Goal: Information Seeking & Learning: Understand process/instructions

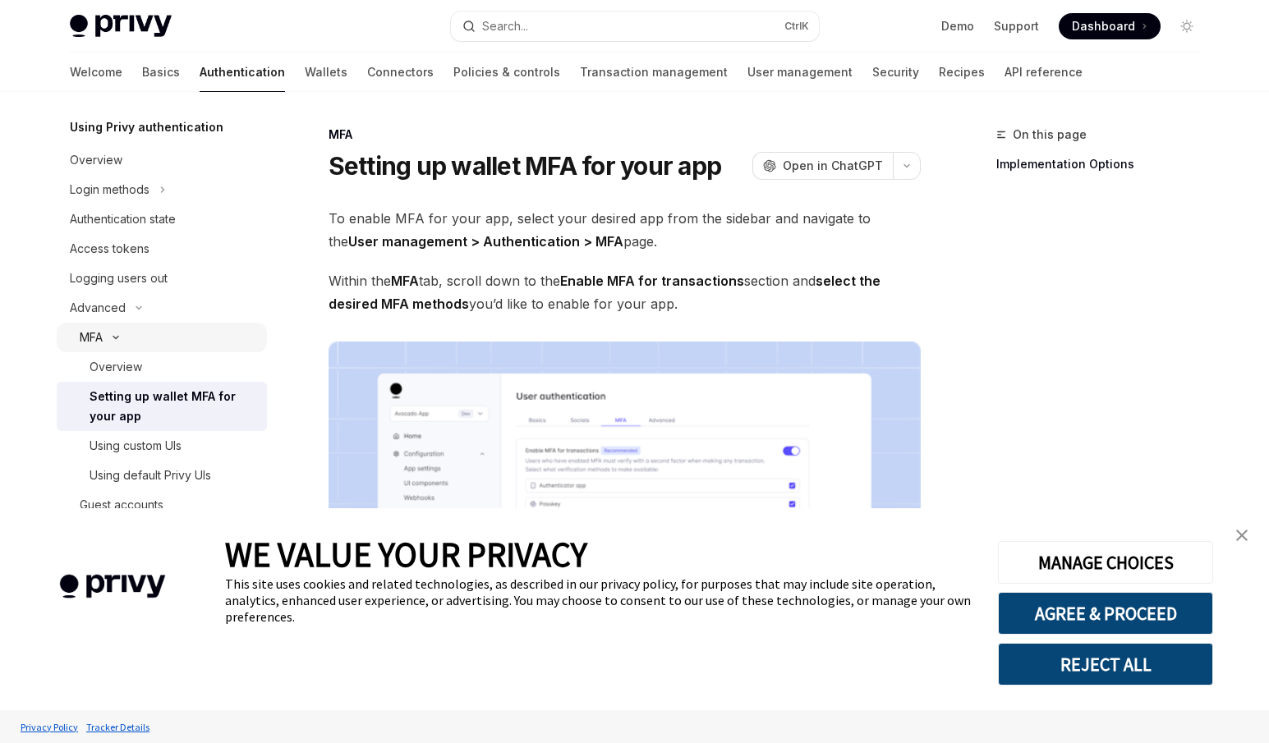
scroll to position [98, 0]
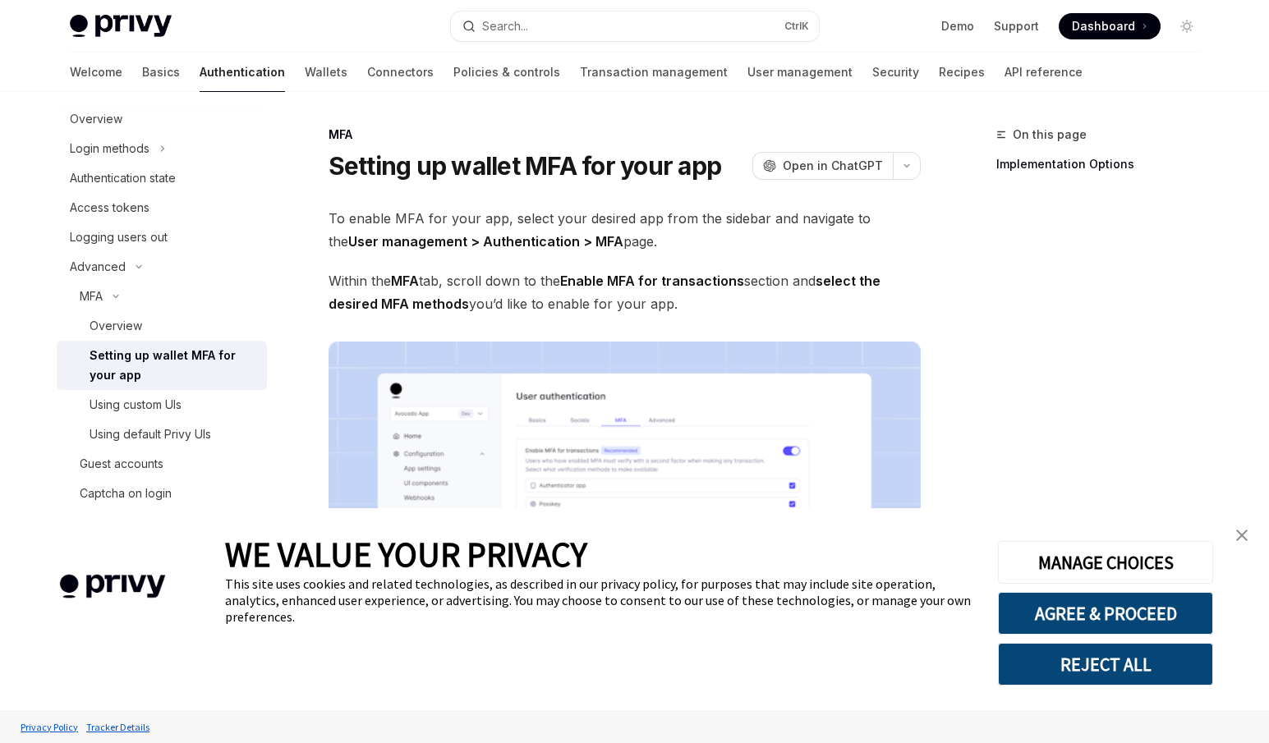
click at [1237, 538] on img "close banner" at bounding box center [1242, 536] width 12 height 12
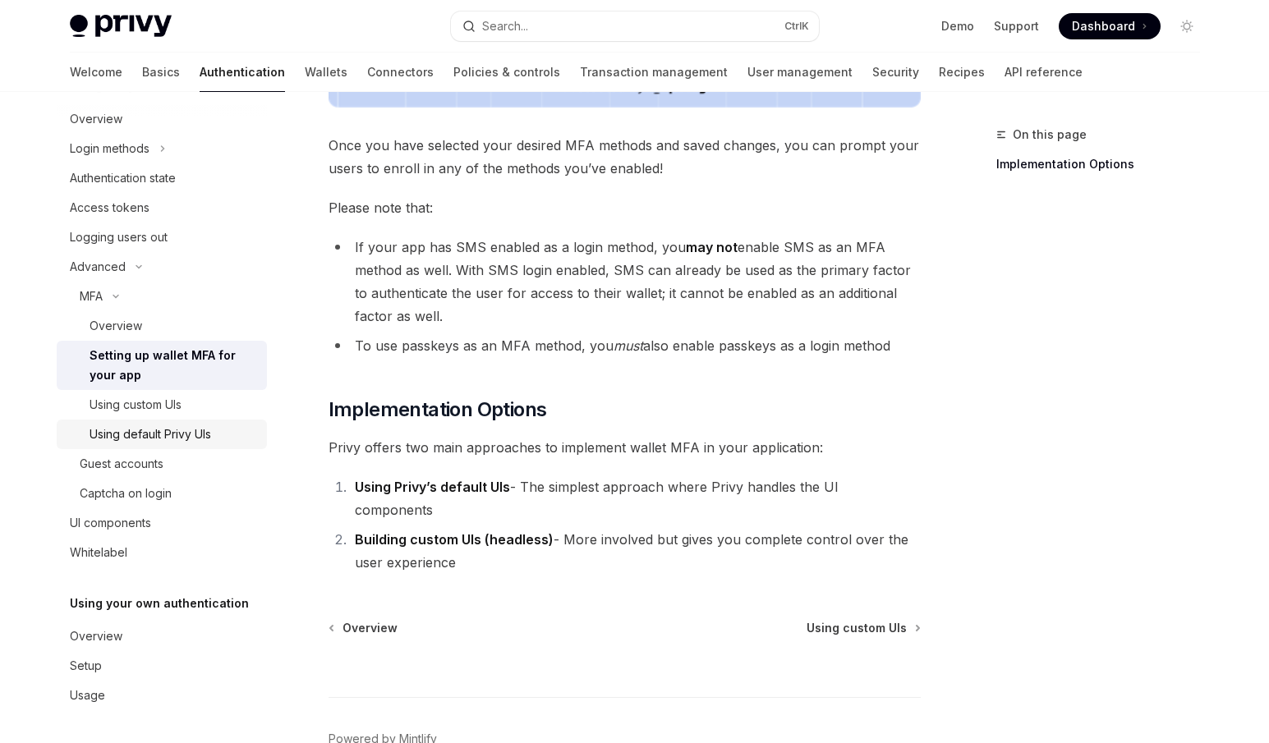
scroll to position [16, 0]
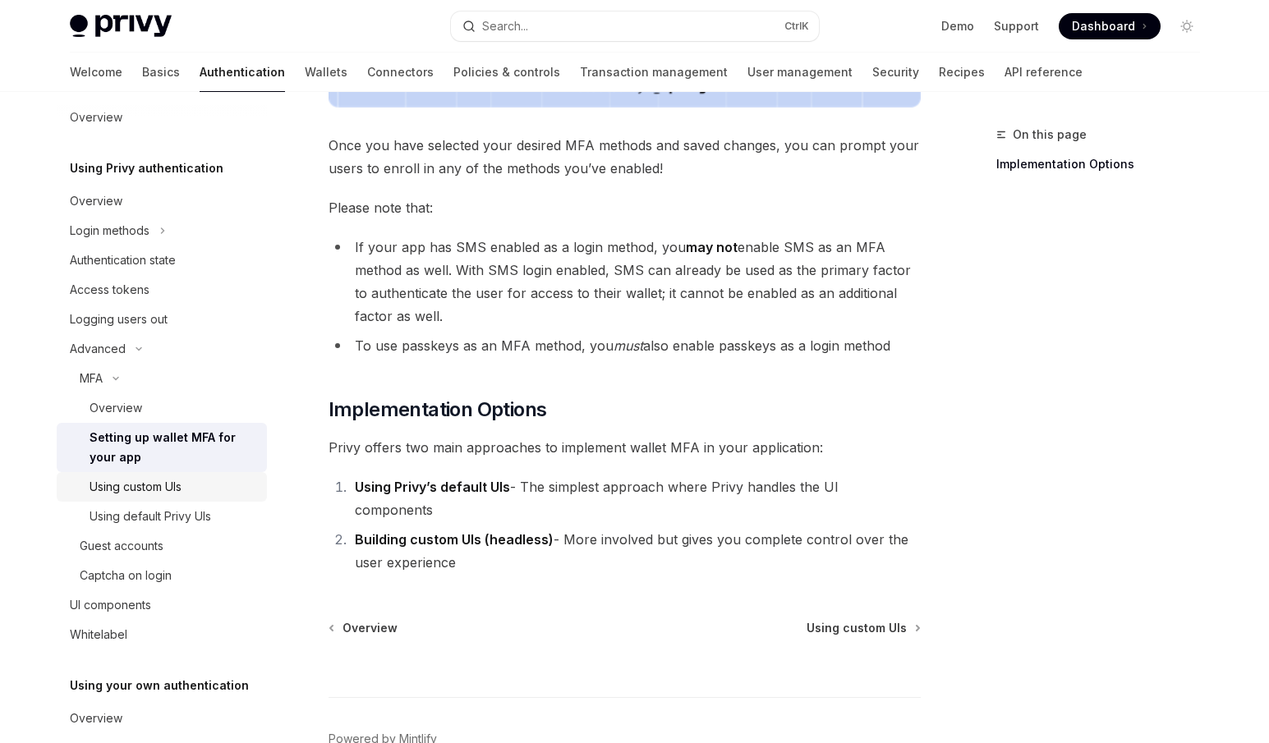
click at [199, 500] on link "Using custom UIs" at bounding box center [162, 487] width 210 height 30
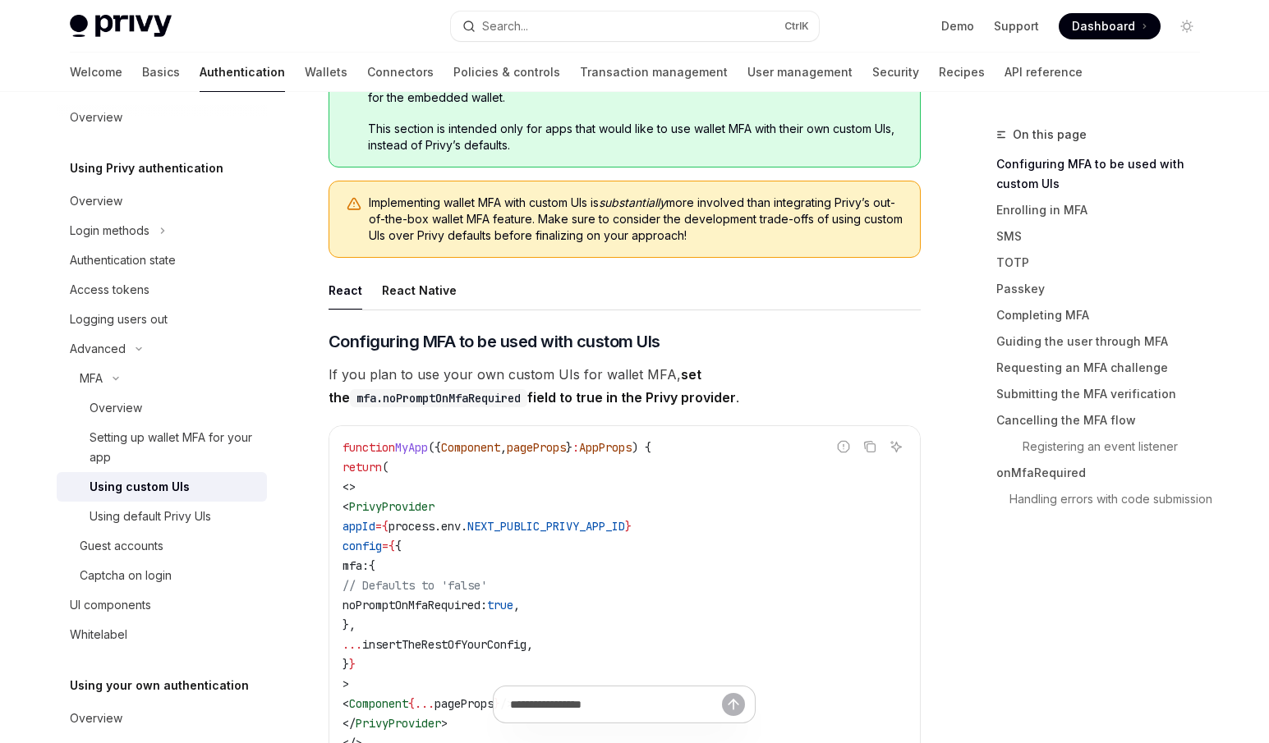
scroll to position [329, 0]
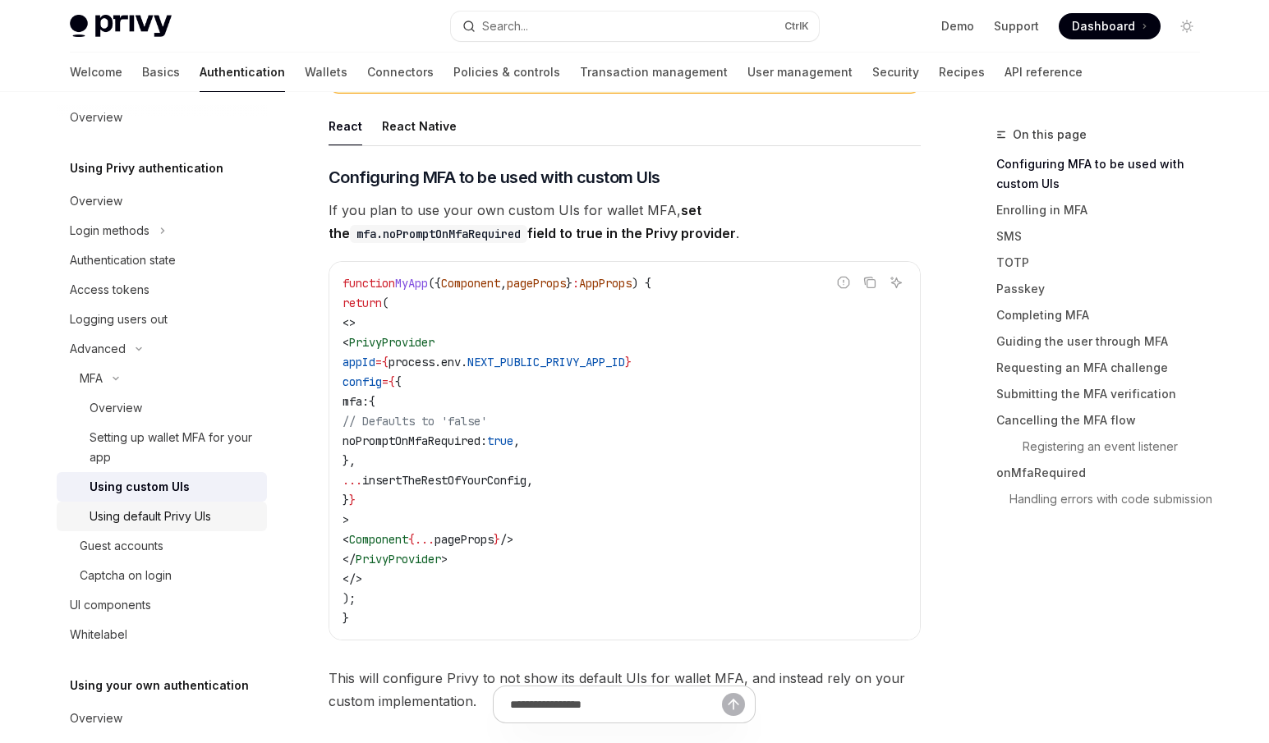
click at [142, 522] on div "Using default Privy UIs" at bounding box center [151, 517] width 122 height 20
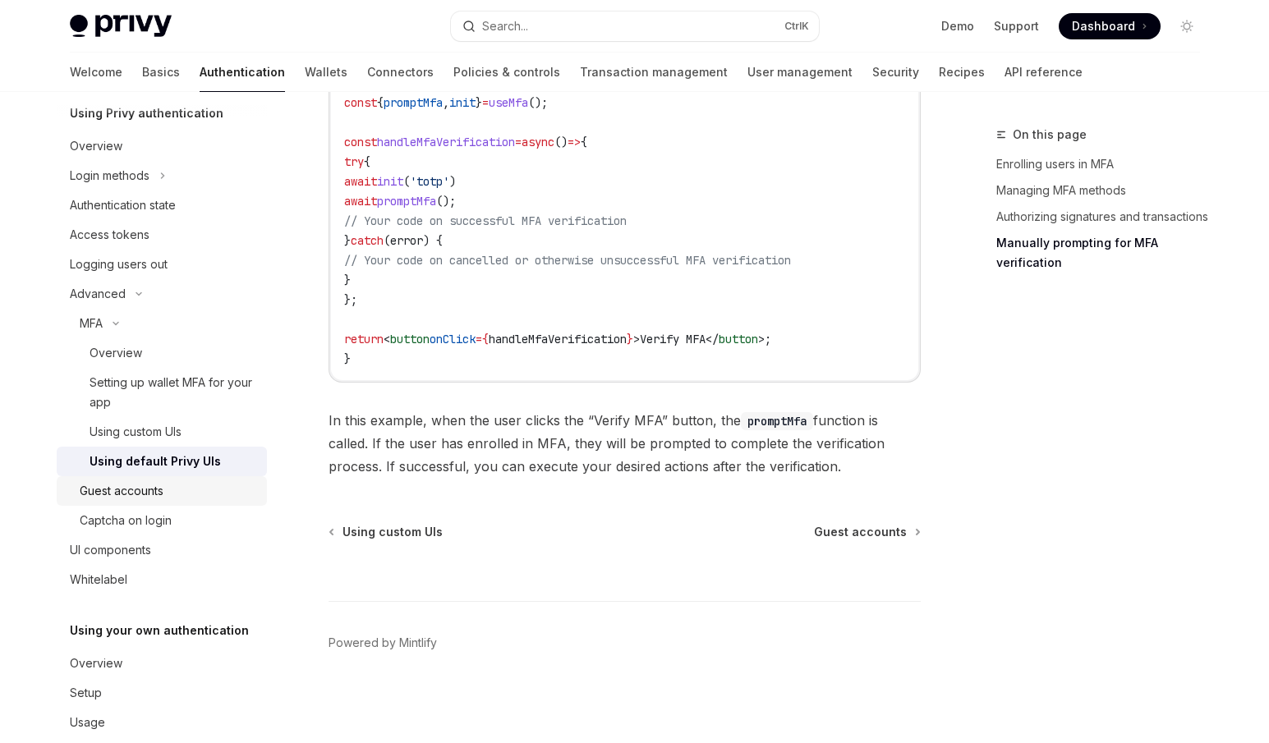
scroll to position [98, 0]
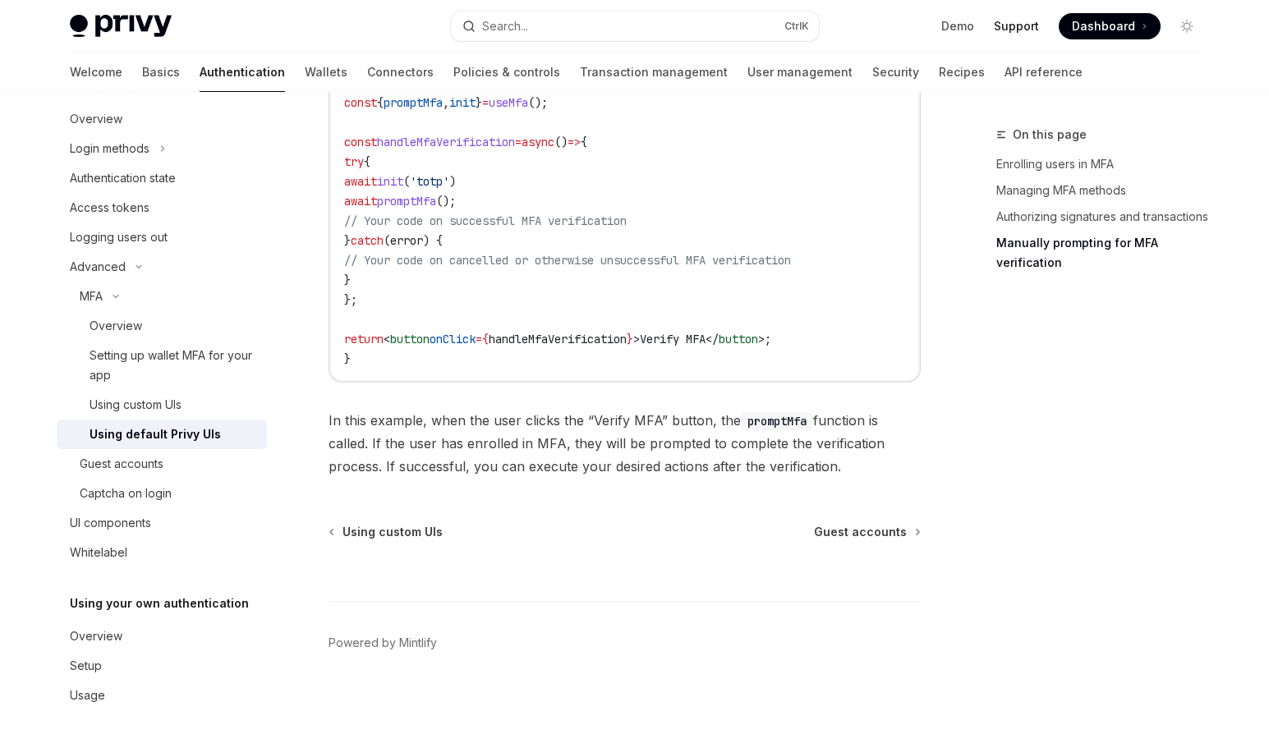
click at [1028, 29] on link "Support" at bounding box center [1016, 26] width 45 height 16
click at [964, 23] on link "Demo" at bounding box center [957, 26] width 33 height 16
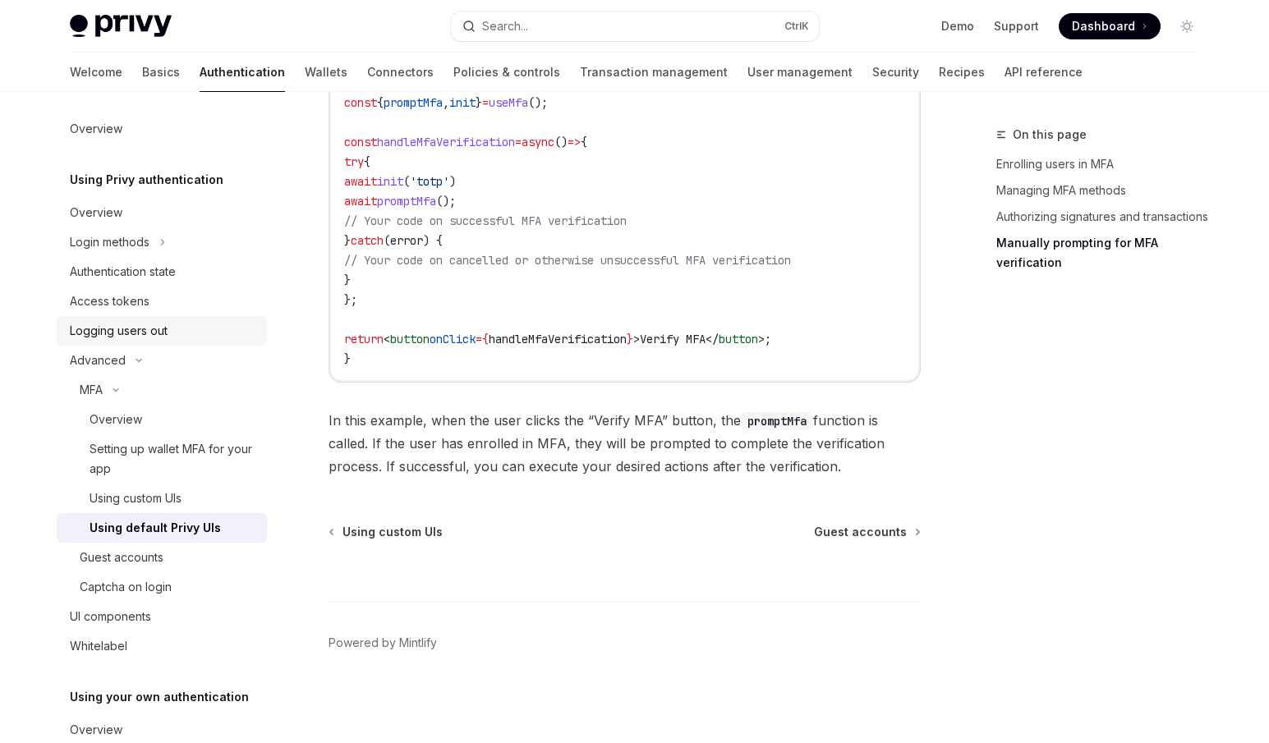
scroll to position [0, 0]
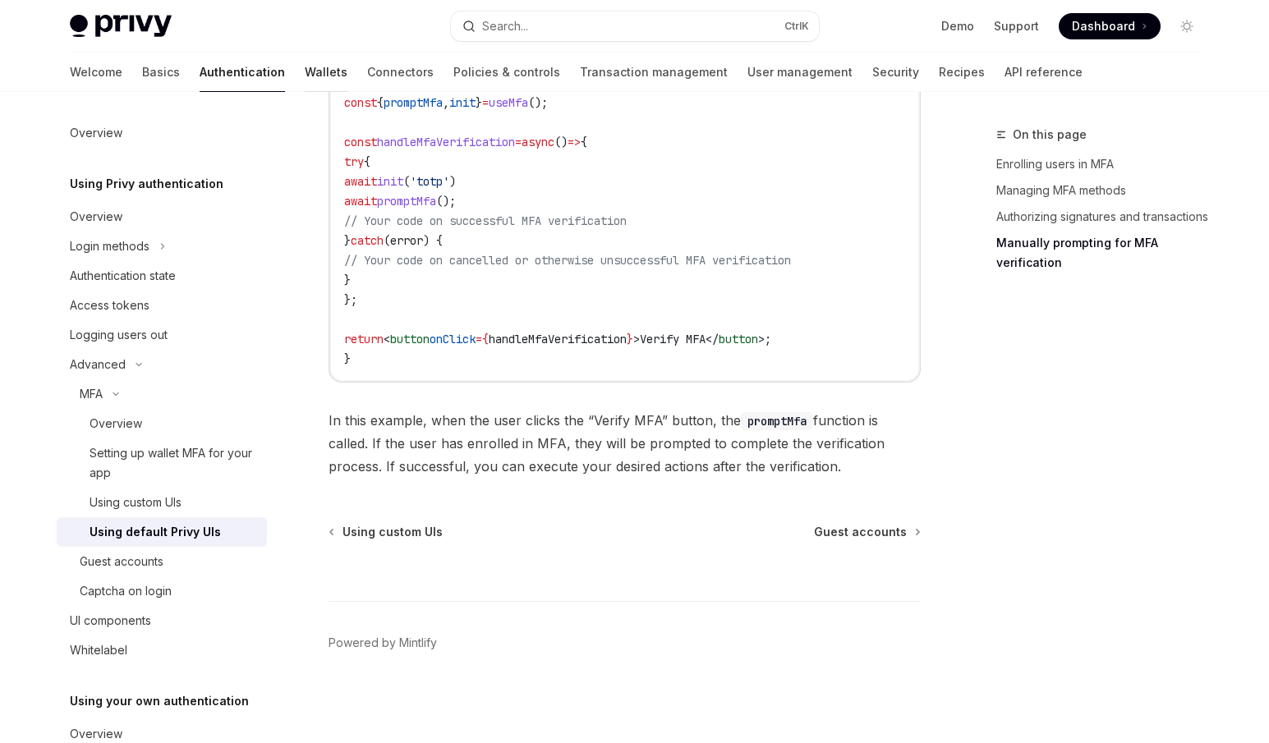
click at [305, 78] on link "Wallets" at bounding box center [326, 72] width 43 height 39
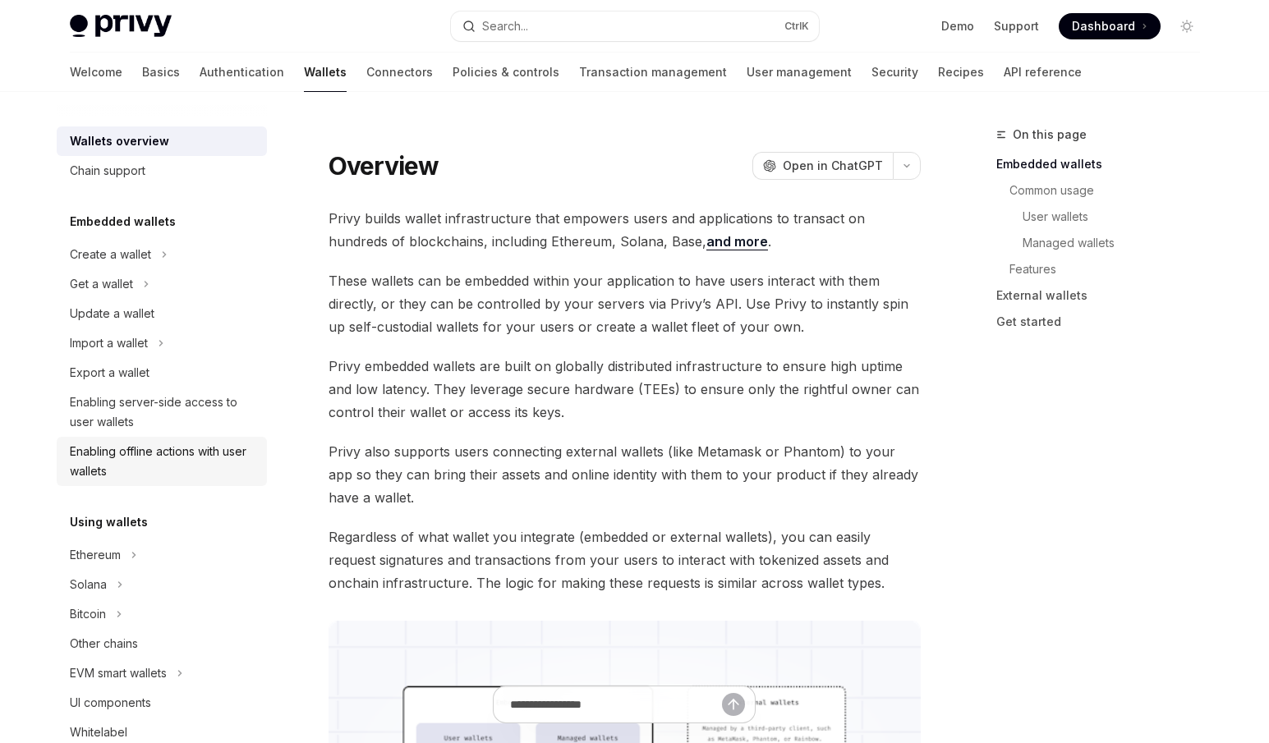
click at [197, 460] on div "Enabling offline actions with user wallets" at bounding box center [163, 461] width 187 height 39
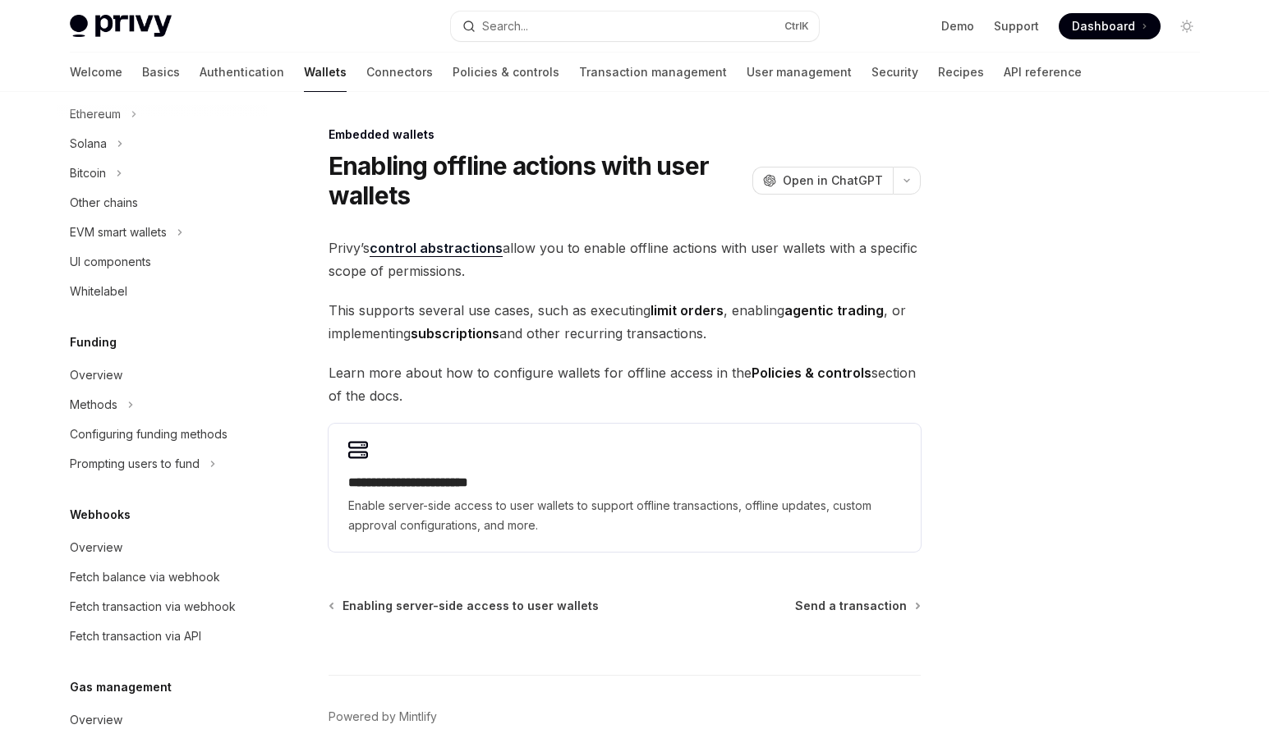
scroll to position [175, 0]
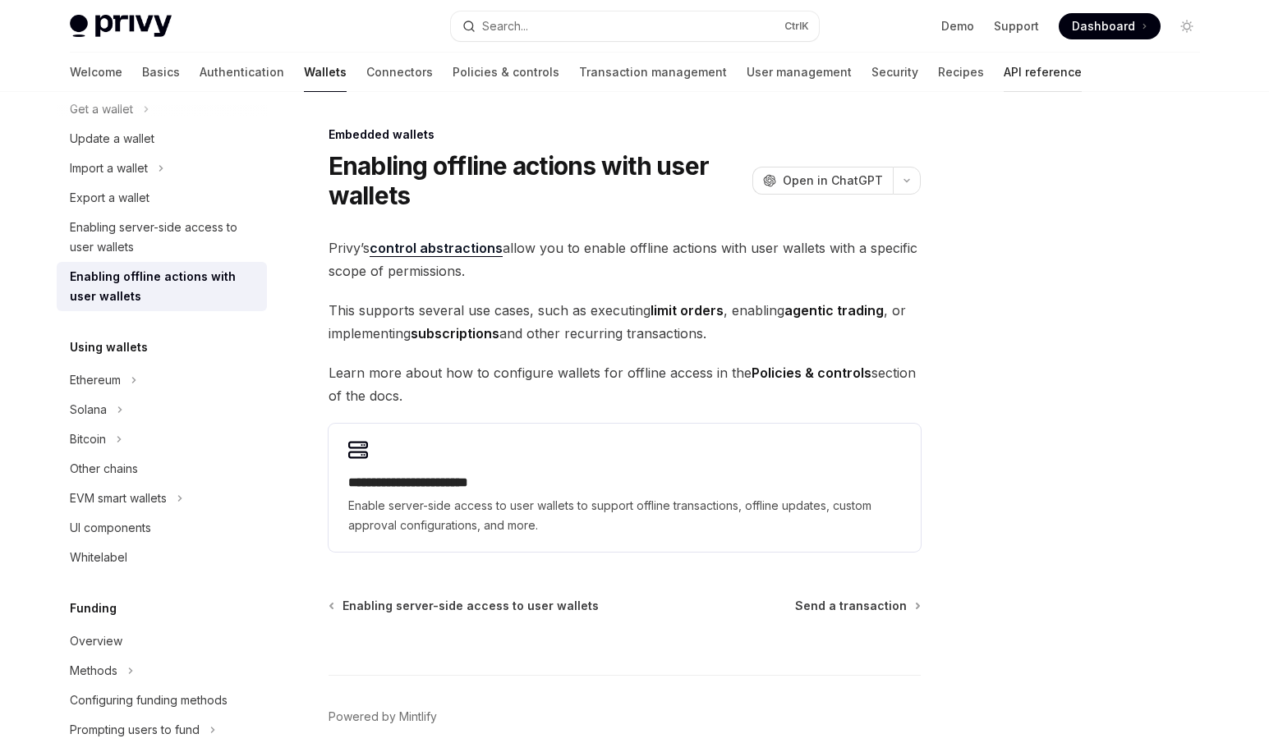
click at [1004, 81] on link "API reference" at bounding box center [1043, 72] width 78 height 39
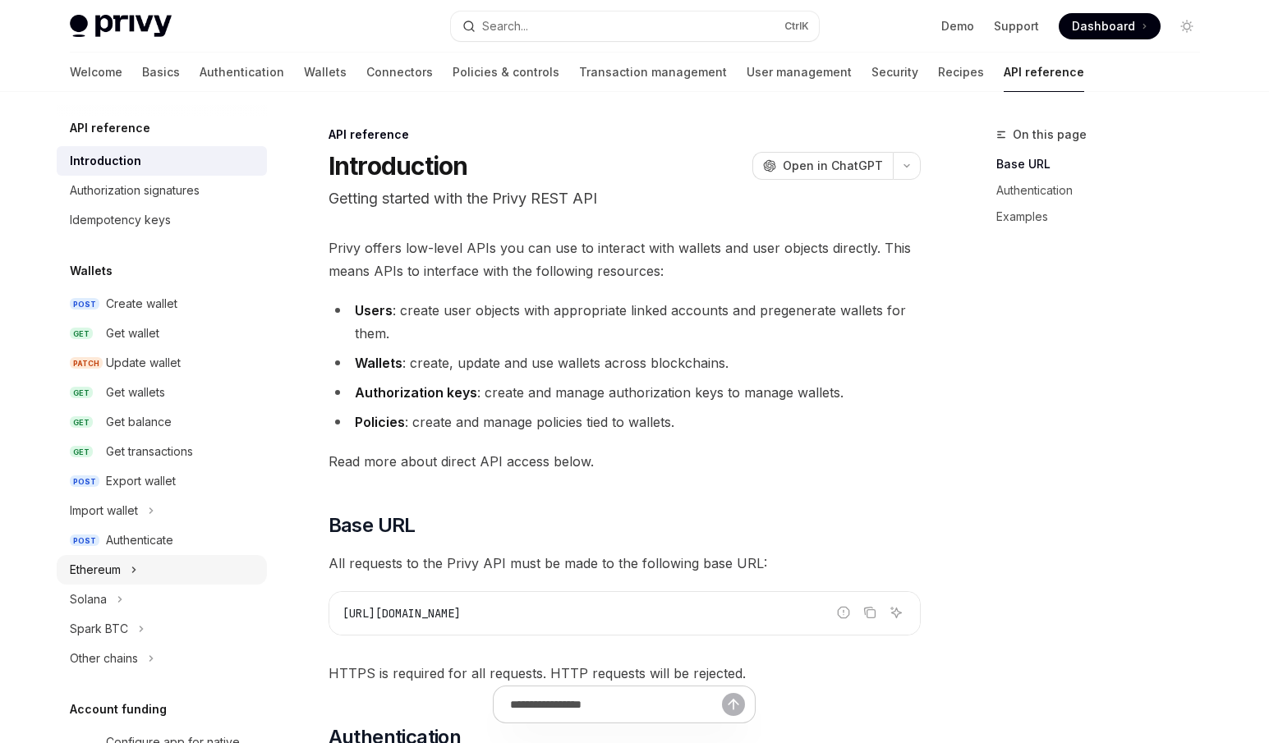
click at [102, 577] on div "Ethereum" at bounding box center [95, 570] width 51 height 20
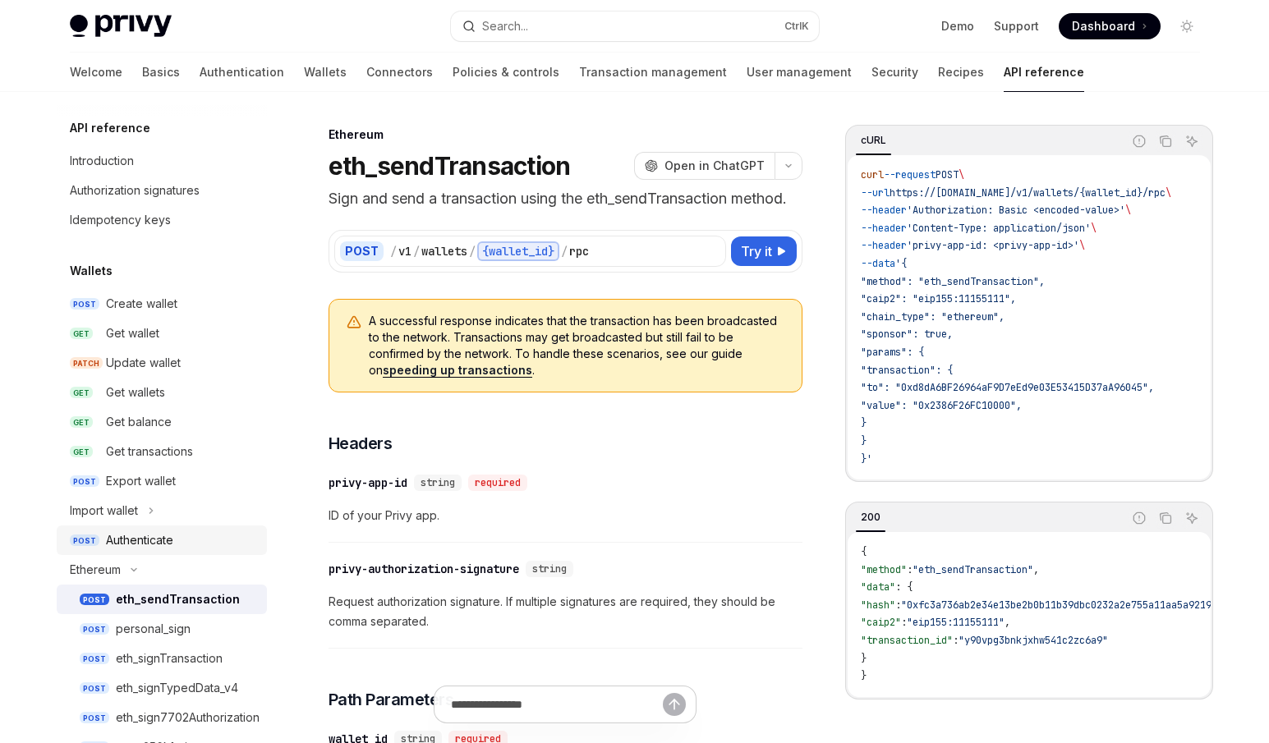
scroll to position [82, 0]
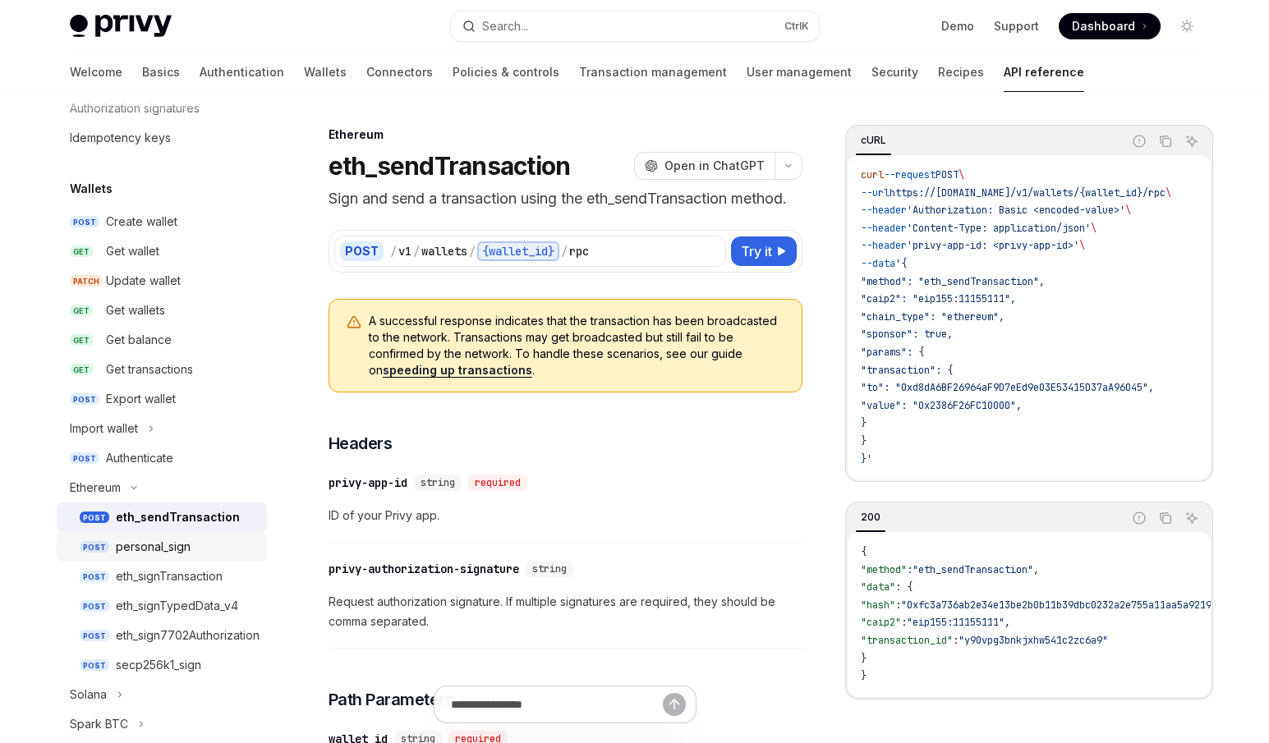
click at [183, 555] on div "personal_sign" at bounding box center [153, 547] width 75 height 20
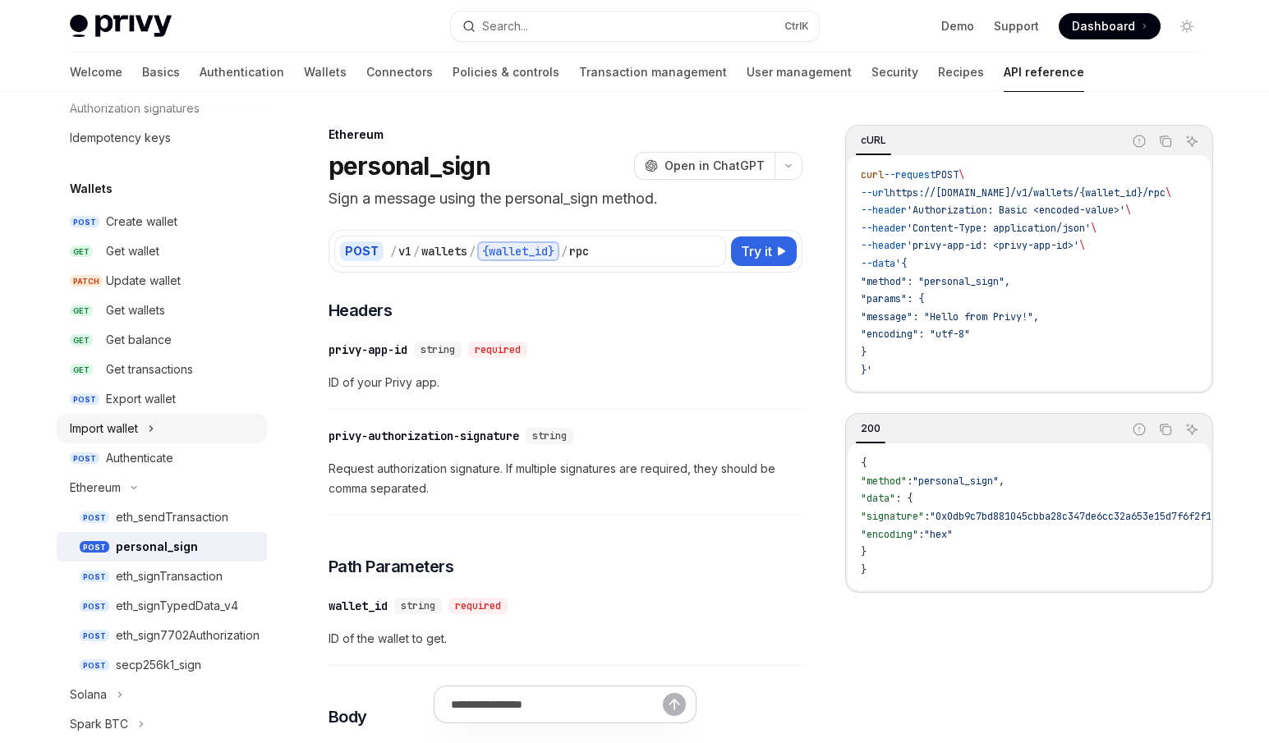
click at [128, 426] on div "Import wallet" at bounding box center [104, 429] width 68 height 20
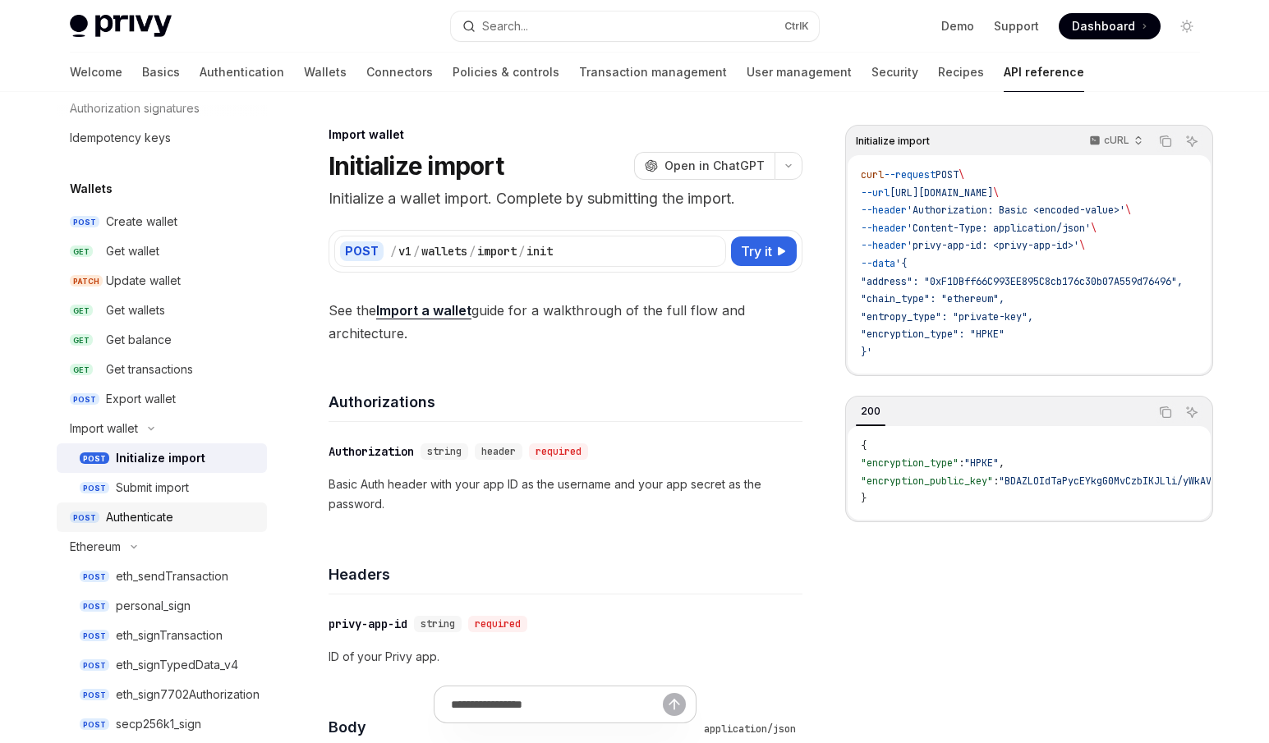
click at [133, 518] on div "Authenticate" at bounding box center [139, 518] width 67 height 20
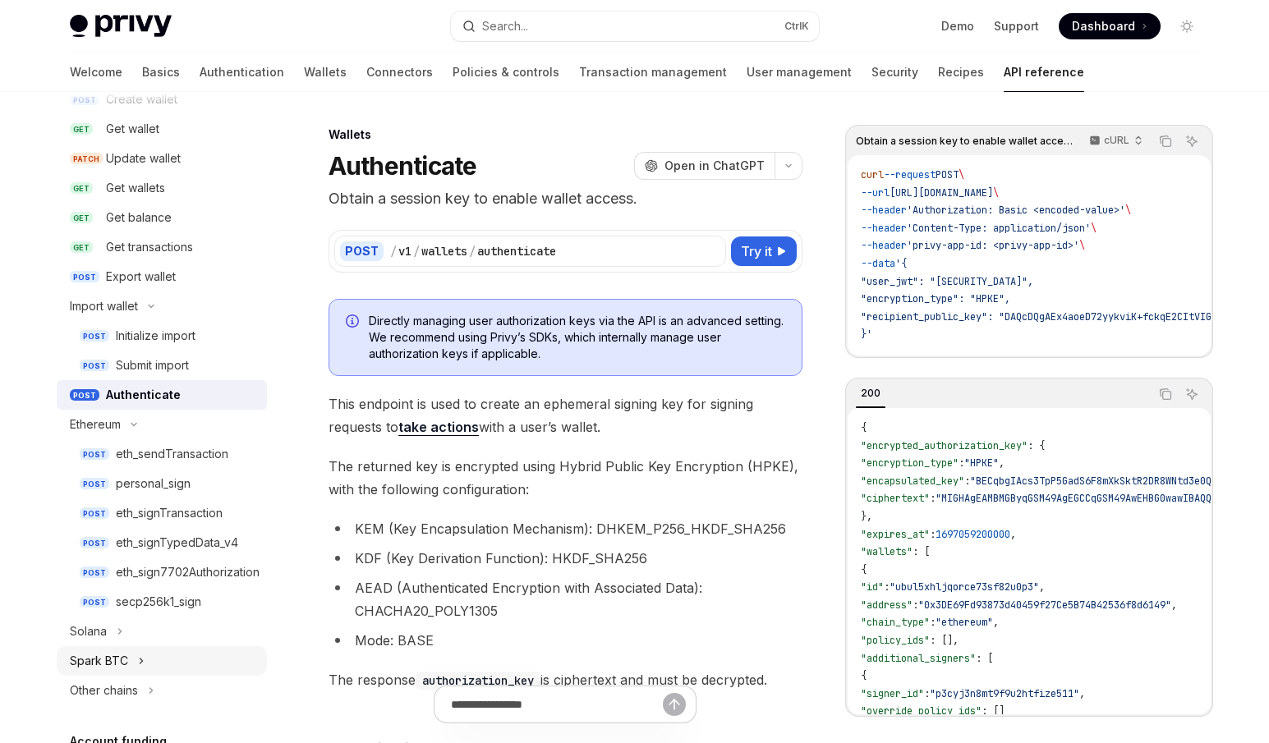
scroll to position [329, 0]
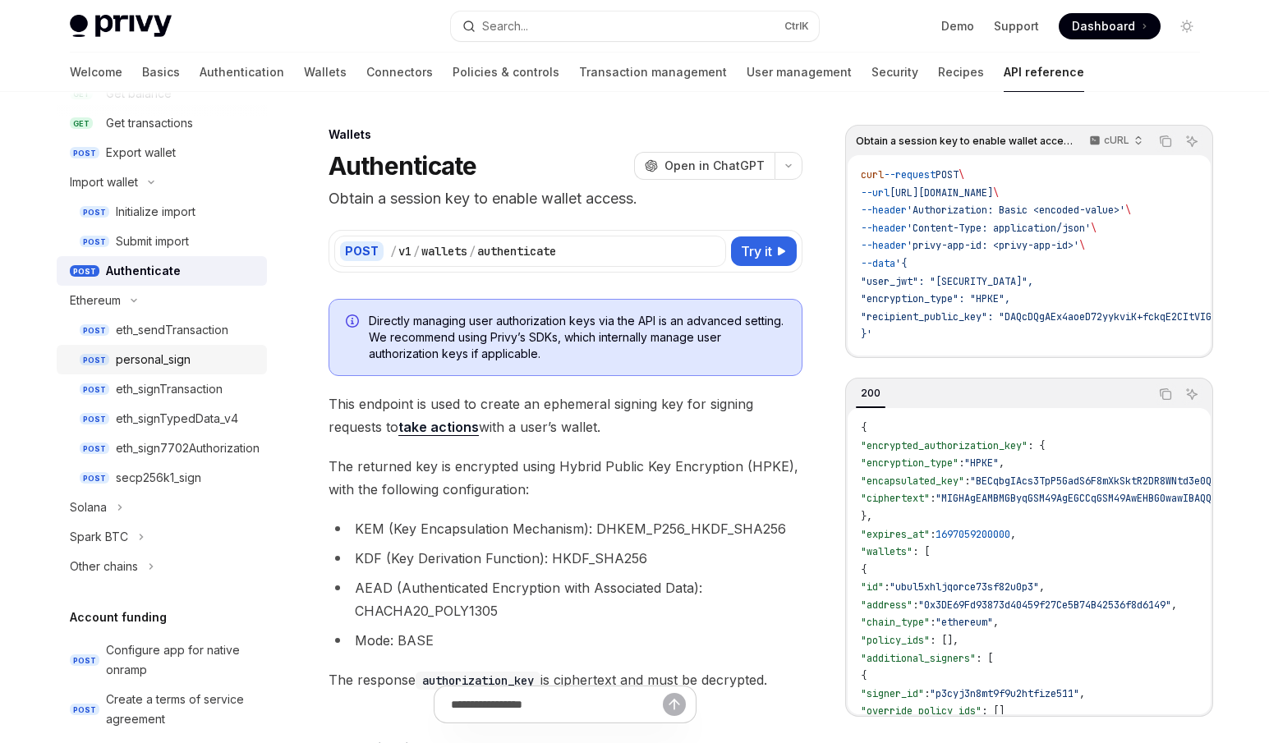
click at [209, 357] on div "personal_sign" at bounding box center [186, 360] width 141 height 20
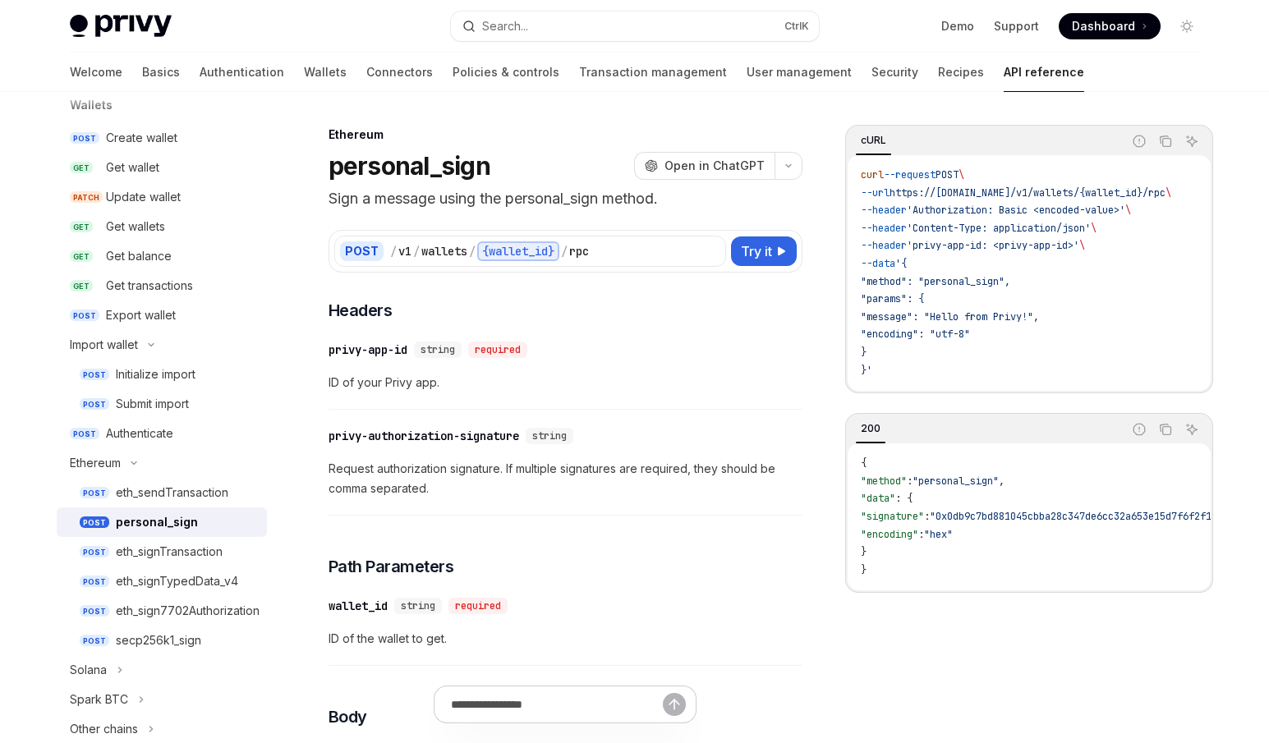
scroll to position [164, 0]
click at [304, 77] on link "Wallets" at bounding box center [325, 72] width 43 height 39
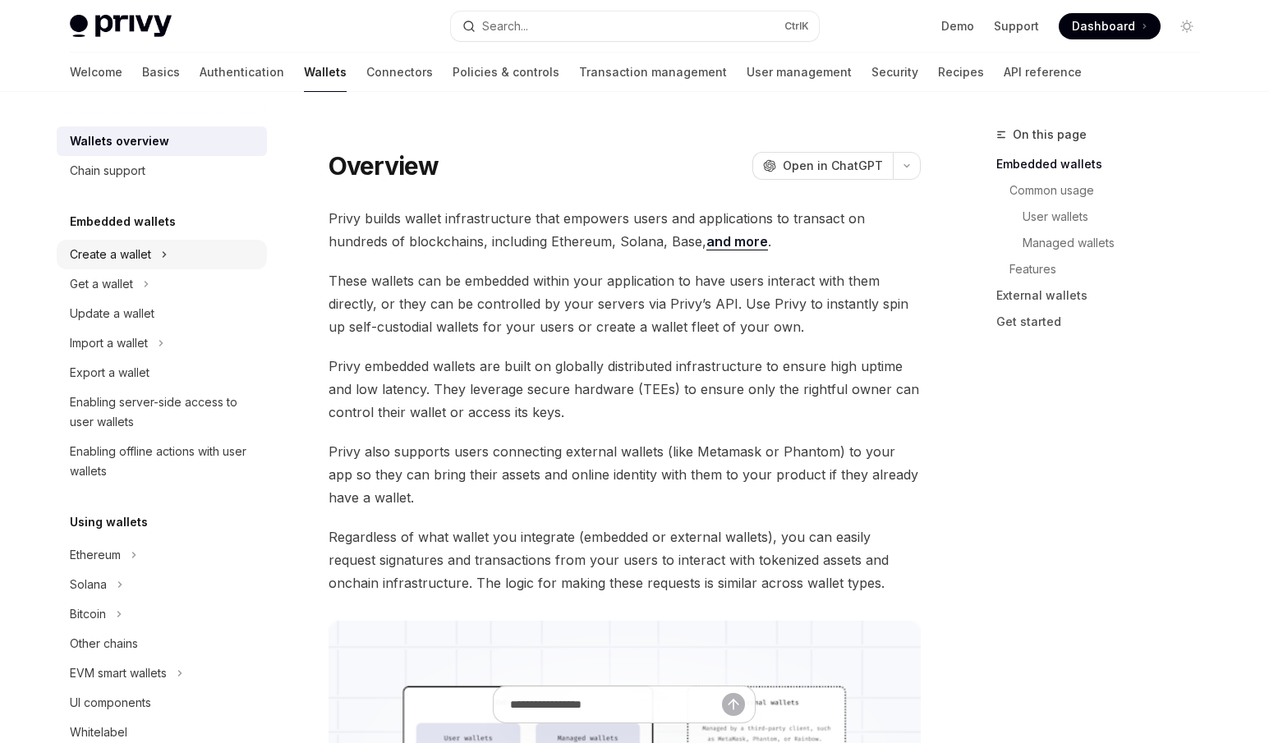
scroll to position [246, 0]
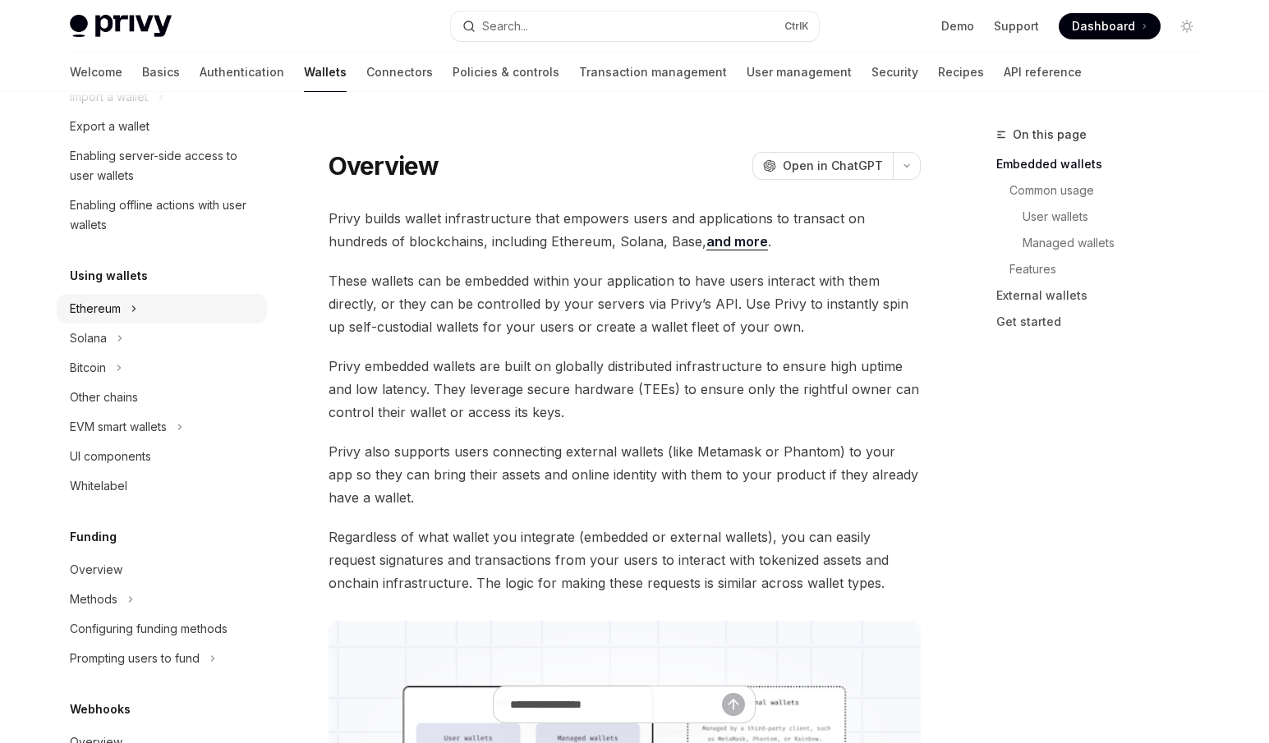
click at [110, 304] on div "Ethereum" at bounding box center [95, 309] width 51 height 20
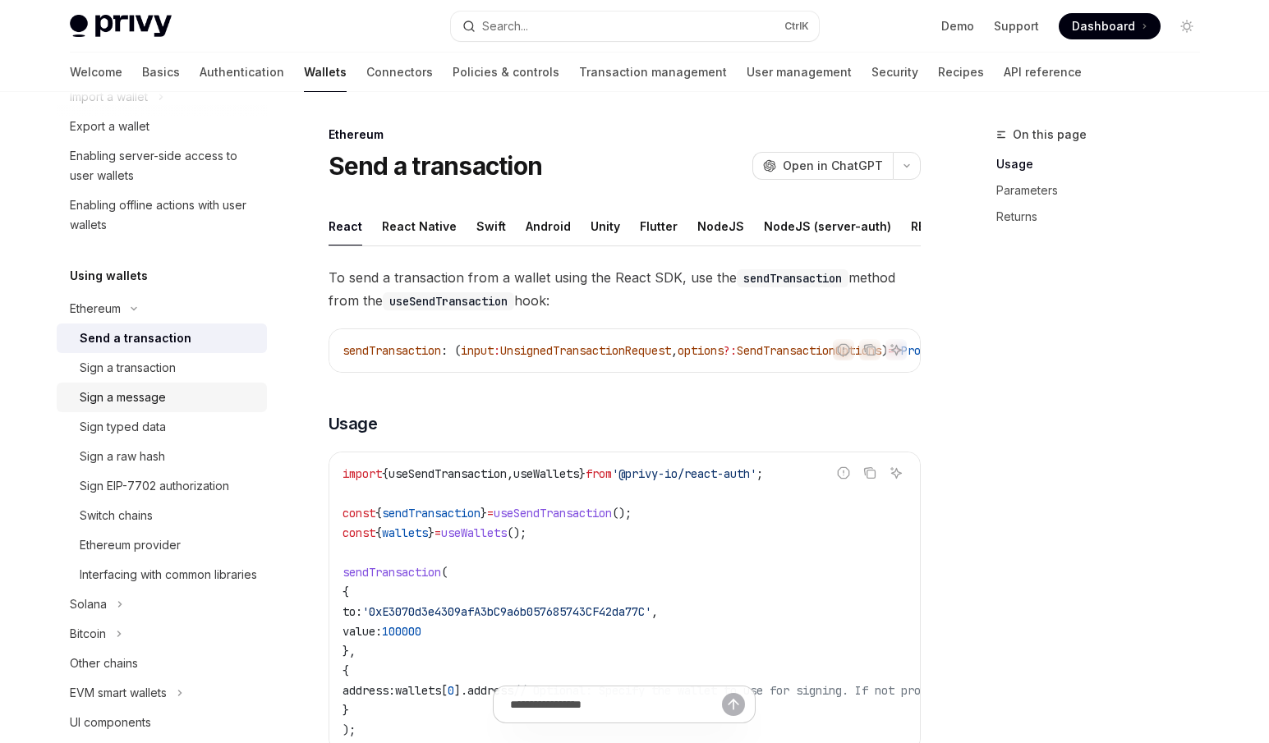
click at [170, 403] on div "Sign a message" at bounding box center [168, 398] width 177 height 20
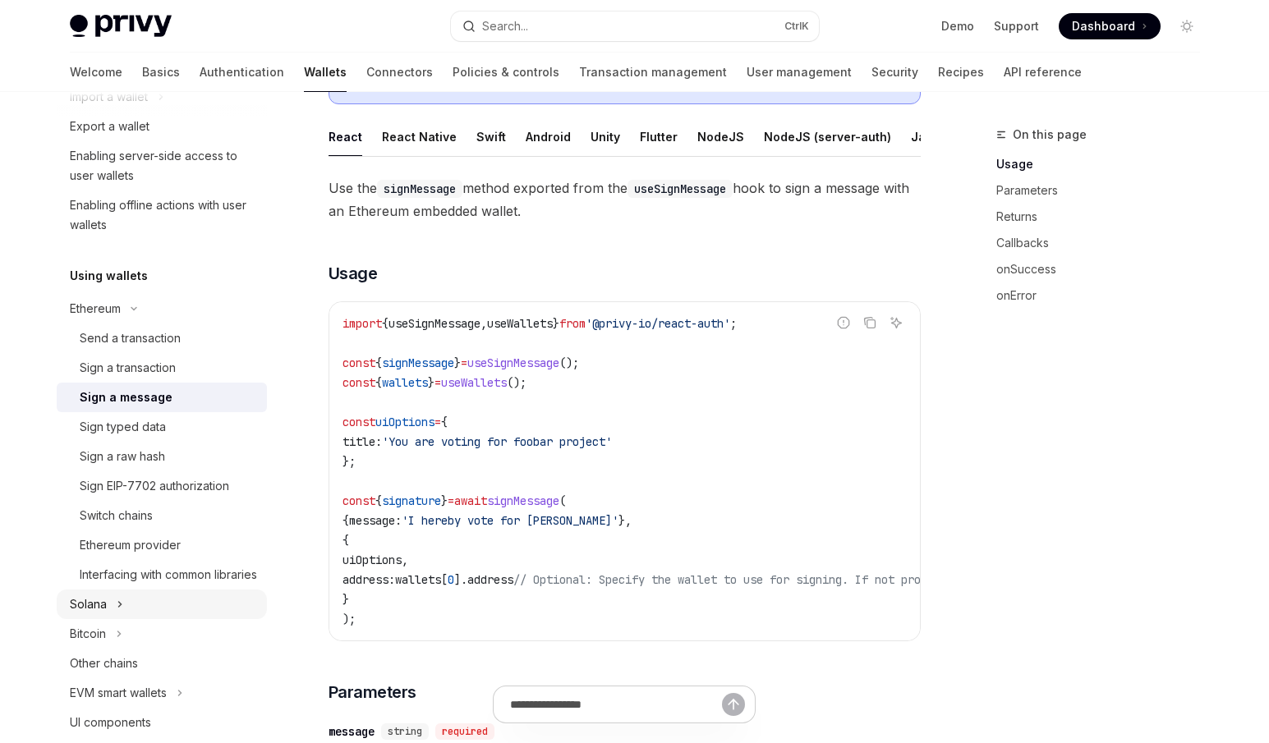
scroll to position [493, 0]
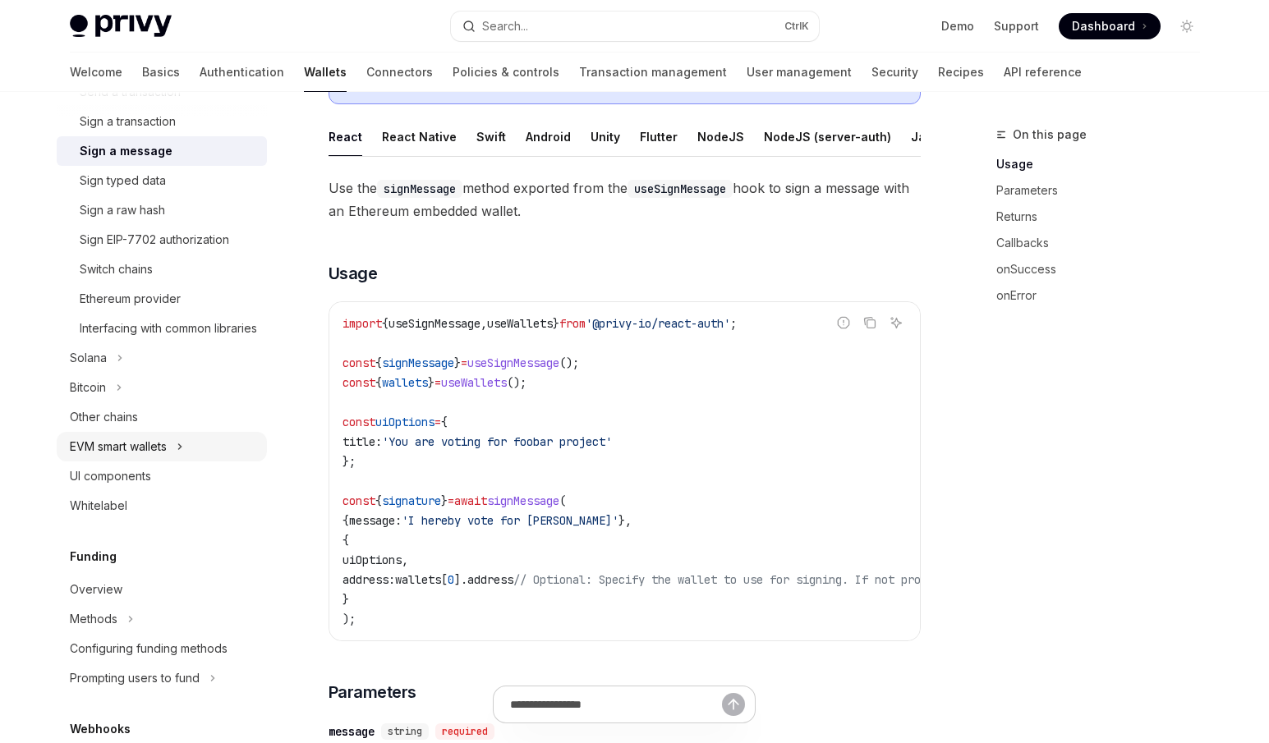
click at [160, 457] on div "EVM smart wallets" at bounding box center [118, 447] width 97 height 20
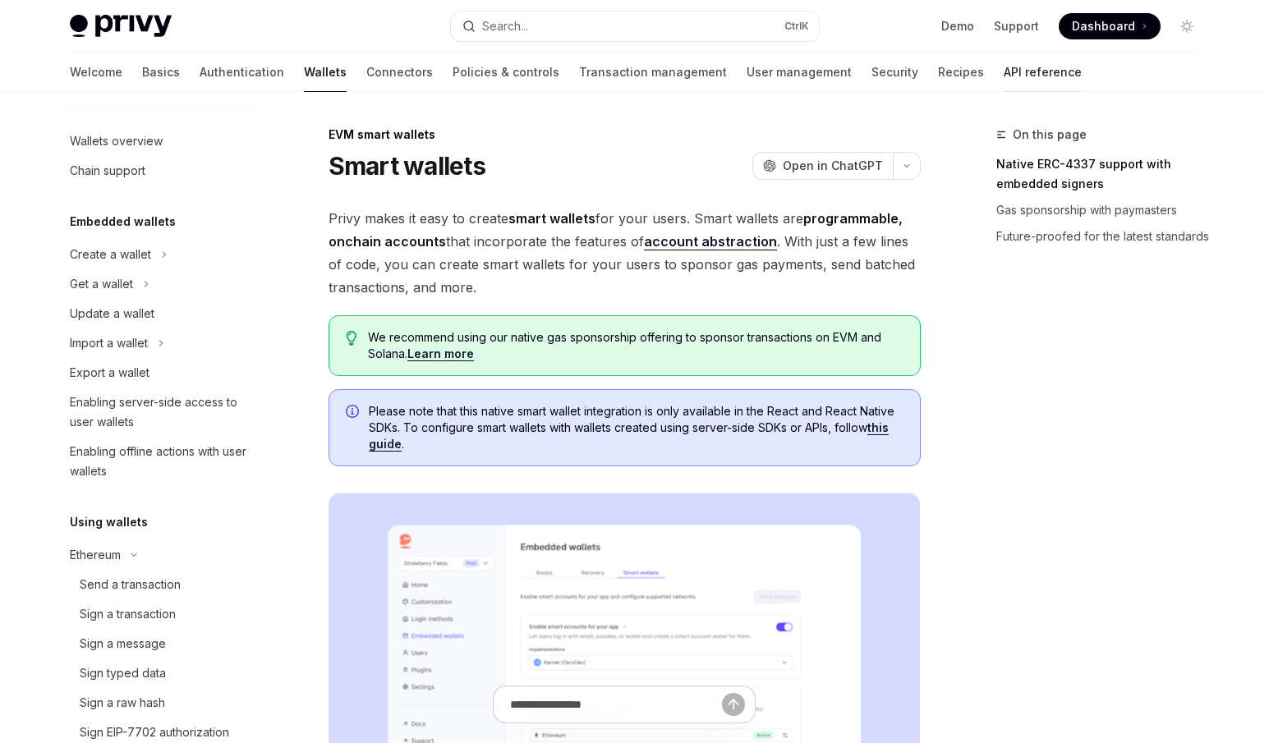
click at [1004, 77] on link "API reference" at bounding box center [1043, 72] width 78 height 39
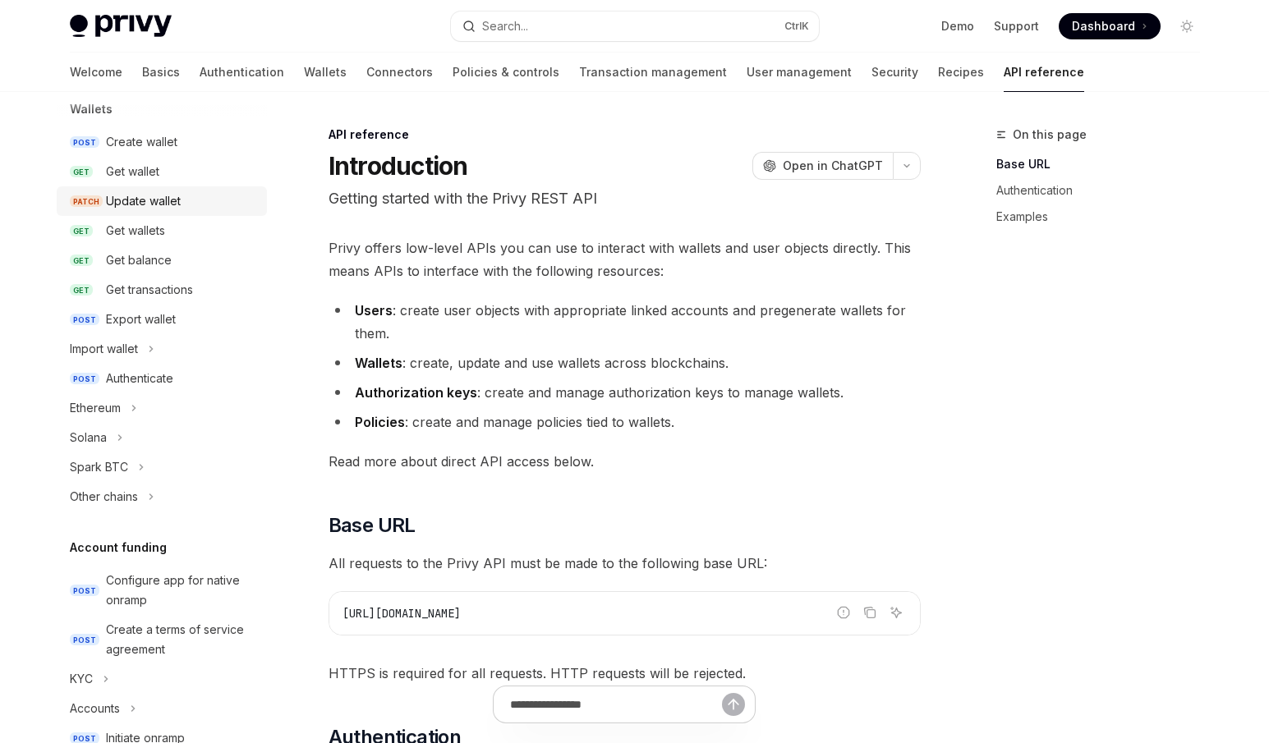
scroll to position [164, 0]
click at [163, 356] on button "Import wallet" at bounding box center [162, 347] width 210 height 30
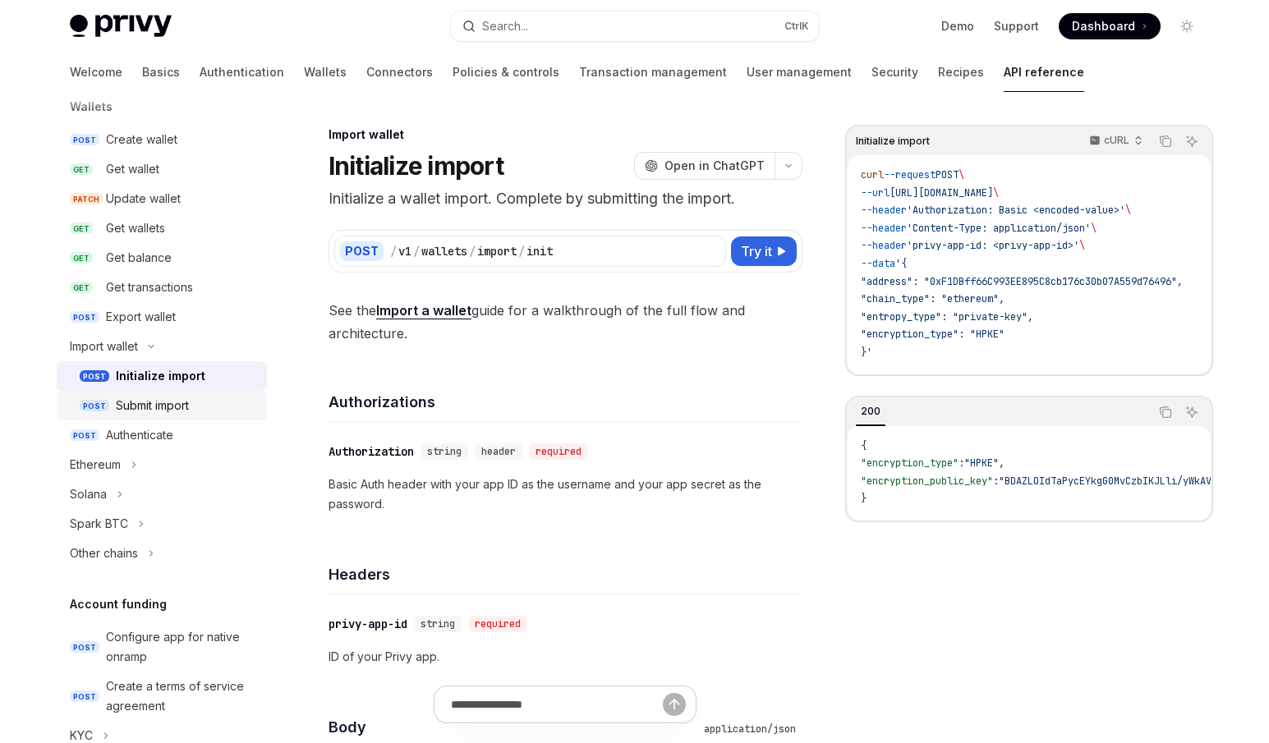
click at [183, 402] on div "Submit import" at bounding box center [152, 406] width 73 height 20
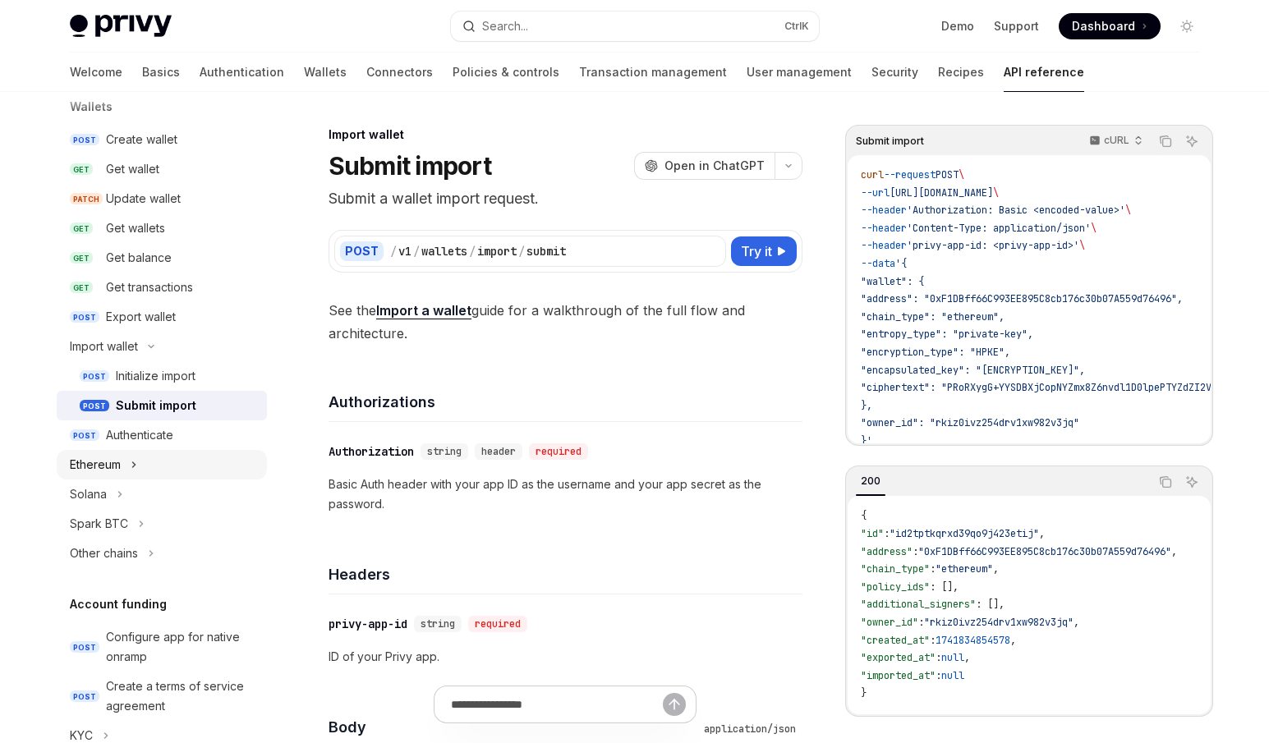
click at [162, 475] on button "Ethereum" at bounding box center [162, 465] width 210 height 30
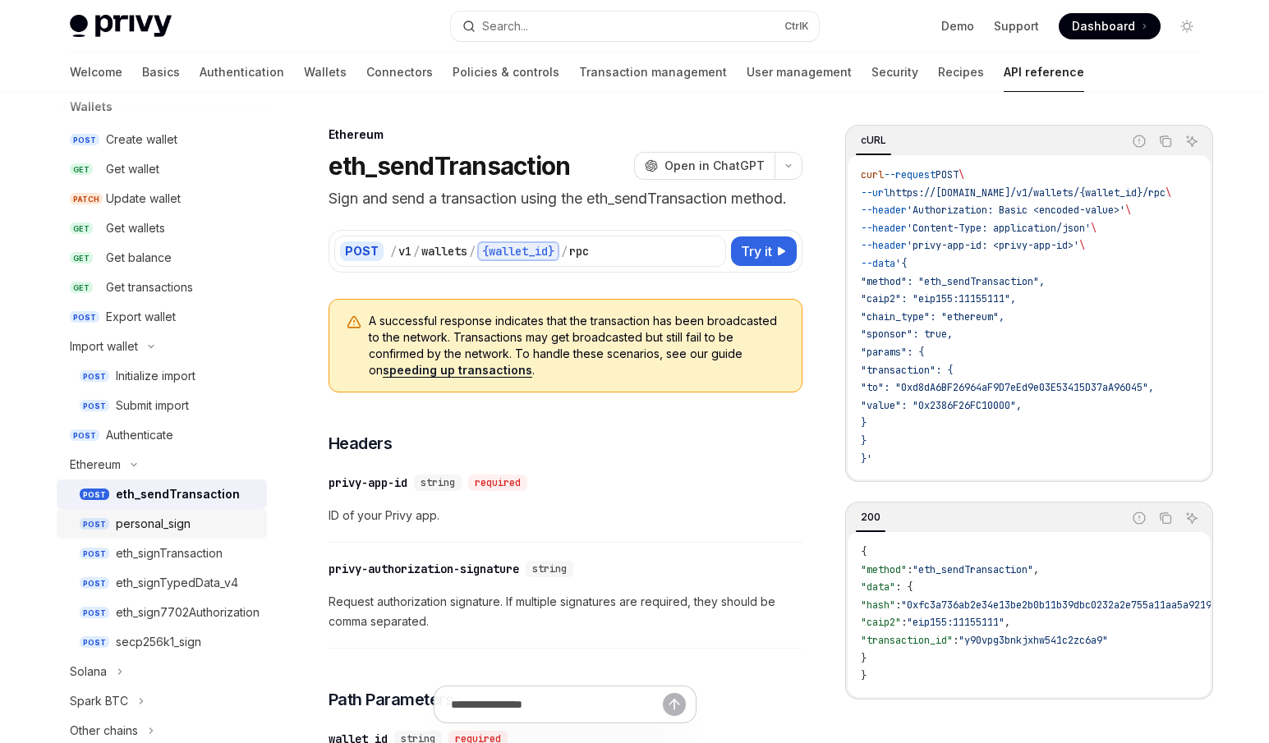
click at [185, 533] on div "personal_sign" at bounding box center [153, 524] width 75 height 20
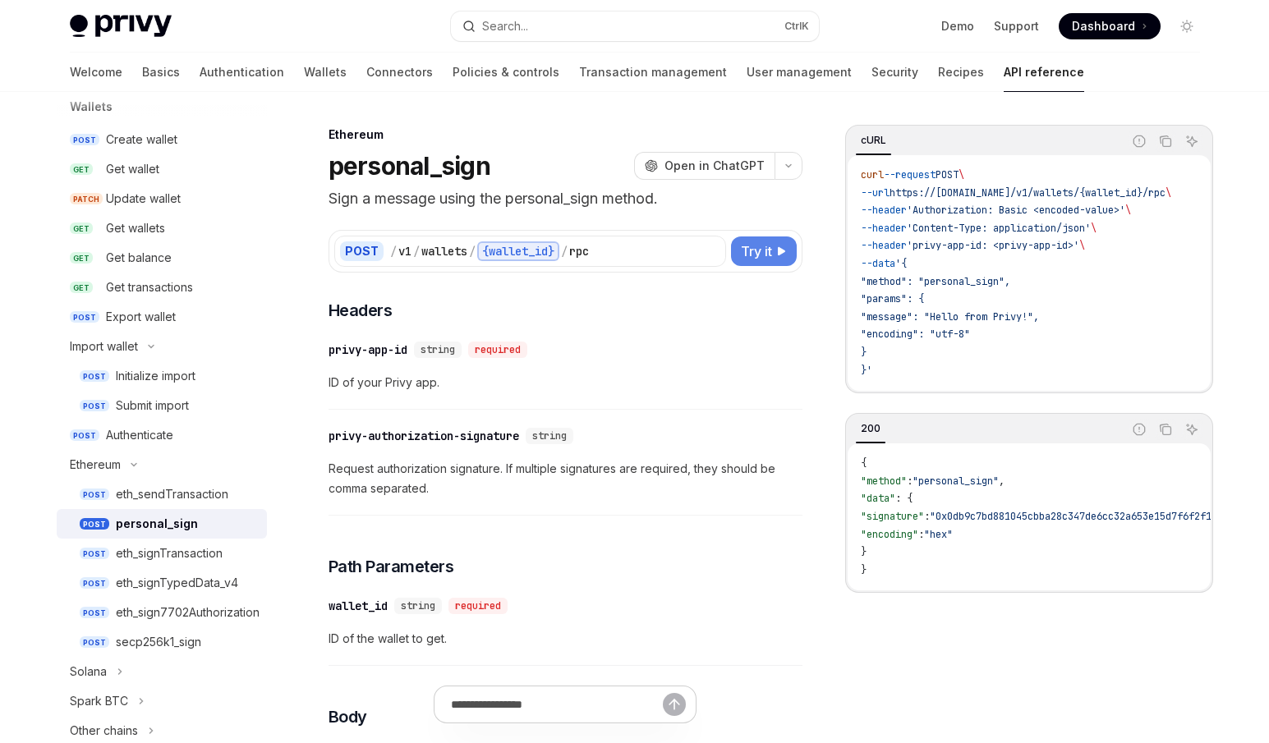
click at [757, 244] on span "Try it" at bounding box center [756, 252] width 31 height 20
type textarea "*"
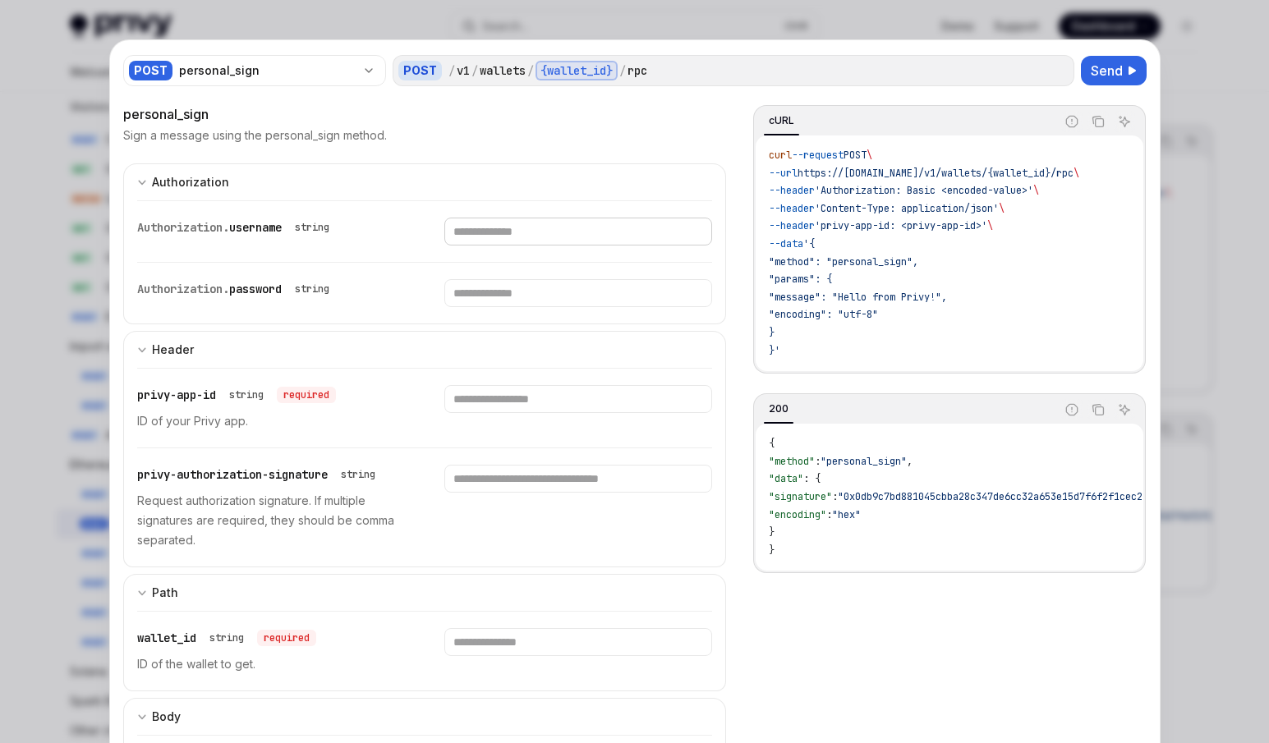
click at [473, 233] on input "Enter username" at bounding box center [578, 232] width 268 height 28
click at [276, 251] on div "Authorization. username string" at bounding box center [425, 231] width 576 height 61
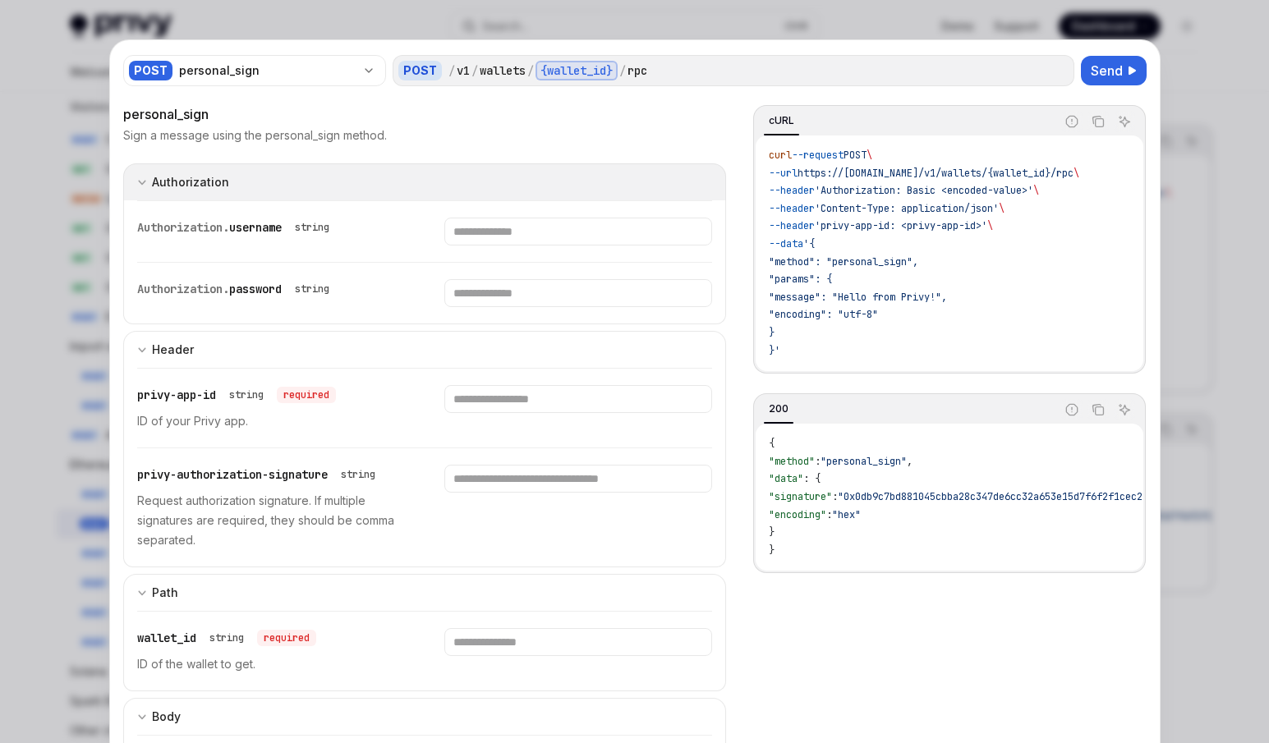
click at [189, 177] on div "Authorization" at bounding box center [190, 183] width 77 height 20
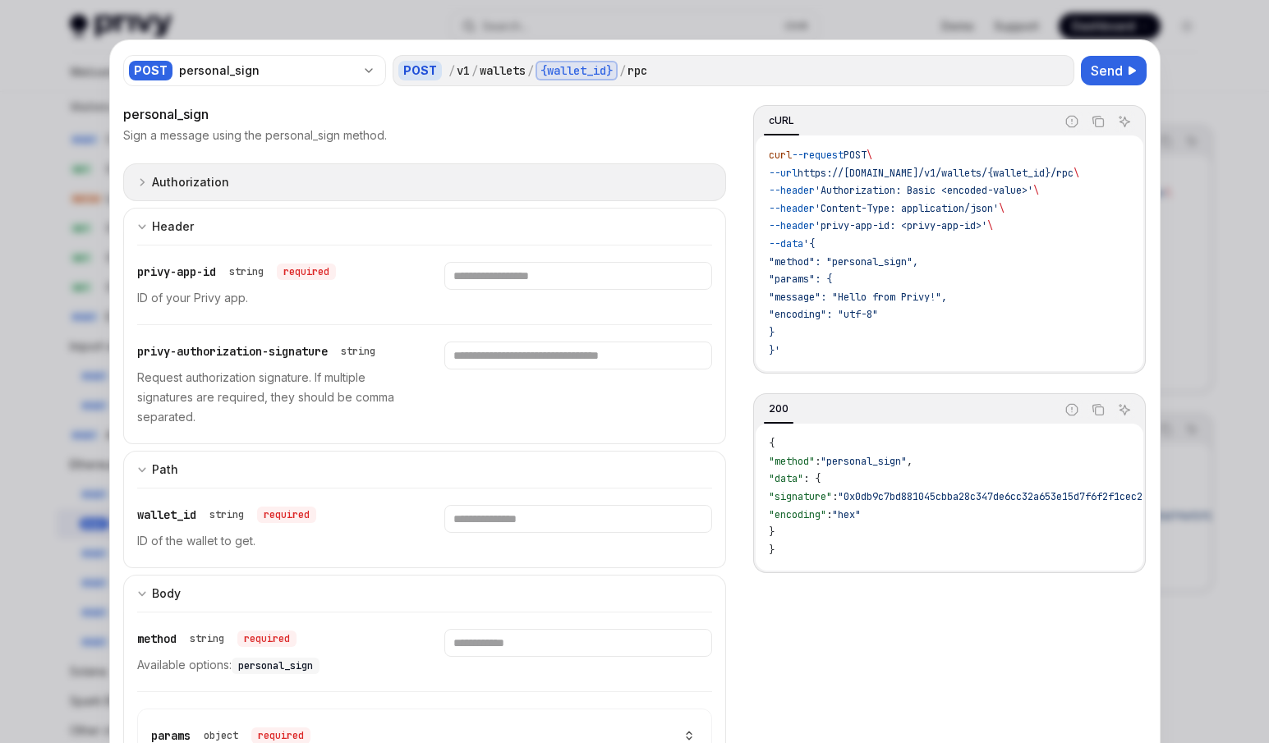
click at [189, 177] on div "Authorization" at bounding box center [190, 183] width 77 height 20
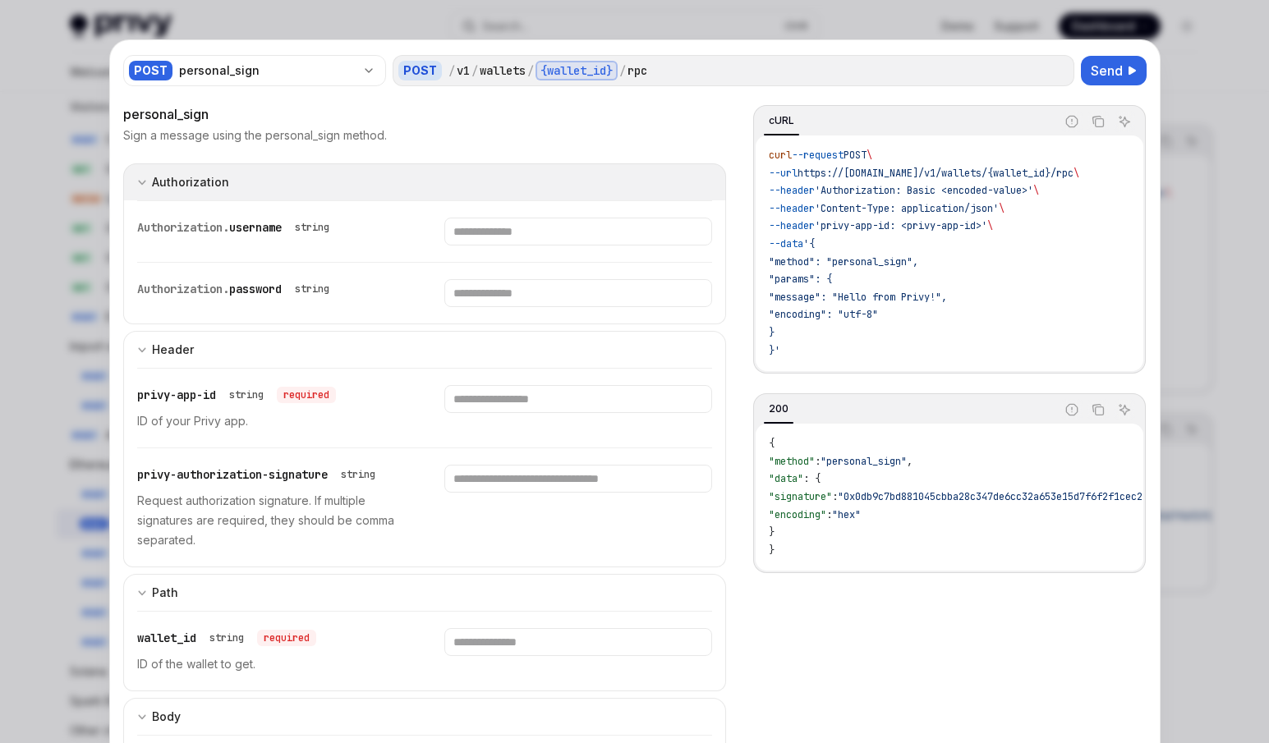
click at [200, 188] on div "Authorization" at bounding box center [190, 183] width 77 height 20
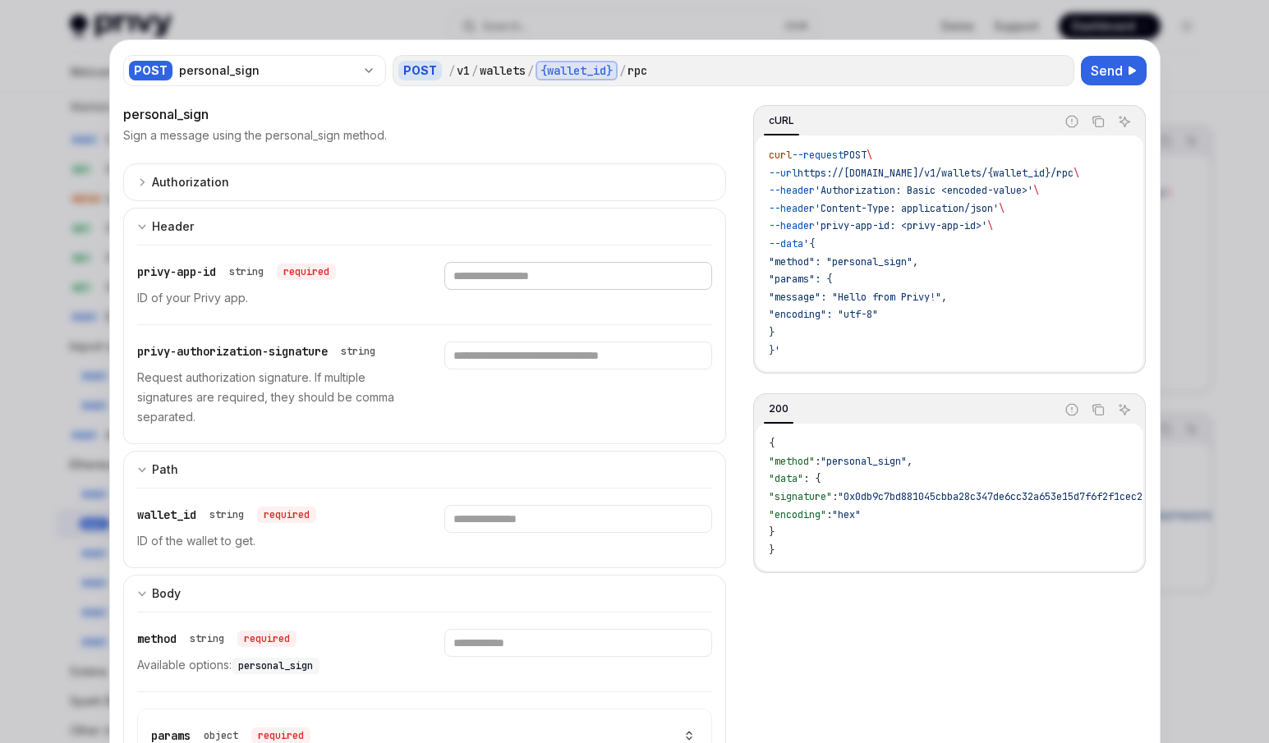
click at [562, 282] on input "Enter privy-app-id" at bounding box center [578, 276] width 268 height 28
paste input "**********"
type input "**********"
click at [527, 350] on input "Enter privy-authorization-signature" at bounding box center [578, 356] width 268 height 28
paste input "**********"
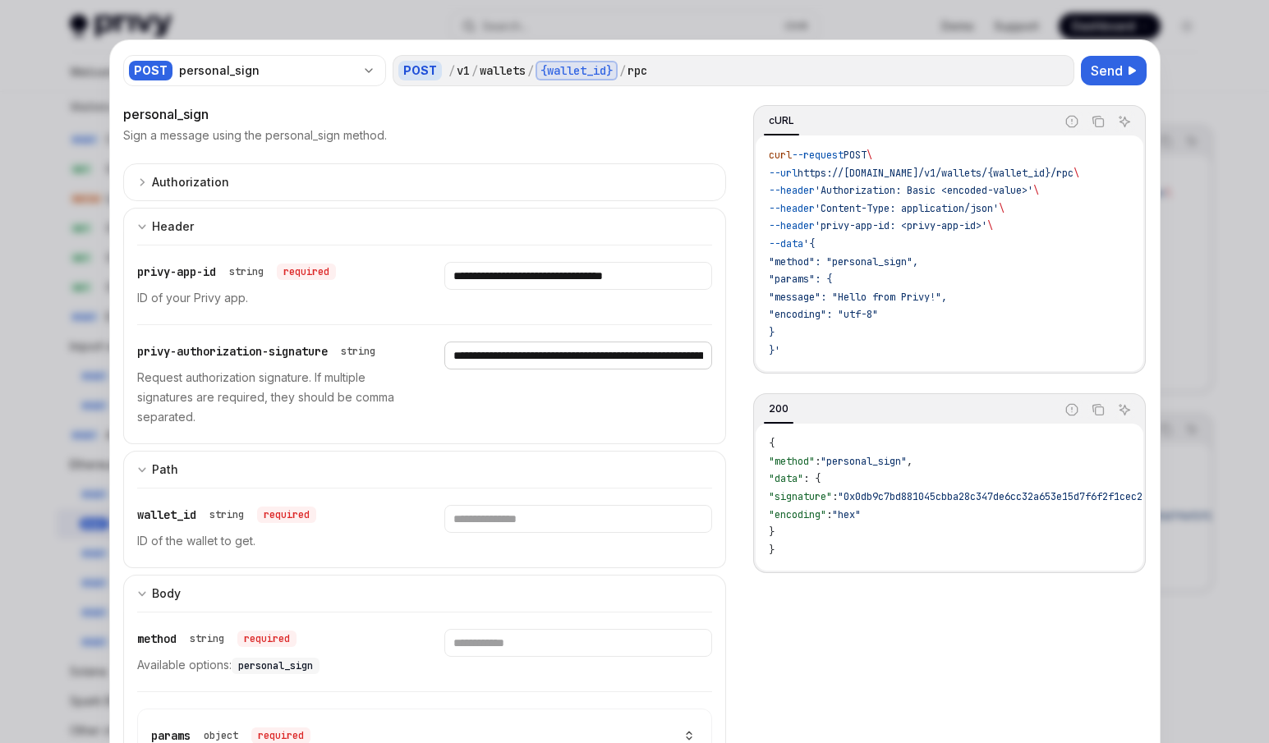
scroll to position [0, 2894]
click at [636, 356] on input "**********" at bounding box center [578, 356] width 268 height 28
drag, startPoint x: 643, startPoint y: 355, endPoint x: 328, endPoint y: 359, distance: 315.5
click at [328, 359] on div "**********" at bounding box center [425, 384] width 576 height 118
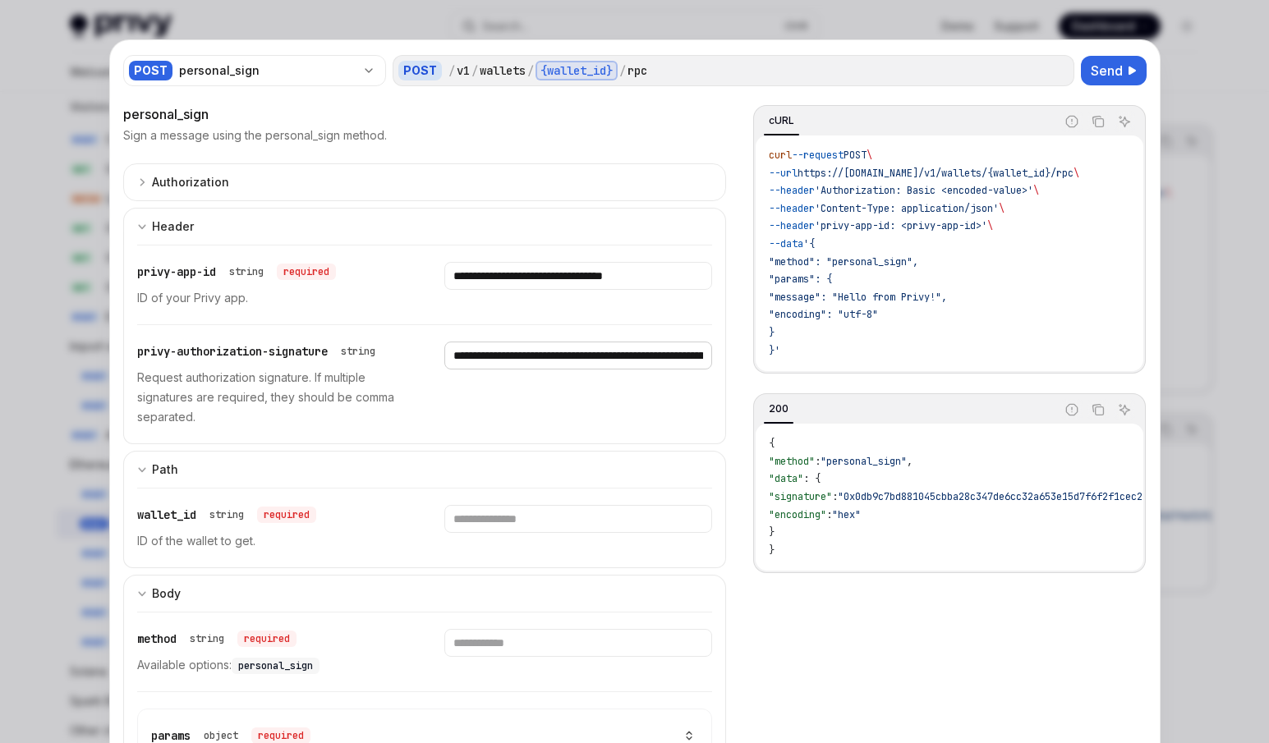
click at [513, 357] on input "**********" at bounding box center [578, 356] width 268 height 28
click at [447, 360] on input "**********" at bounding box center [578, 356] width 268 height 28
paste input "******"
type input "**********"
click at [536, 519] on input "Enter wallet_id" at bounding box center [578, 519] width 268 height 28
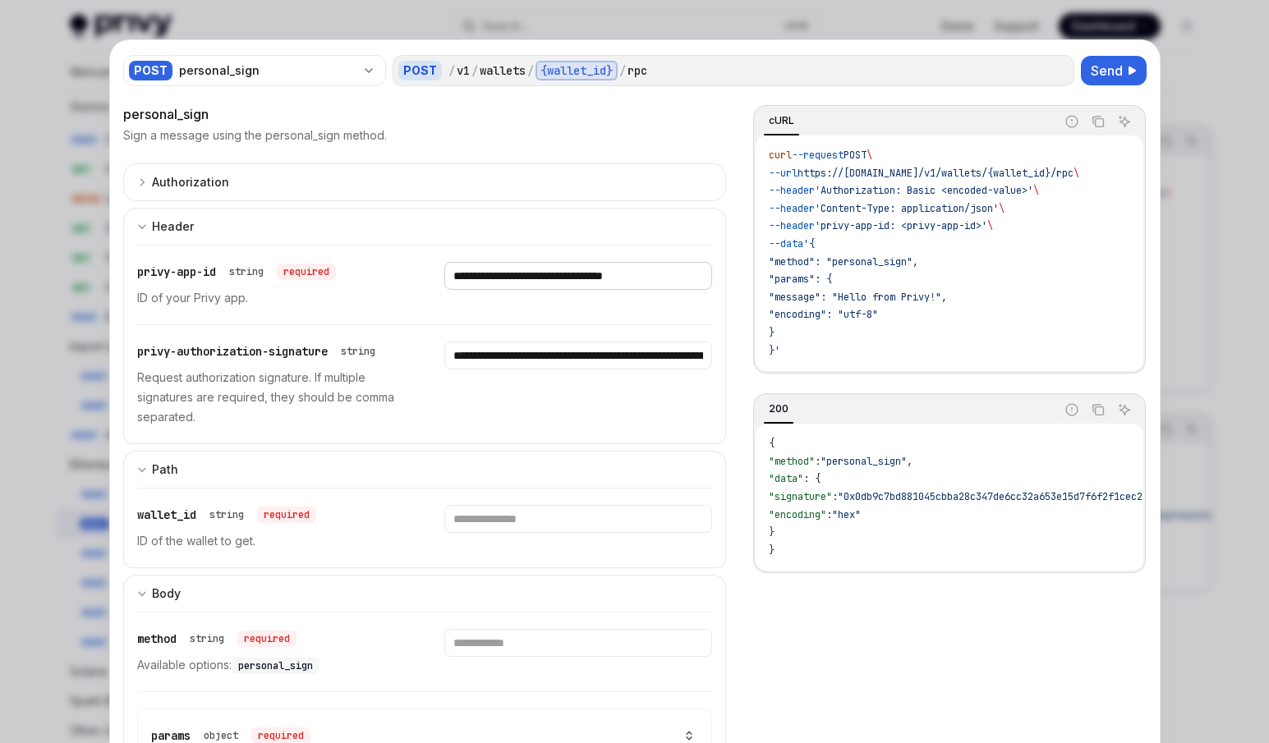
click at [670, 277] on input "**********" at bounding box center [578, 276] width 268 height 28
click at [508, 527] on input "Enter wallet_id" at bounding box center [578, 519] width 268 height 28
paste input "**********"
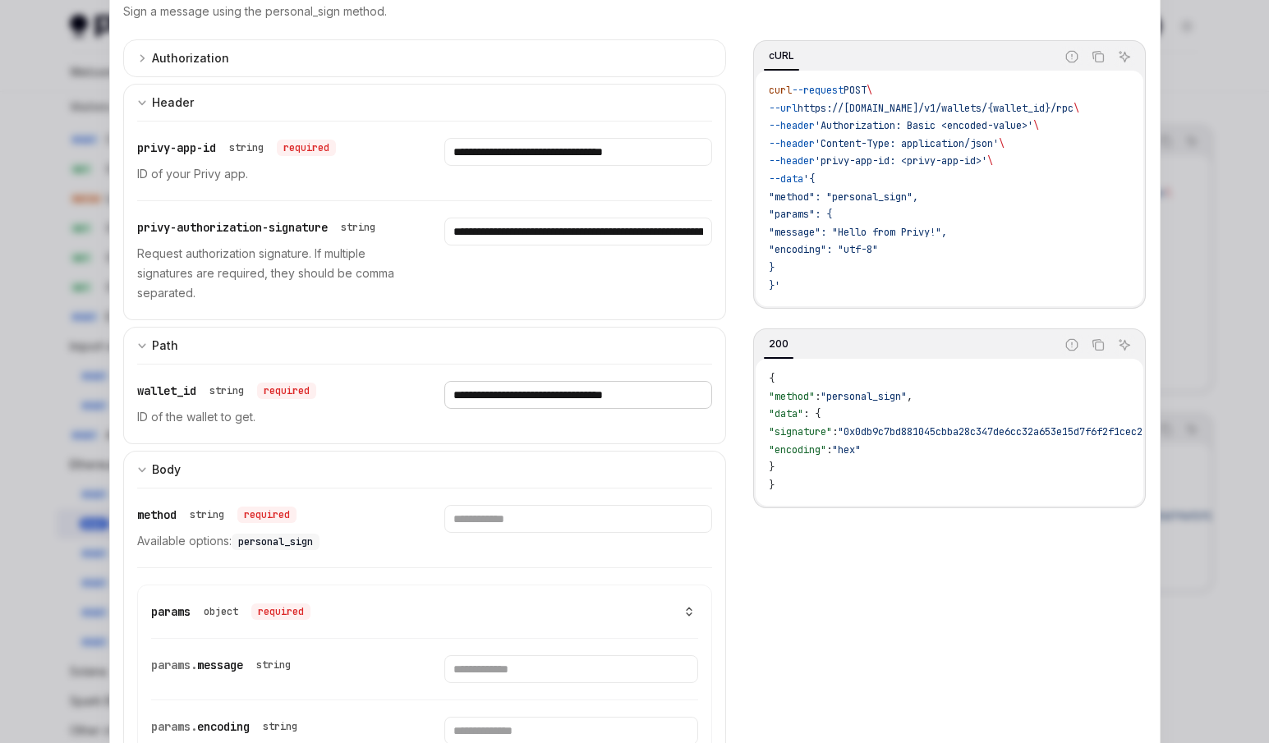
scroll to position [164, 0]
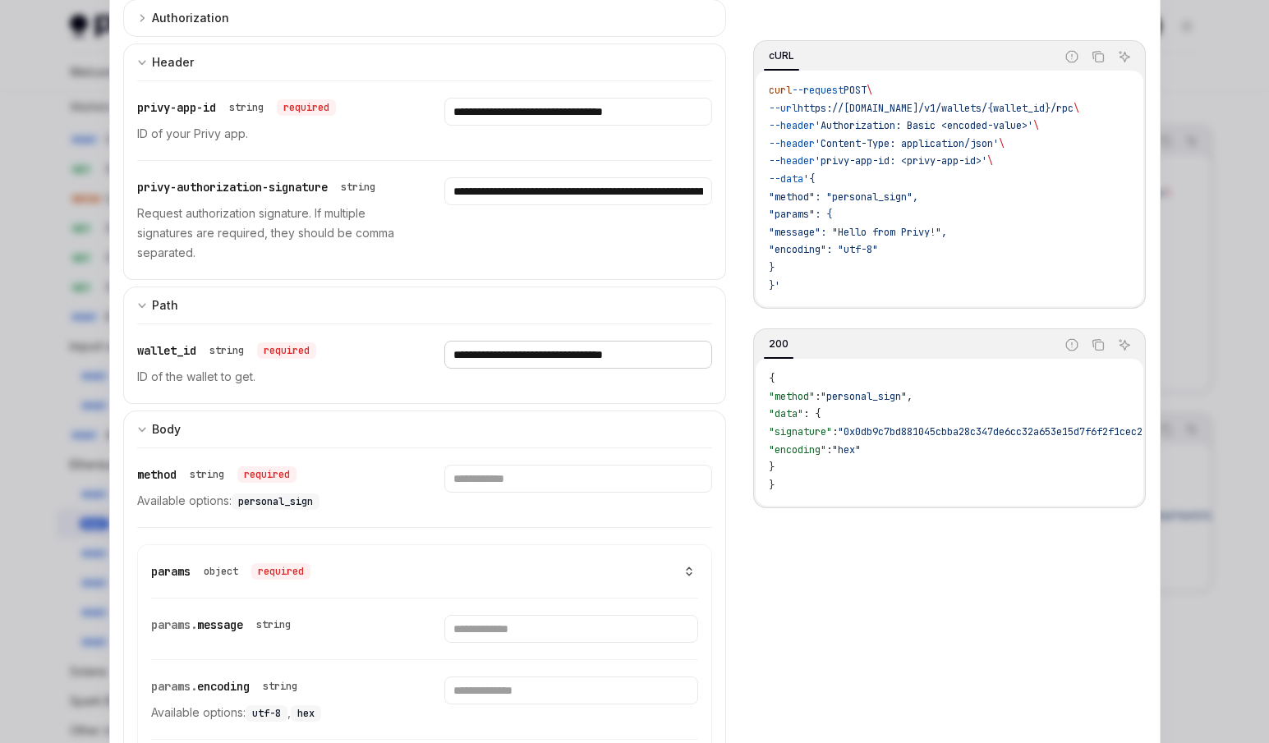
type input "**********"
click at [506, 479] on input "Enter method" at bounding box center [578, 479] width 268 height 28
drag, startPoint x: 237, startPoint y: 502, endPoint x: 318, endPoint y: 503, distance: 81.3
click at [318, 503] on code "personal_sign" at bounding box center [276, 502] width 88 height 16
copy span "personal_sign"
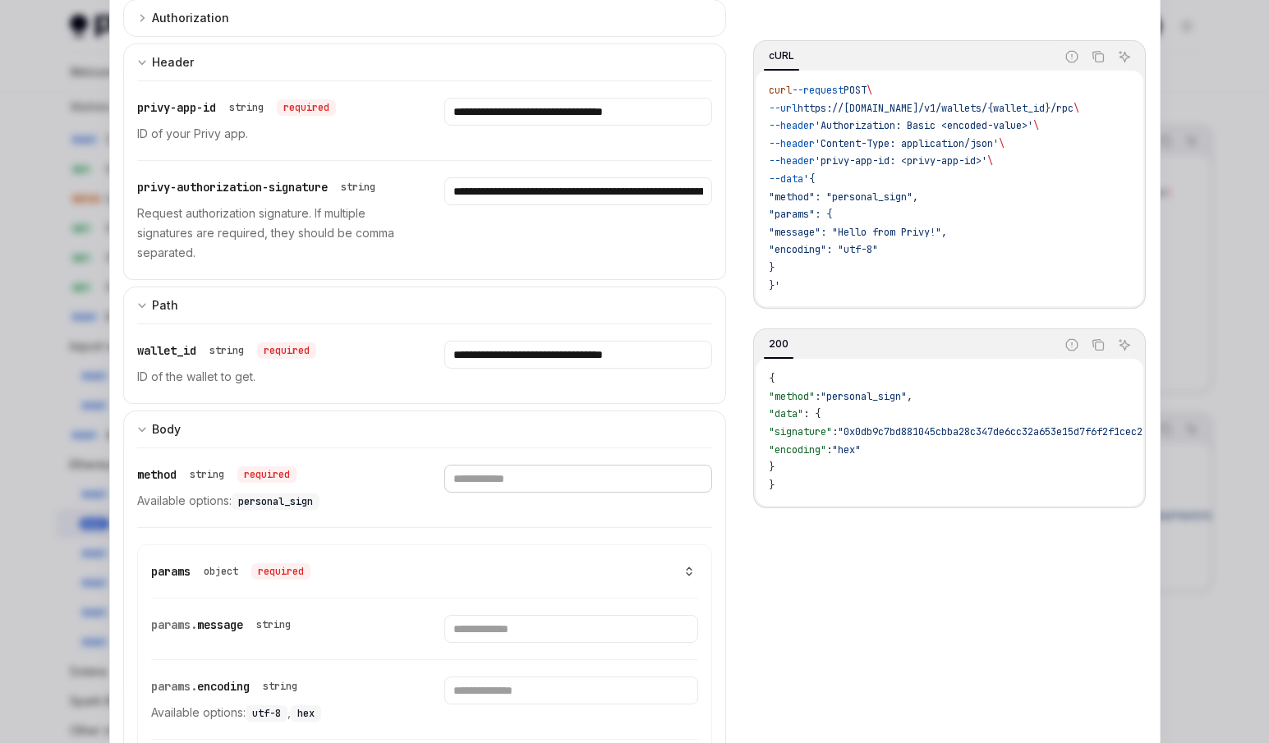
click at [584, 487] on input "Enter method" at bounding box center [578, 479] width 268 height 28
paste input "**********"
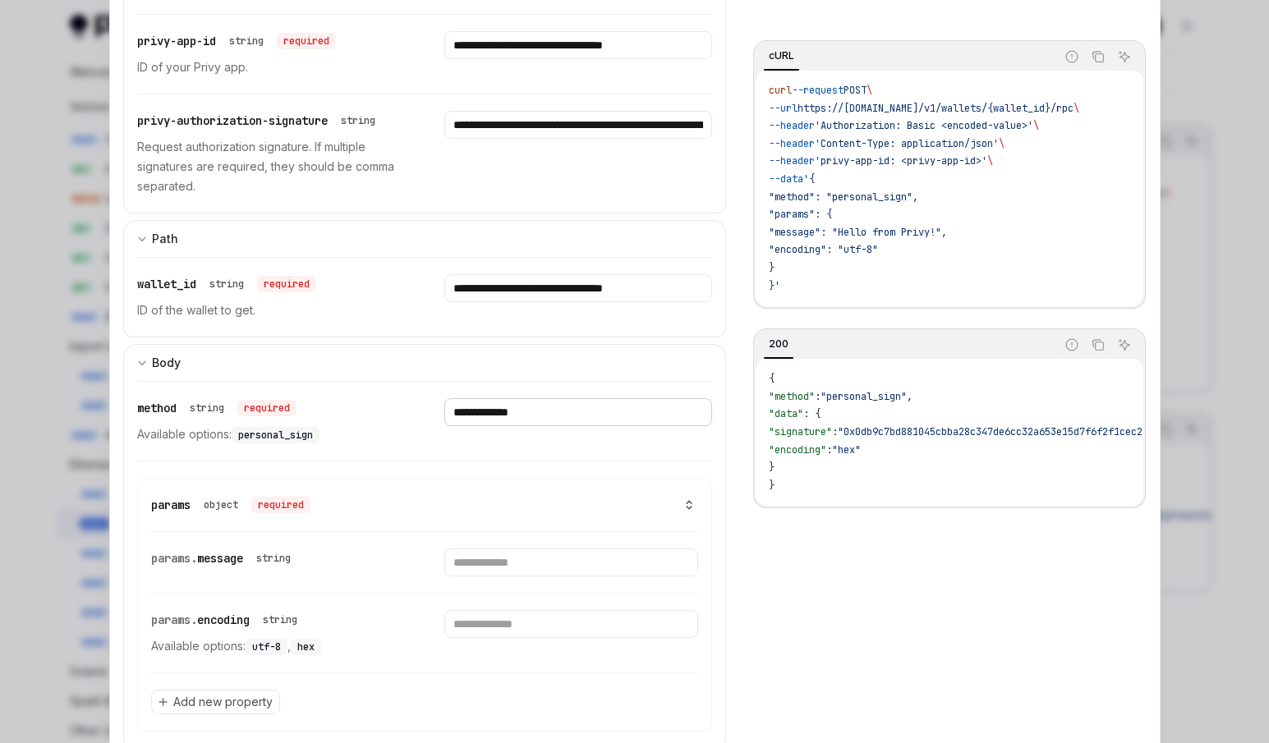
scroll to position [290, 0]
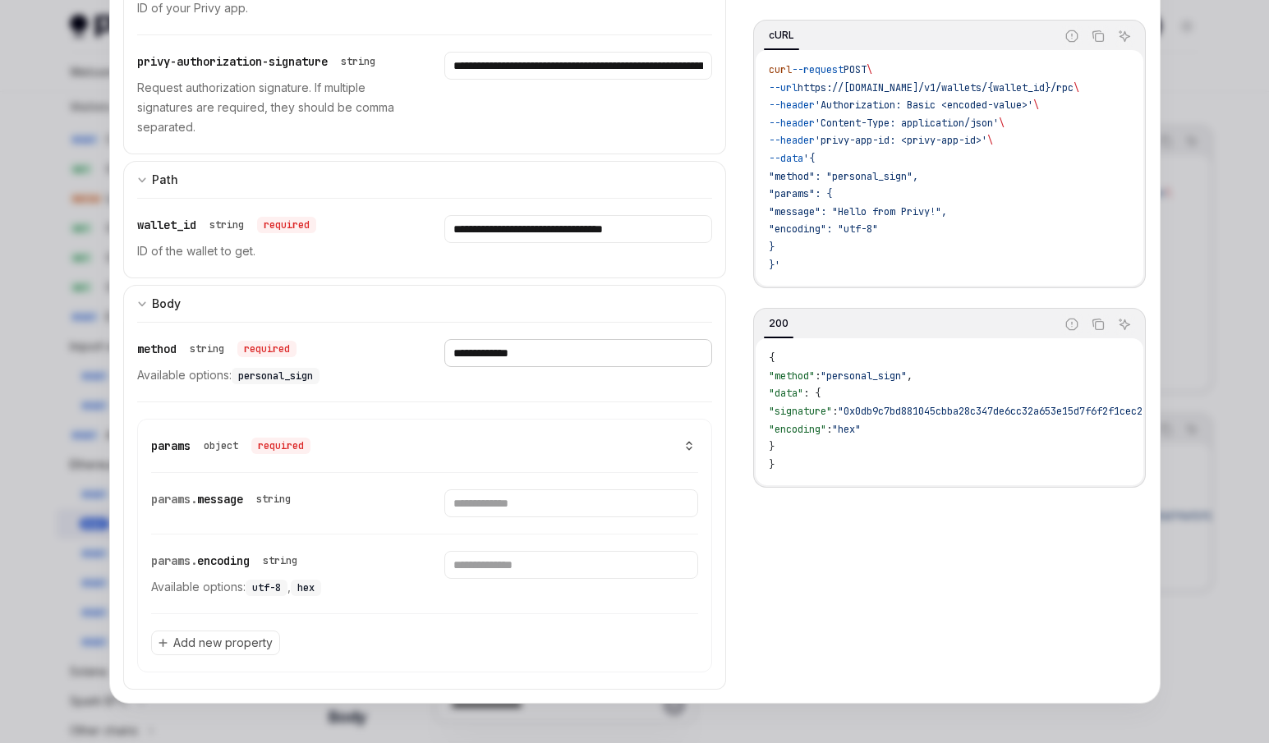
type input "**********"
click at [626, 509] on input "Enter message" at bounding box center [571, 504] width 254 height 28
click at [560, 498] on input "Enter message" at bounding box center [571, 504] width 254 height 28
paste input "**********"
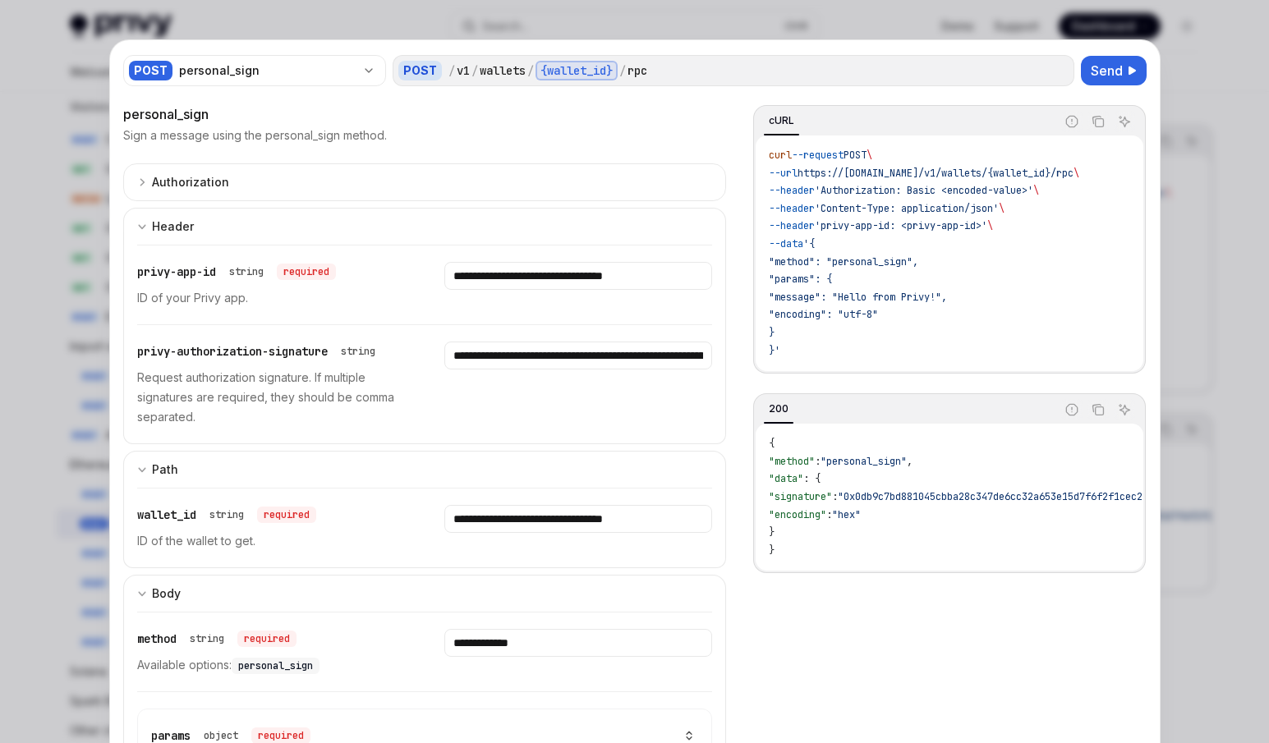
scroll to position [164, 0]
type input "**********"
click at [1091, 73] on span "Send" at bounding box center [1107, 71] width 32 height 20
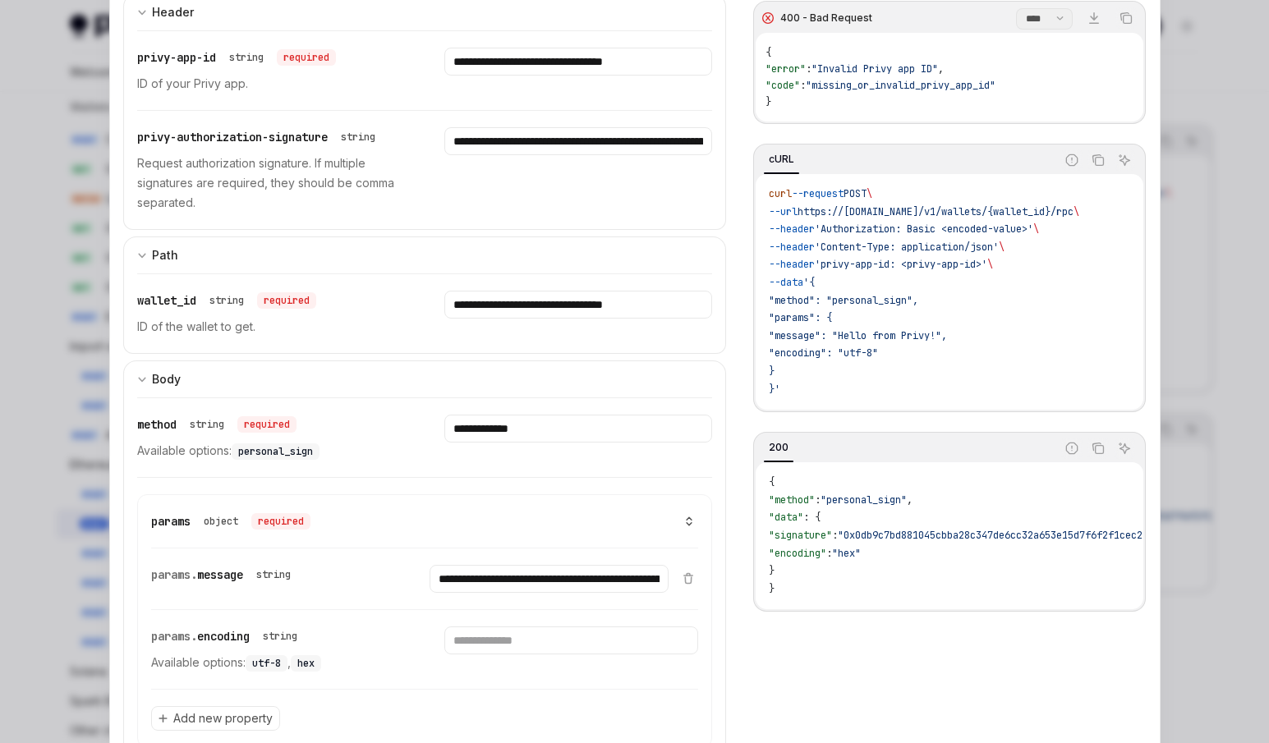
scroll to position [290, 0]
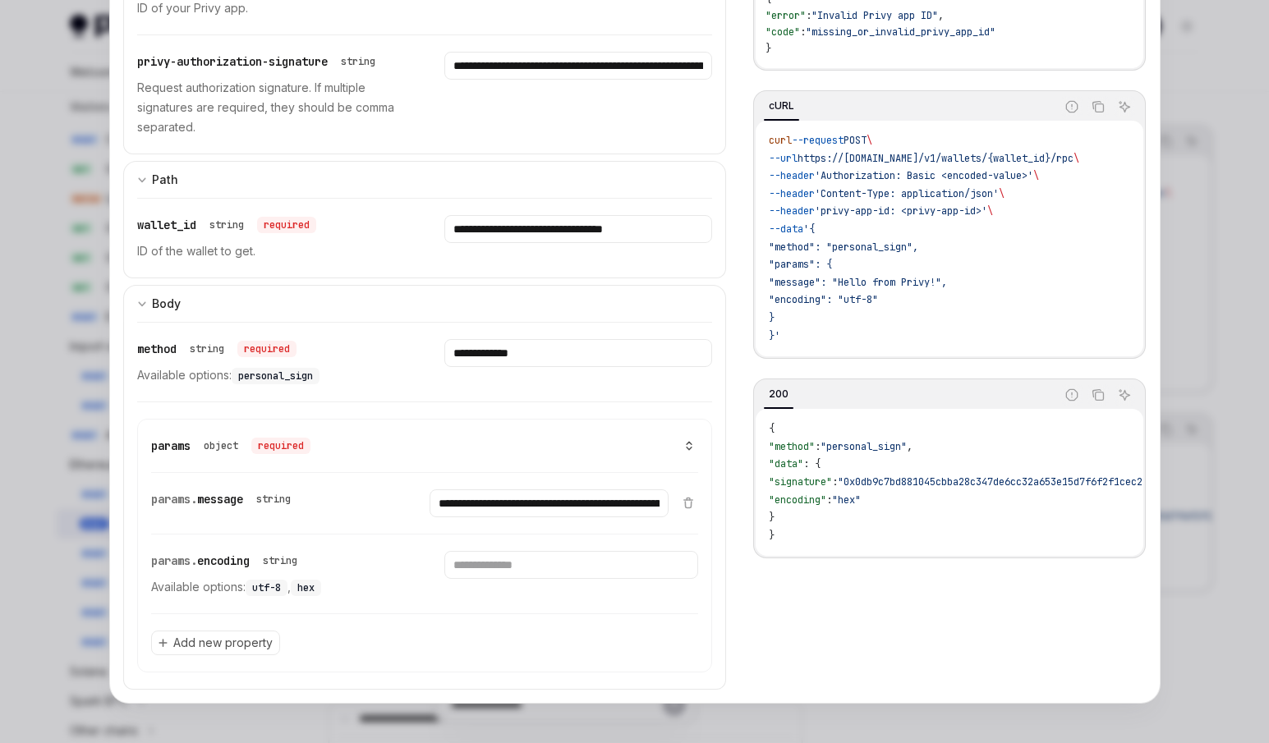
click at [945, 488] on span ""0x0db9c7bd881045cbba28c347de6cc32a653e15d7f6f2f1cec21d645f402a64196e877eb45d30…" at bounding box center [1223, 482] width 771 height 13
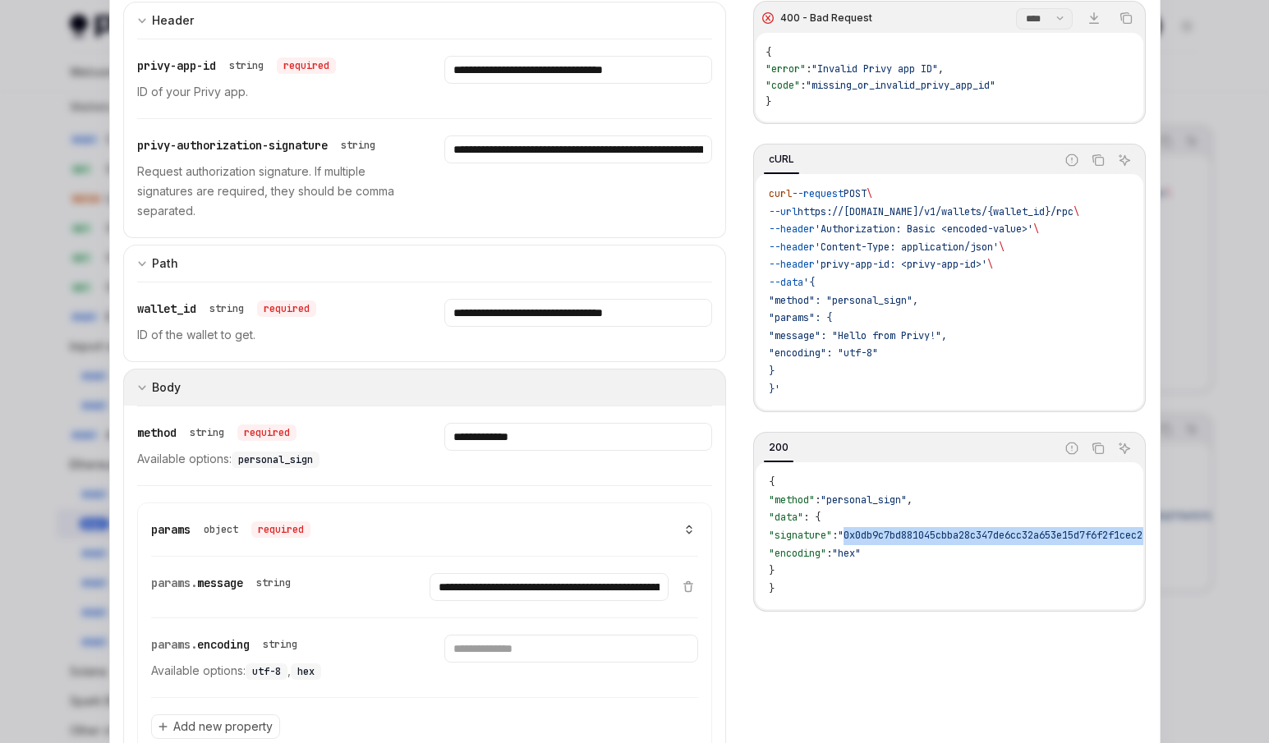
scroll to position [126, 0]
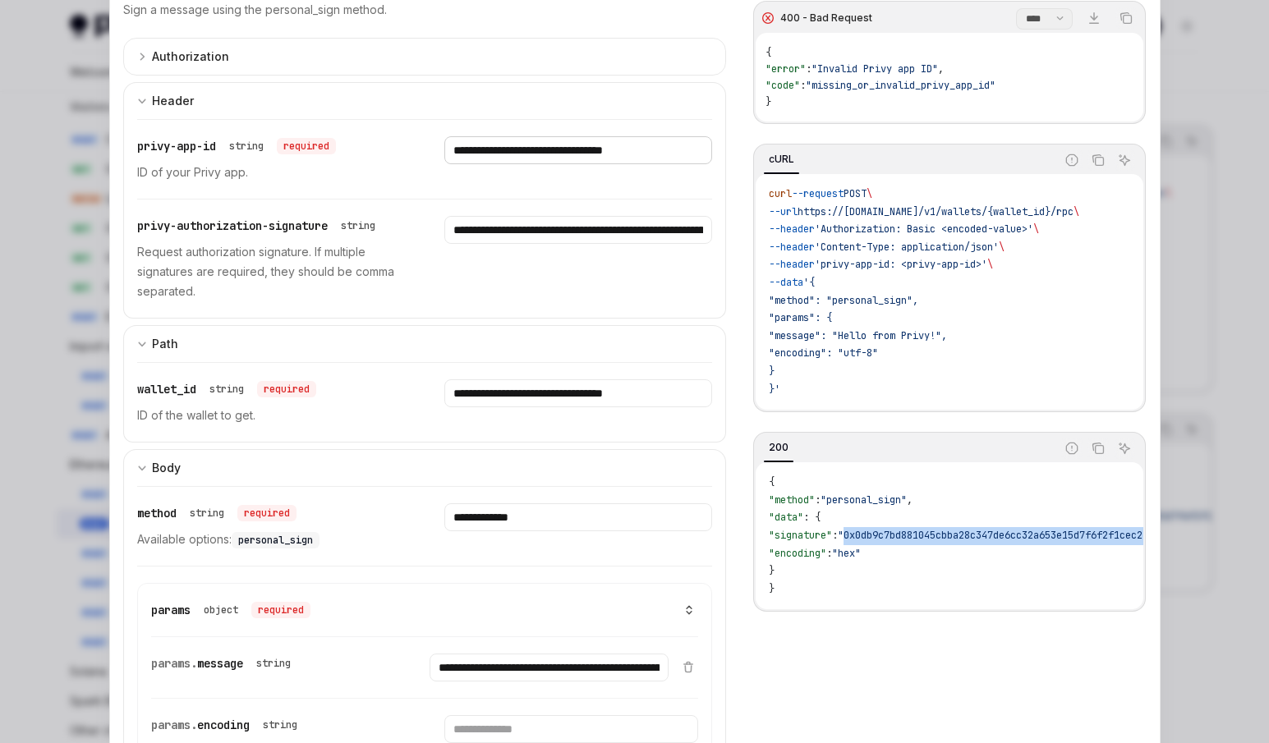
click at [595, 161] on input "**********" at bounding box center [578, 150] width 268 height 28
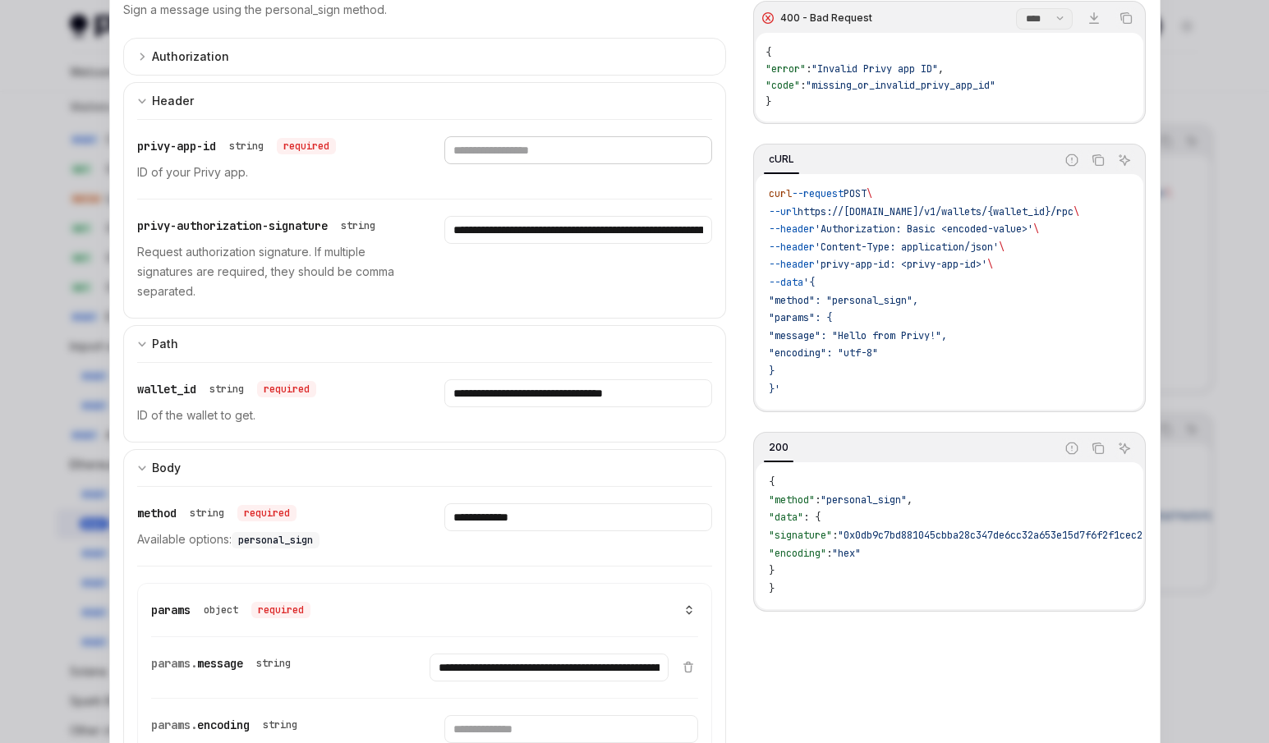
paste input "**********"
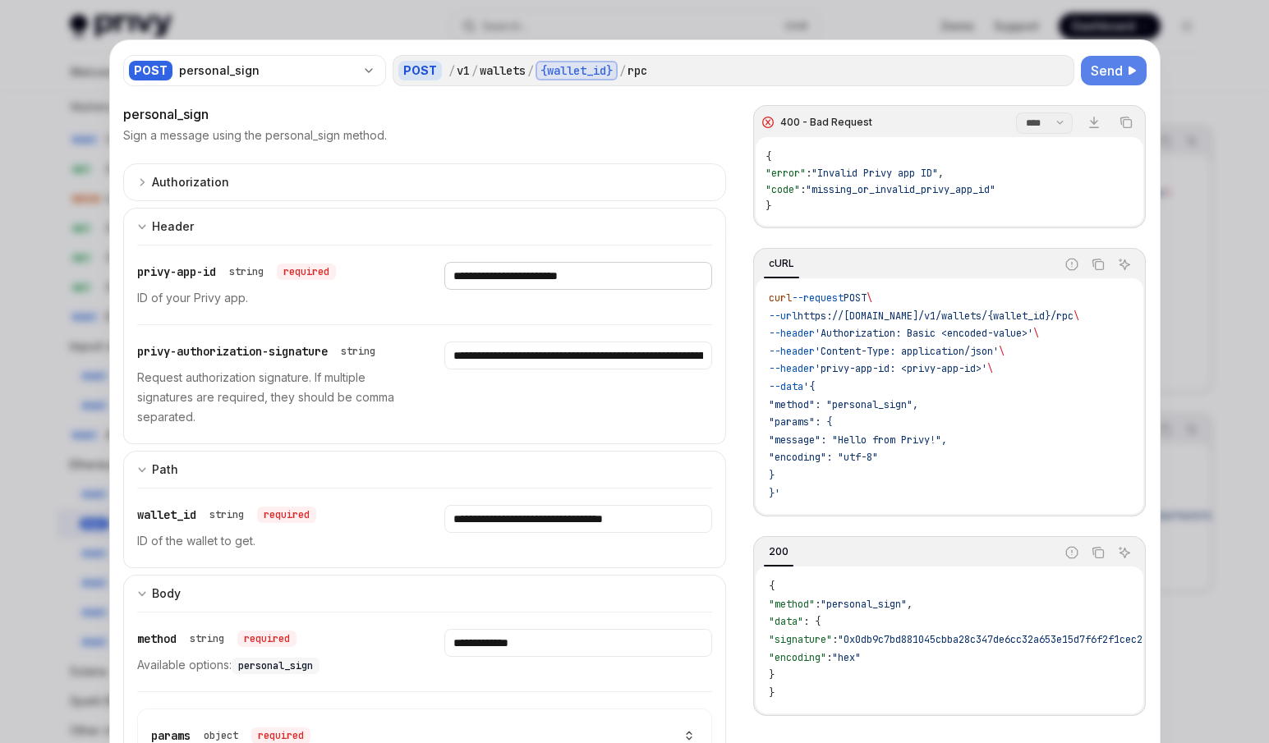
type input "**********"
click at [1120, 71] on button "Send" at bounding box center [1114, 71] width 66 height 30
click at [1093, 77] on span "Send" at bounding box center [1107, 71] width 32 height 20
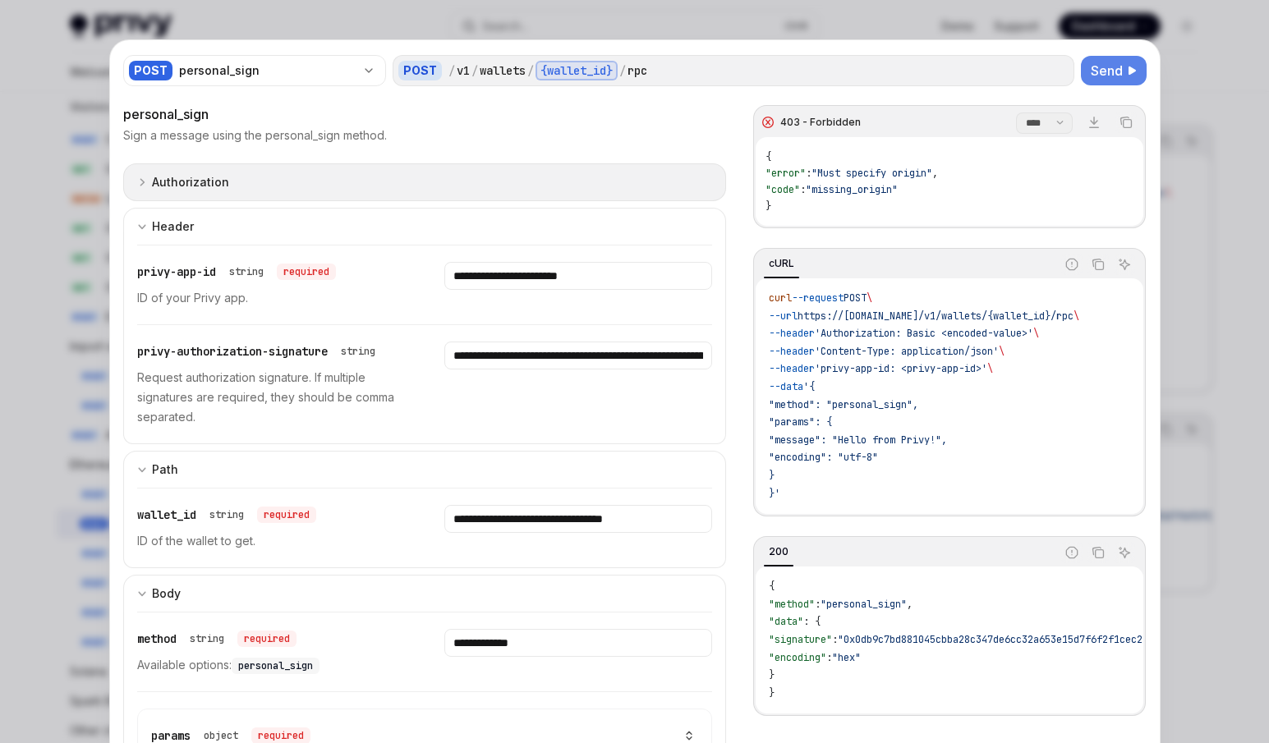
click at [140, 185] on div "Authorization" at bounding box center [183, 183] width 92 height 20
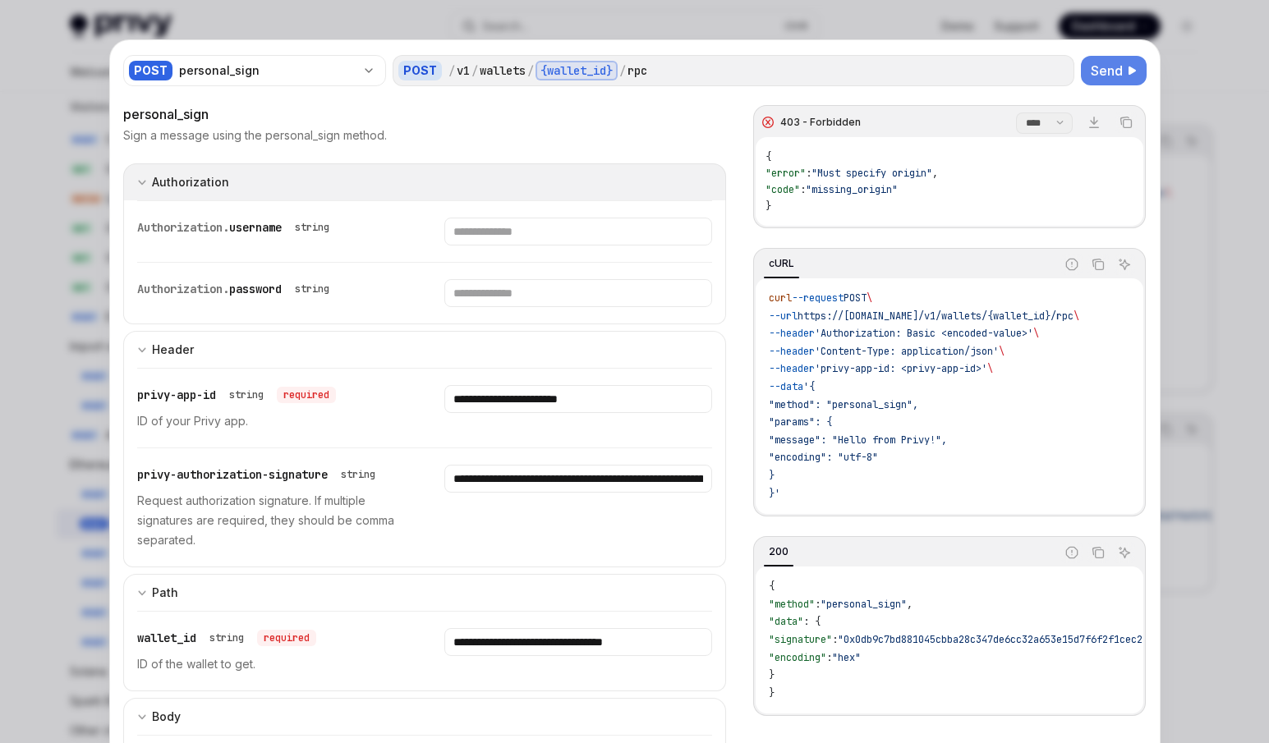
click at [139, 183] on icon "Expand input section" at bounding box center [142, 182] width 10 height 10
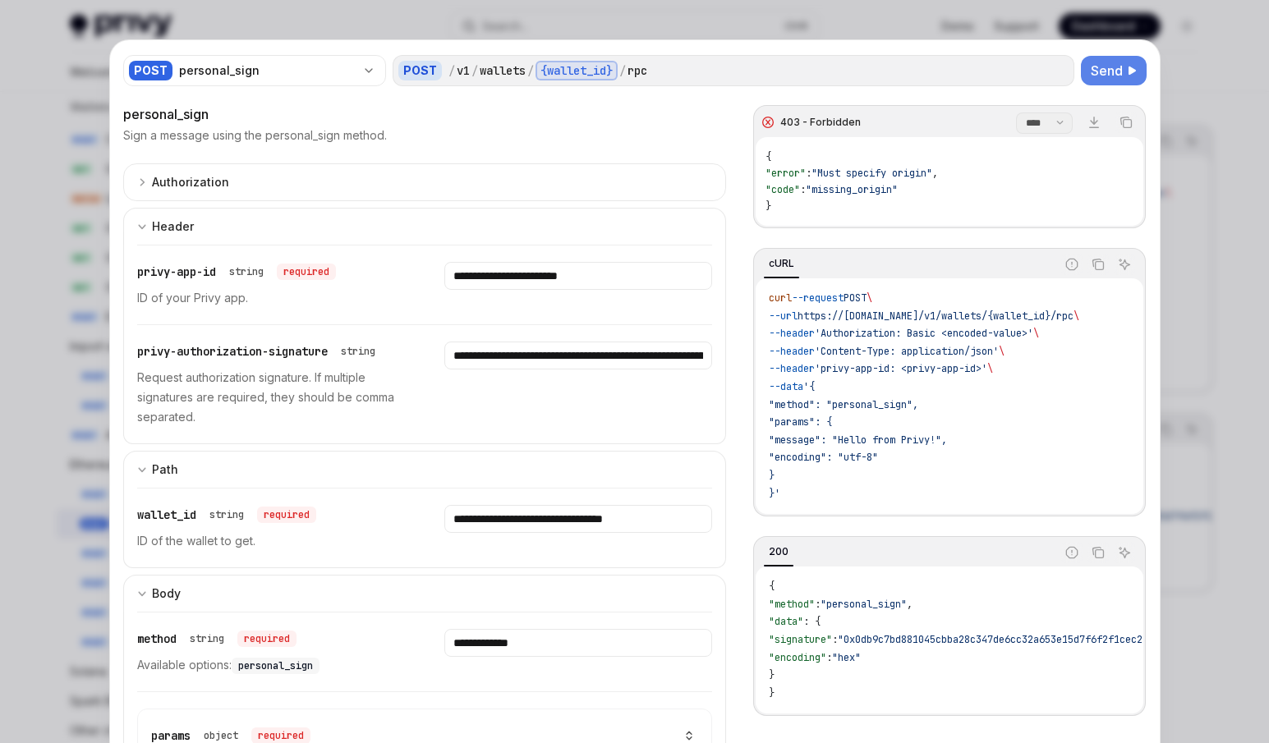
click at [858, 266] on div "cURL" at bounding box center [905, 265] width 298 height 28
click at [779, 267] on div "cURL" at bounding box center [781, 264] width 35 height 20
click at [941, 266] on div "cURL" at bounding box center [905, 265] width 298 height 28
click at [1065, 267] on icon "Report incorrect code" at bounding box center [1071, 264] width 13 height 13
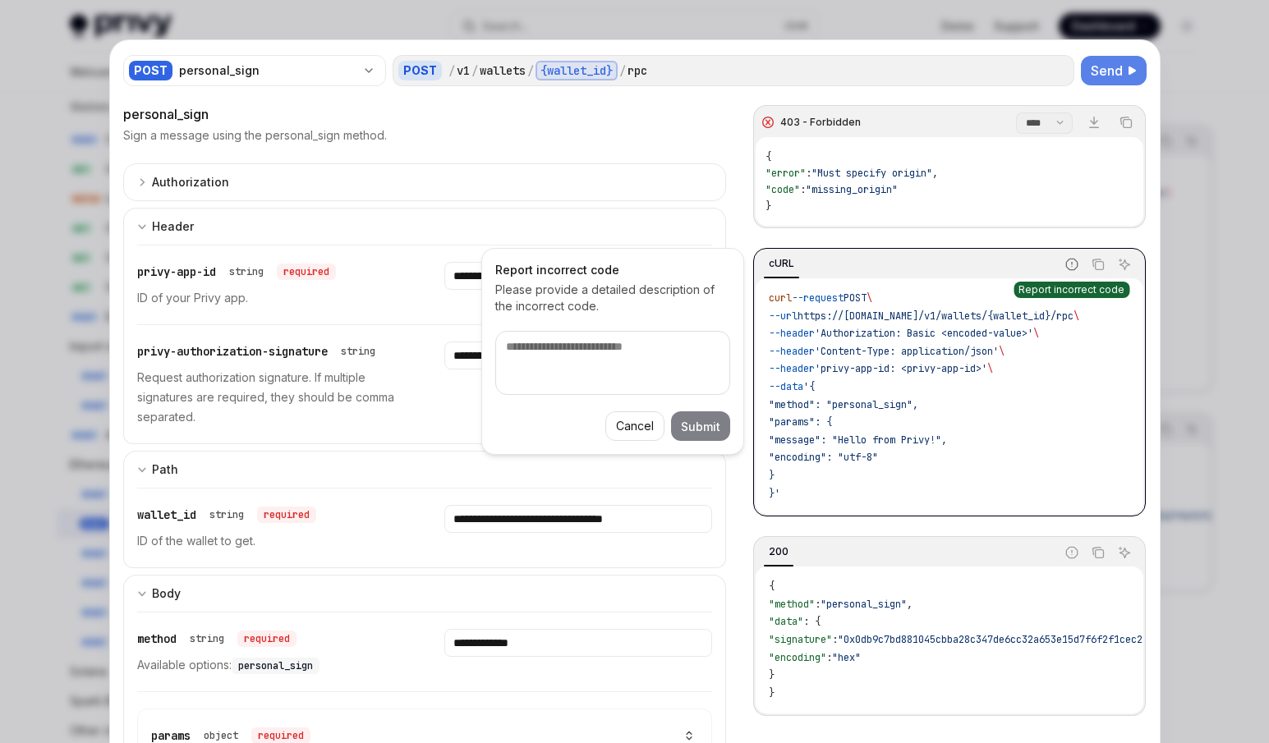
click at [1065, 267] on icon "Report incorrect code" at bounding box center [1071, 264] width 13 height 13
type textarea "*"
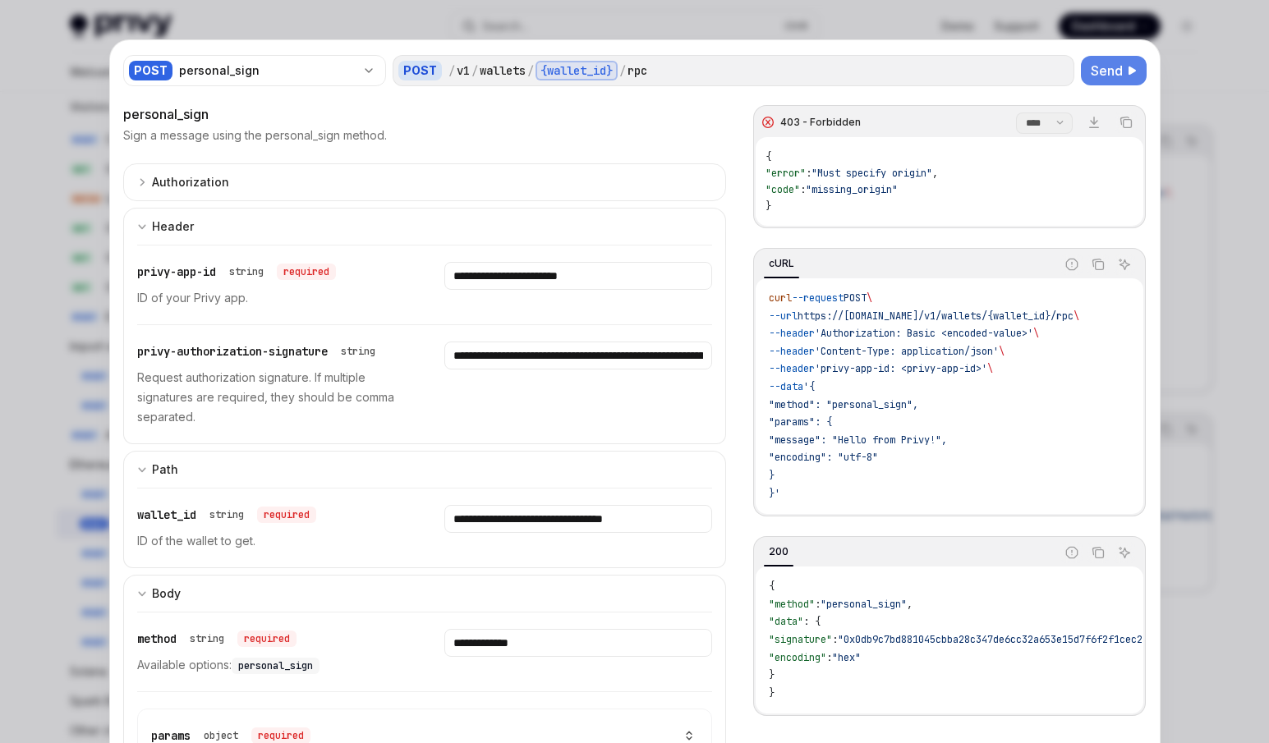
click at [1088, 368] on code "curl --request POST \ --url https://api.privy.io/v1/wallets/{wallet_id}/rpc \ -…" at bounding box center [949, 396] width 361 height 213
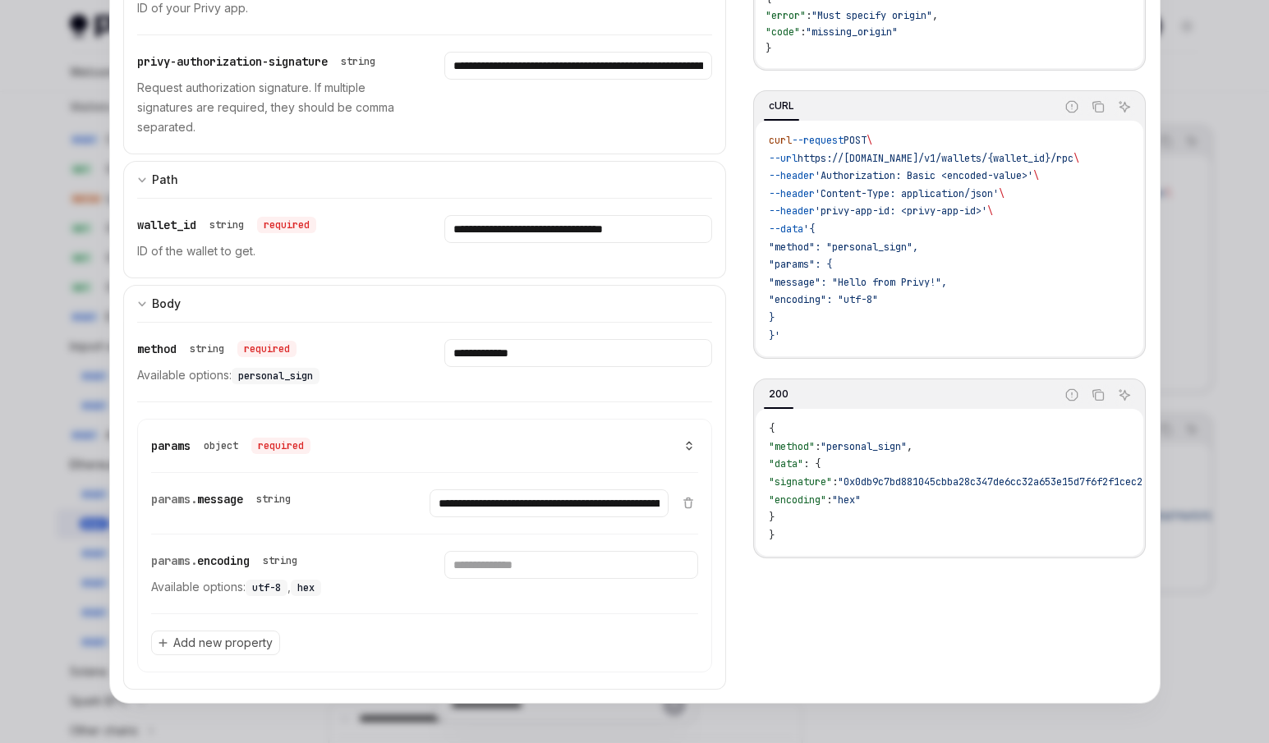
scroll to position [208, 0]
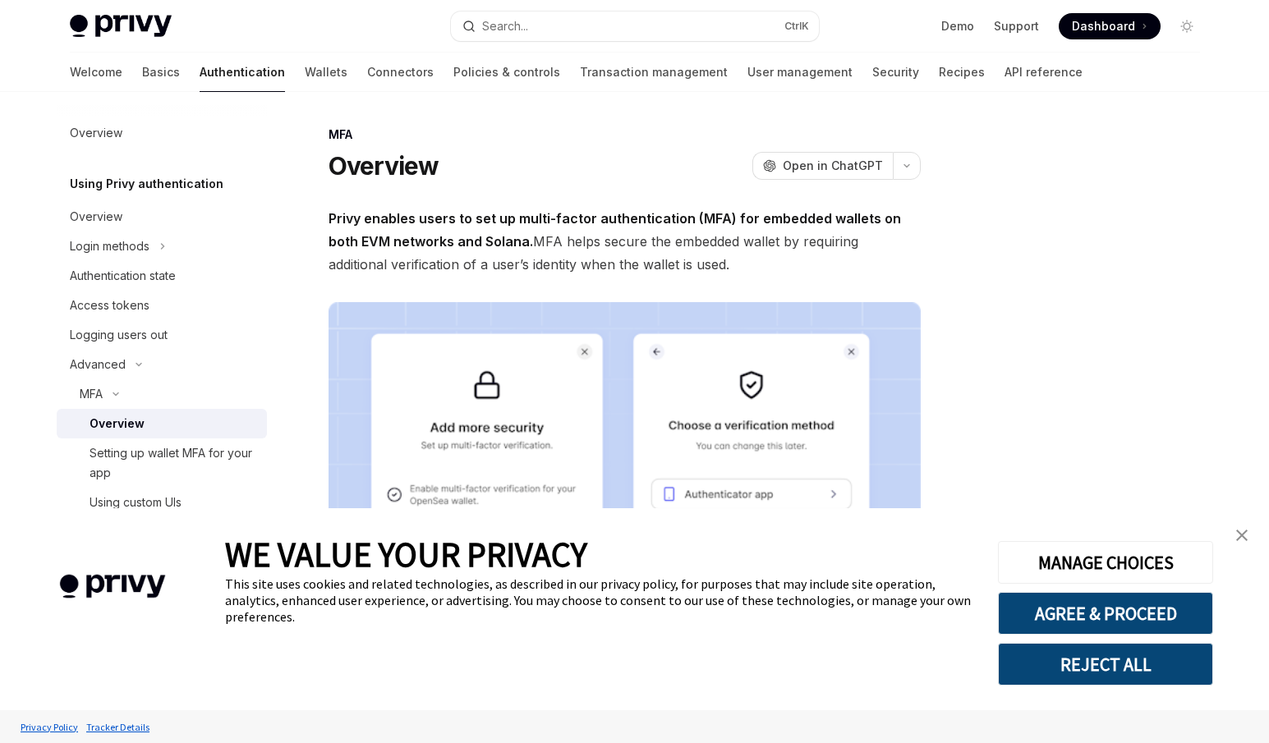
click at [1245, 538] on img "close banner" at bounding box center [1242, 536] width 12 height 12
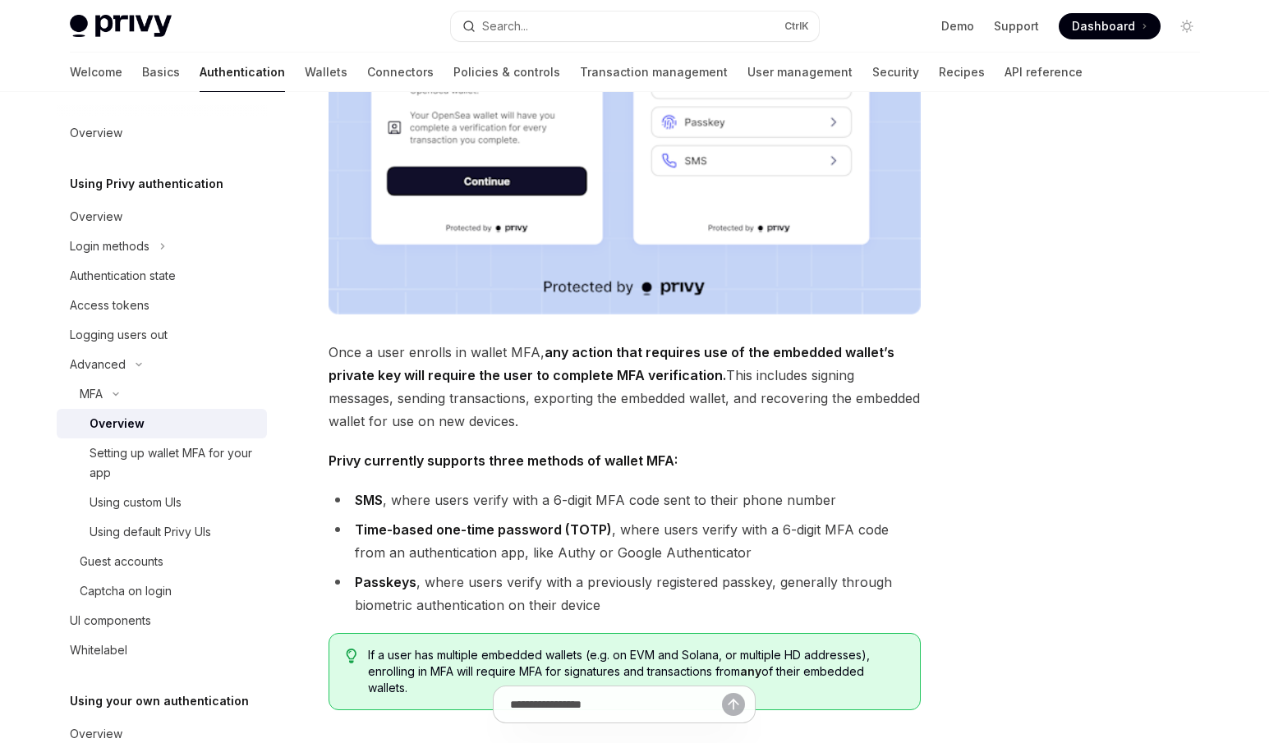
scroll to position [643, 0]
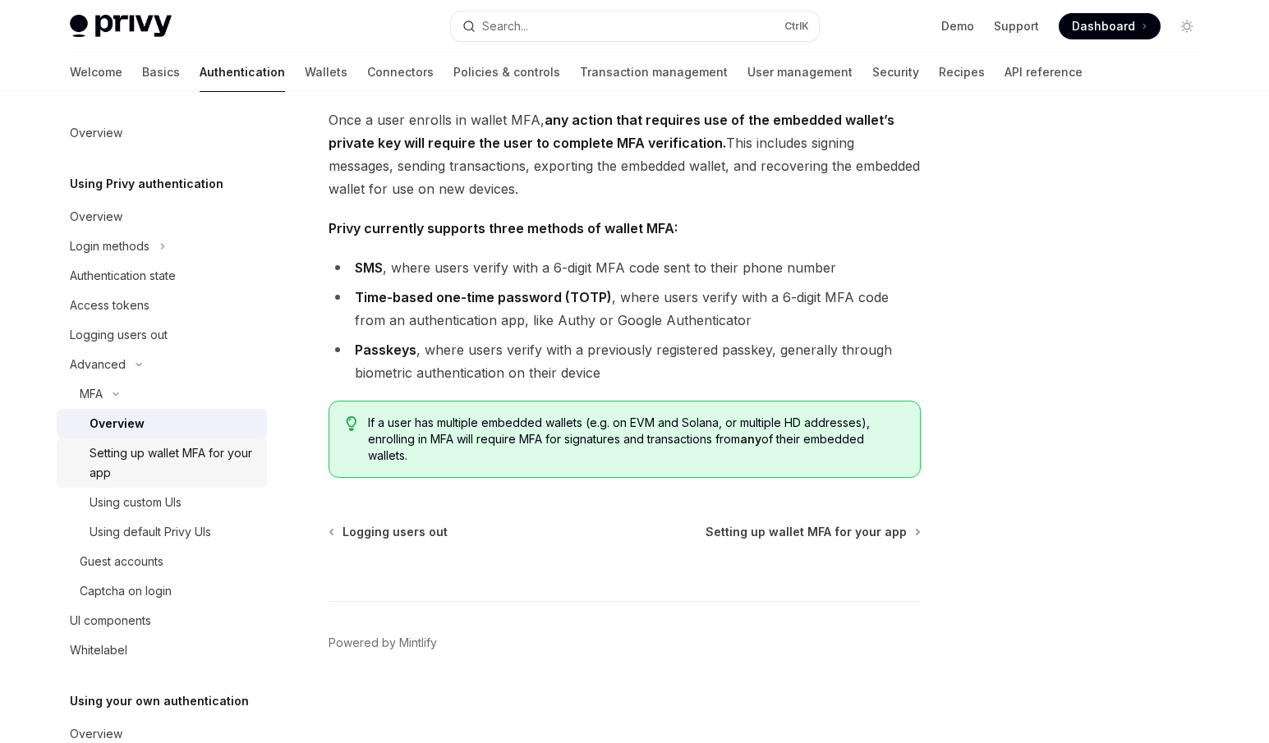
click at [130, 474] on div "Setting up wallet MFA for your app" at bounding box center [174, 463] width 168 height 39
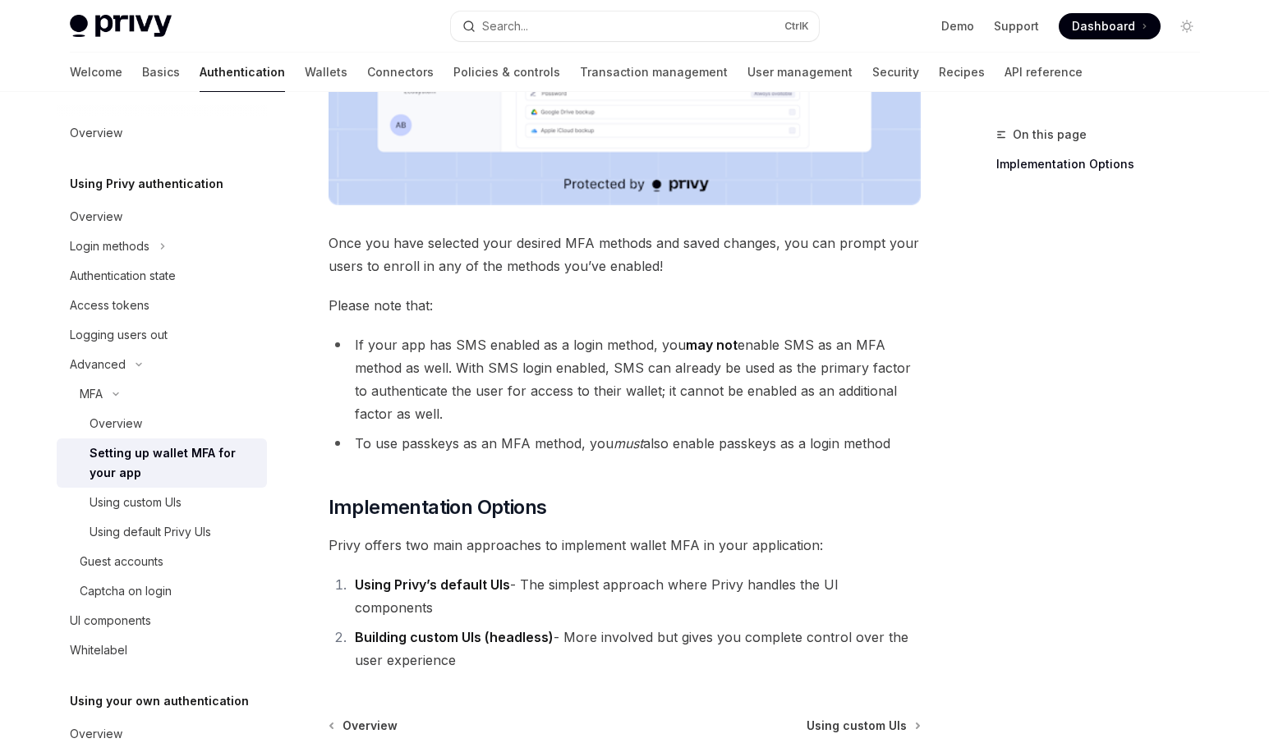
scroll to position [730, 0]
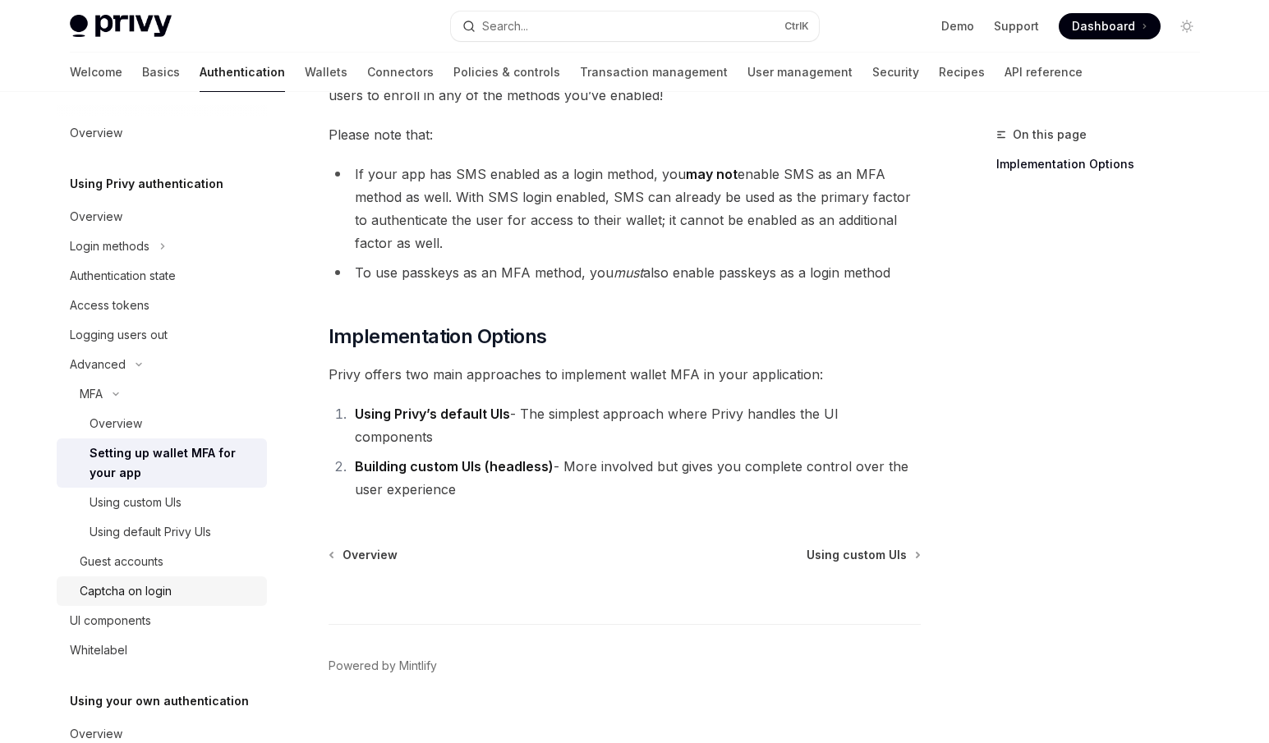
click at [198, 577] on link "Captcha on login" at bounding box center [162, 592] width 210 height 30
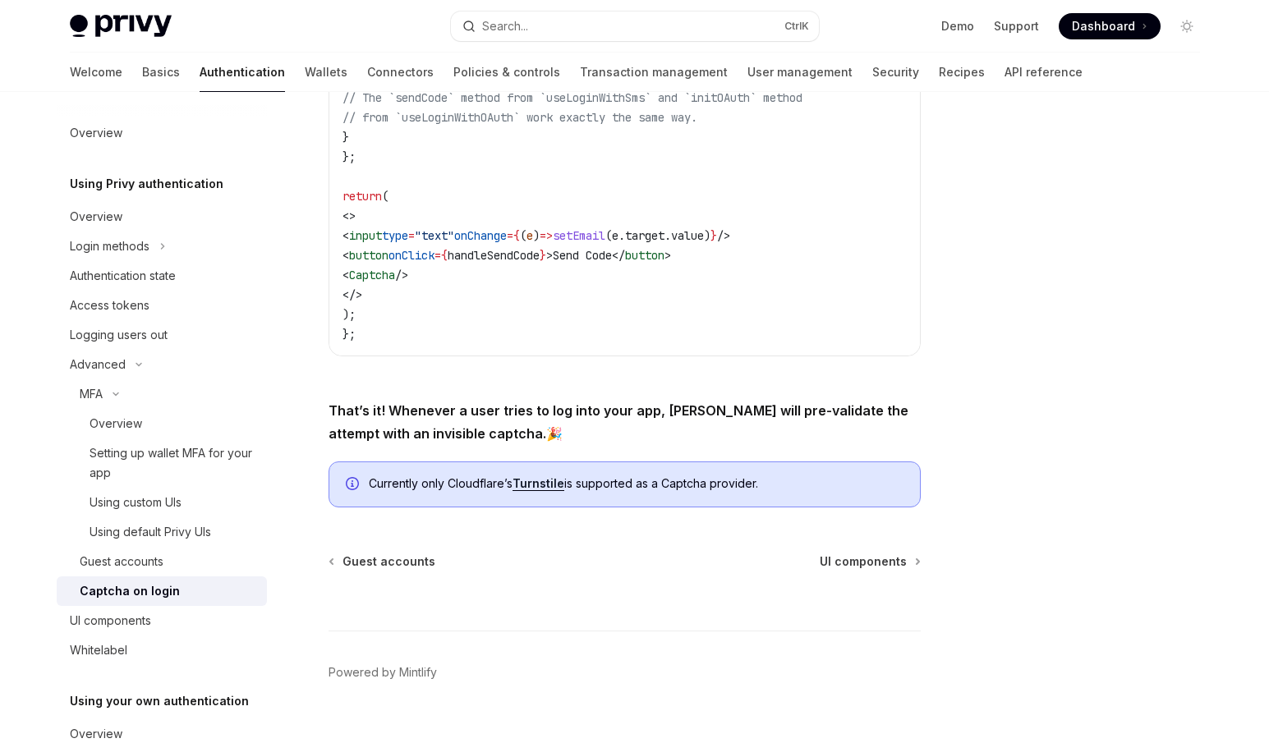
scroll to position [656, 0]
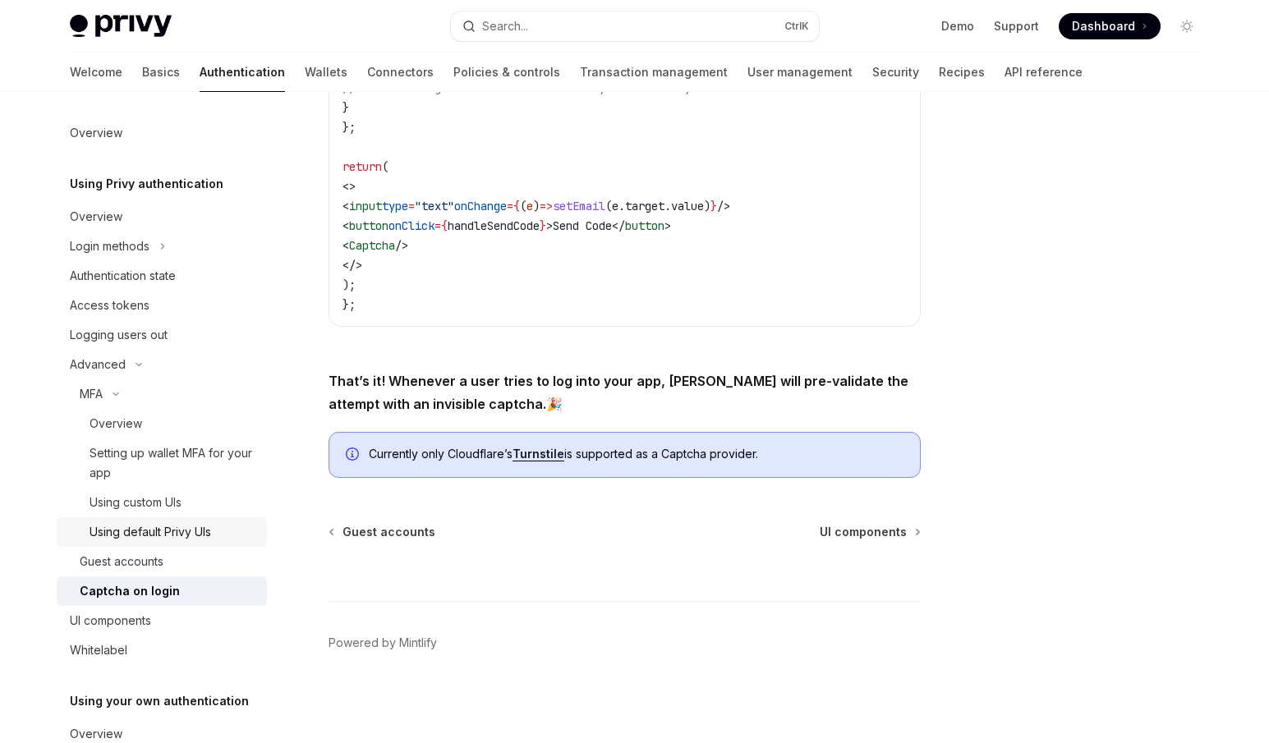
click at [137, 532] on div "Using default Privy UIs" at bounding box center [151, 532] width 122 height 20
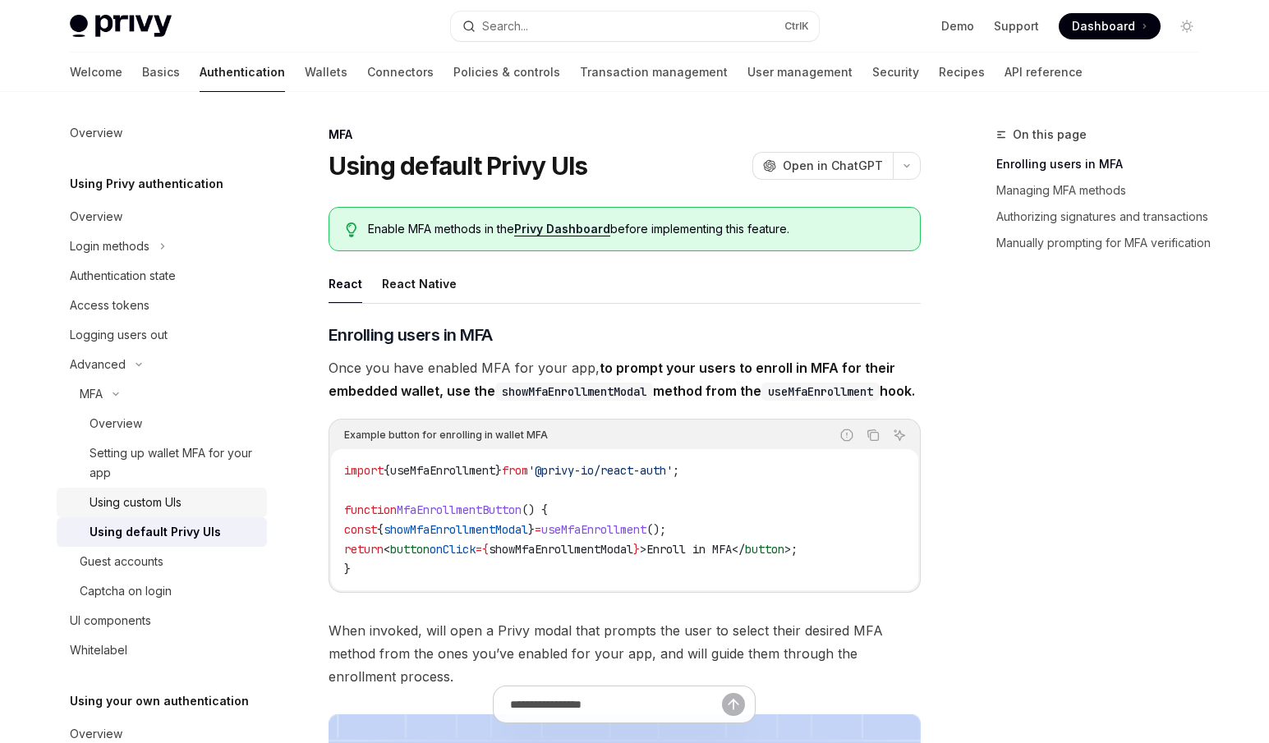
click at [151, 509] on div "Using custom UIs" at bounding box center [136, 503] width 92 height 20
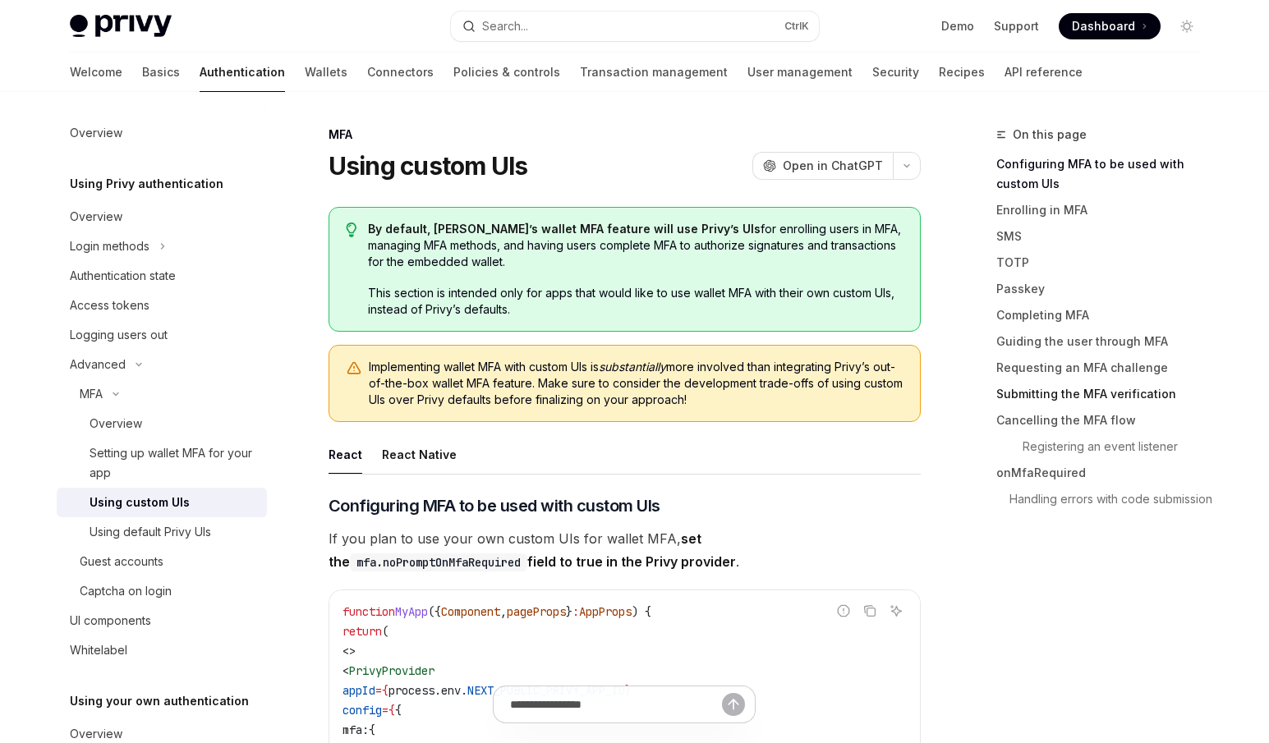
click at [1136, 401] on link "Submitting the MFA verification" at bounding box center [1104, 394] width 217 height 26
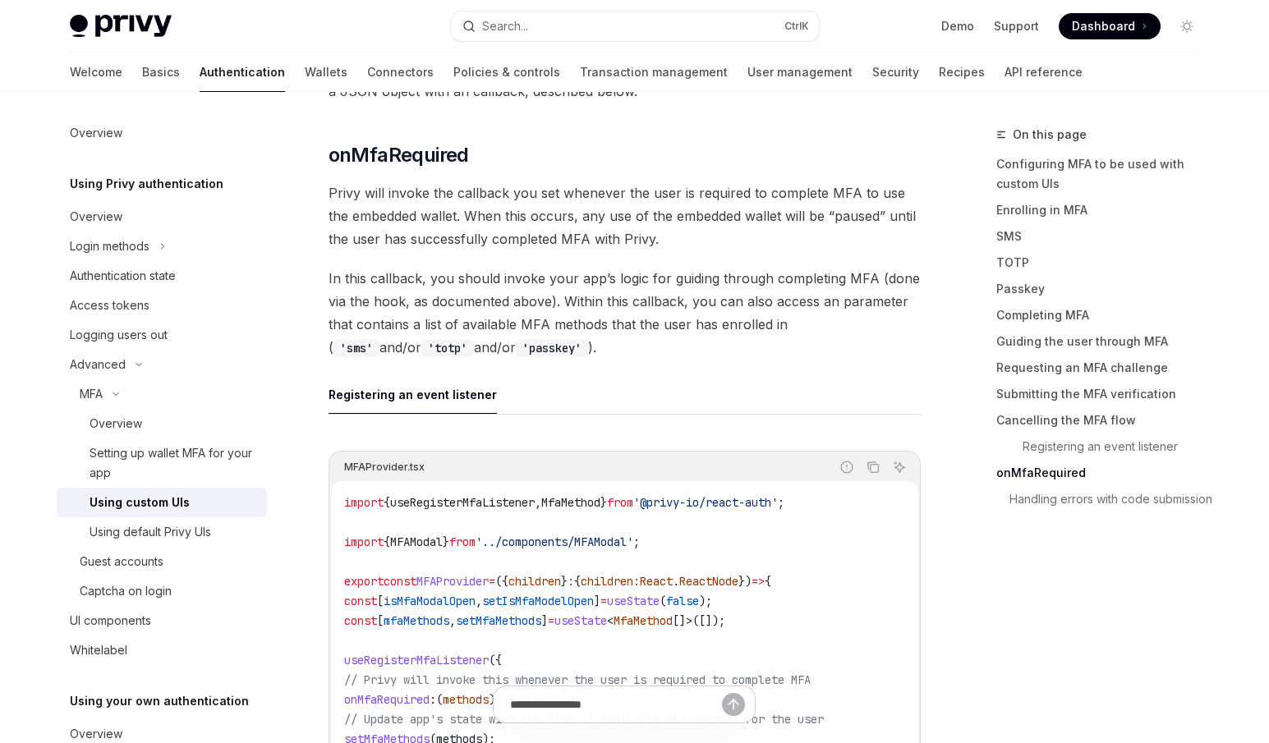
scroll to position [5732, 0]
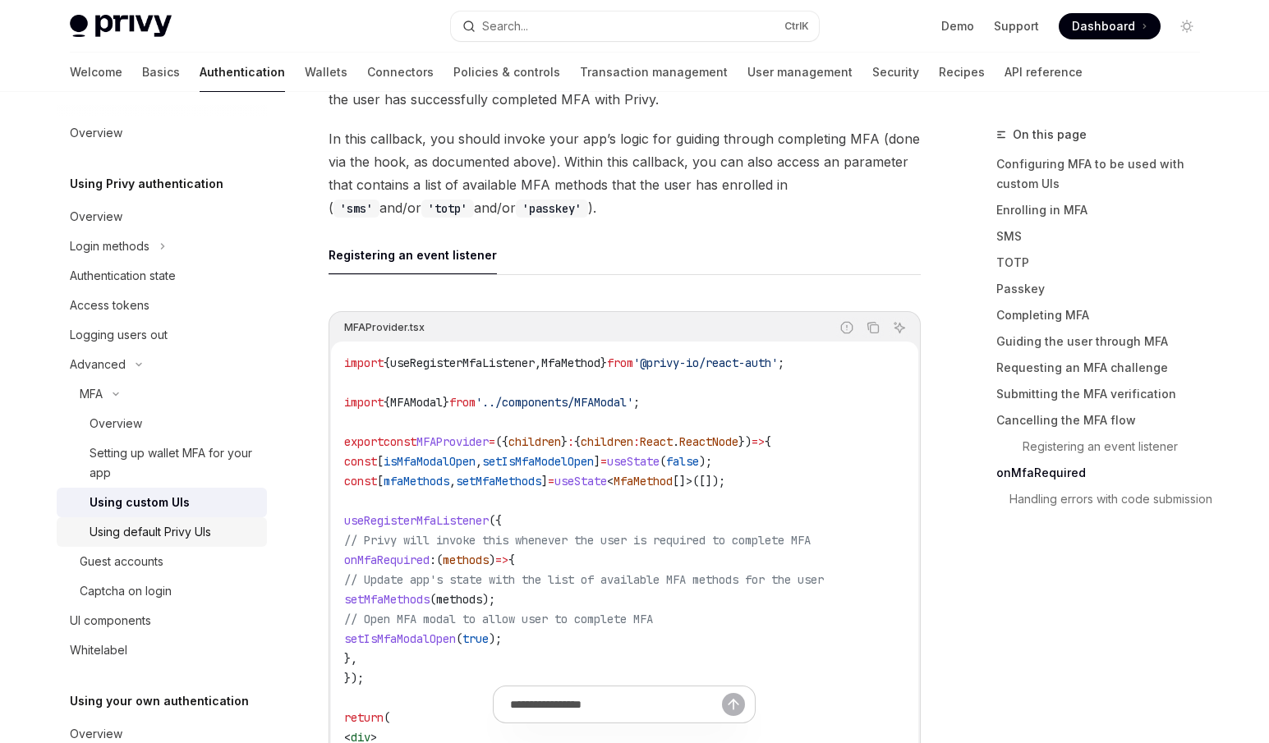
click at [176, 525] on div "Using default Privy UIs" at bounding box center [151, 532] width 122 height 20
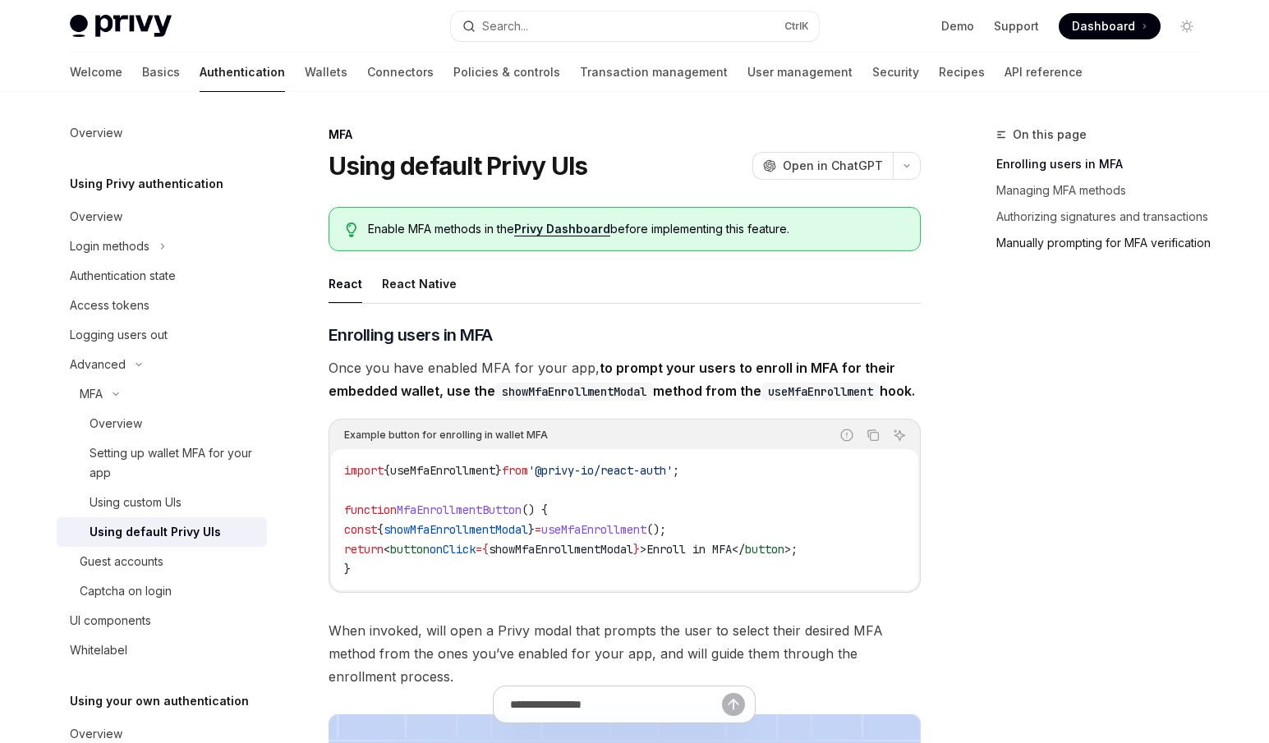
click at [1038, 256] on link "Manually prompting for MFA verification" at bounding box center [1104, 243] width 217 height 26
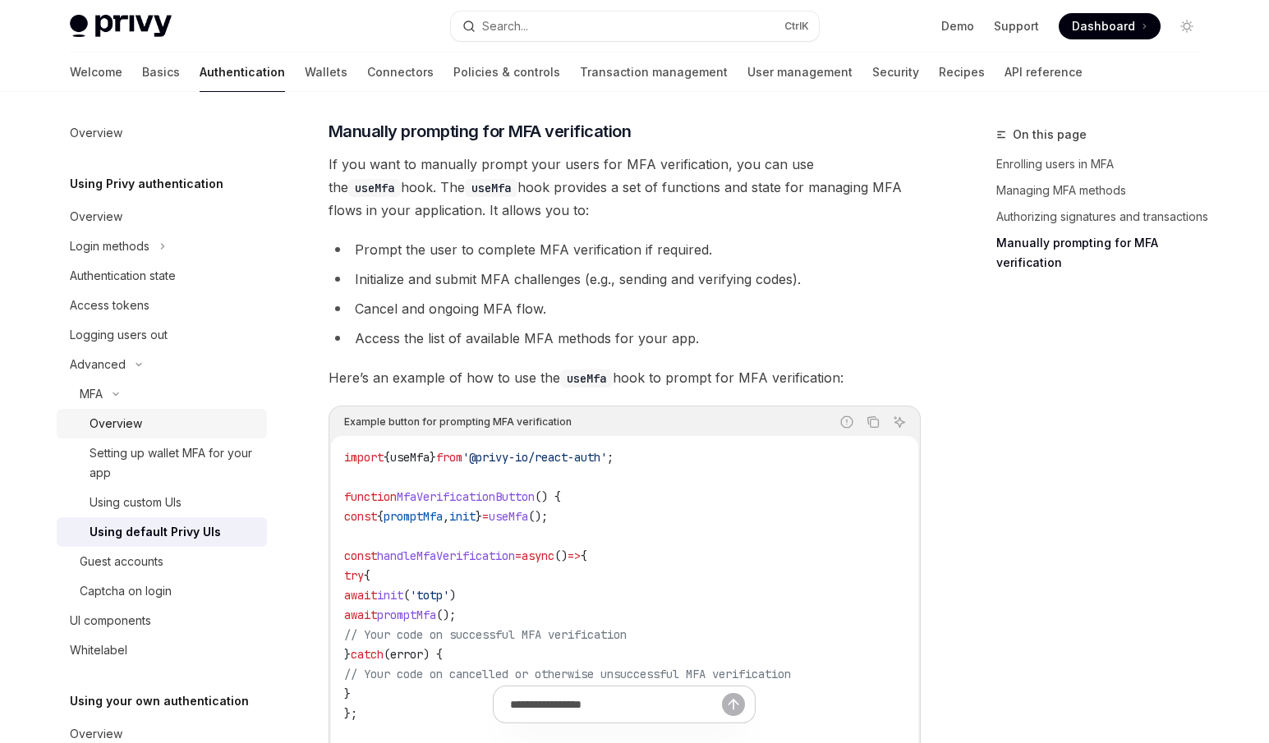
scroll to position [2828, 0]
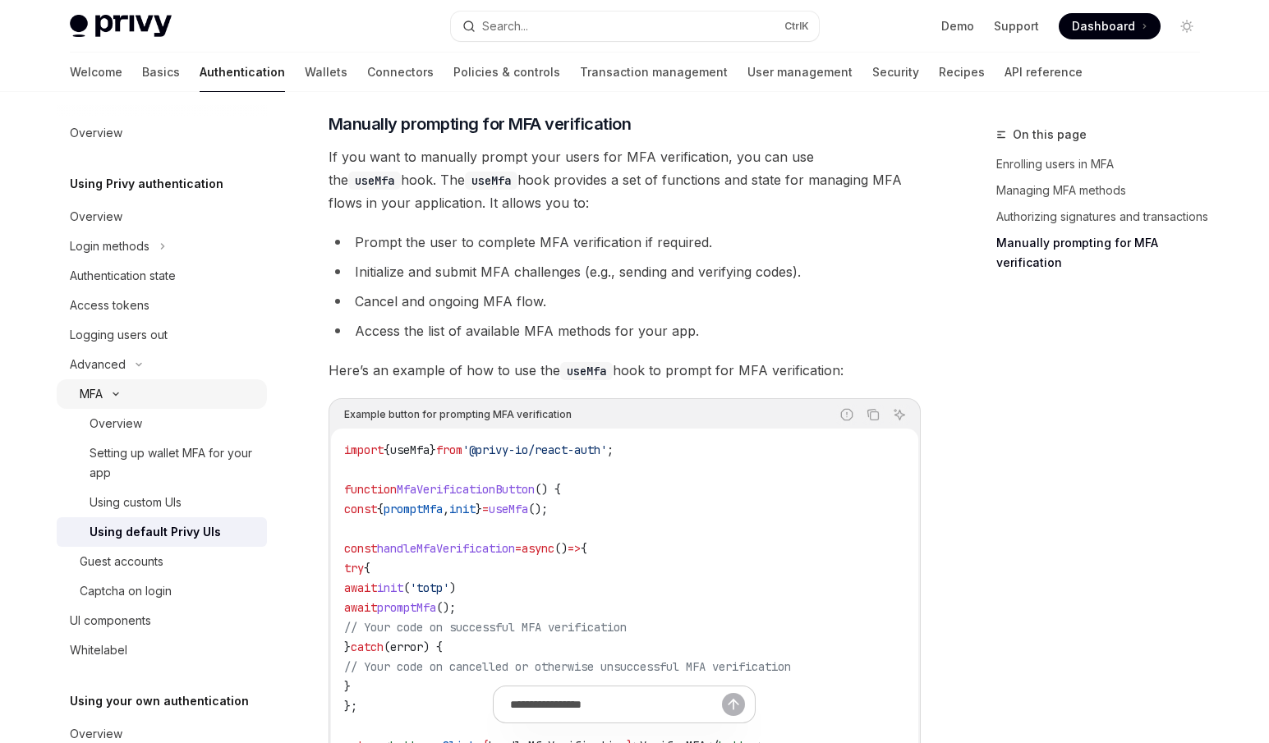
click at [110, 395] on icon "Toggle MFA section" at bounding box center [116, 394] width 20 height 7
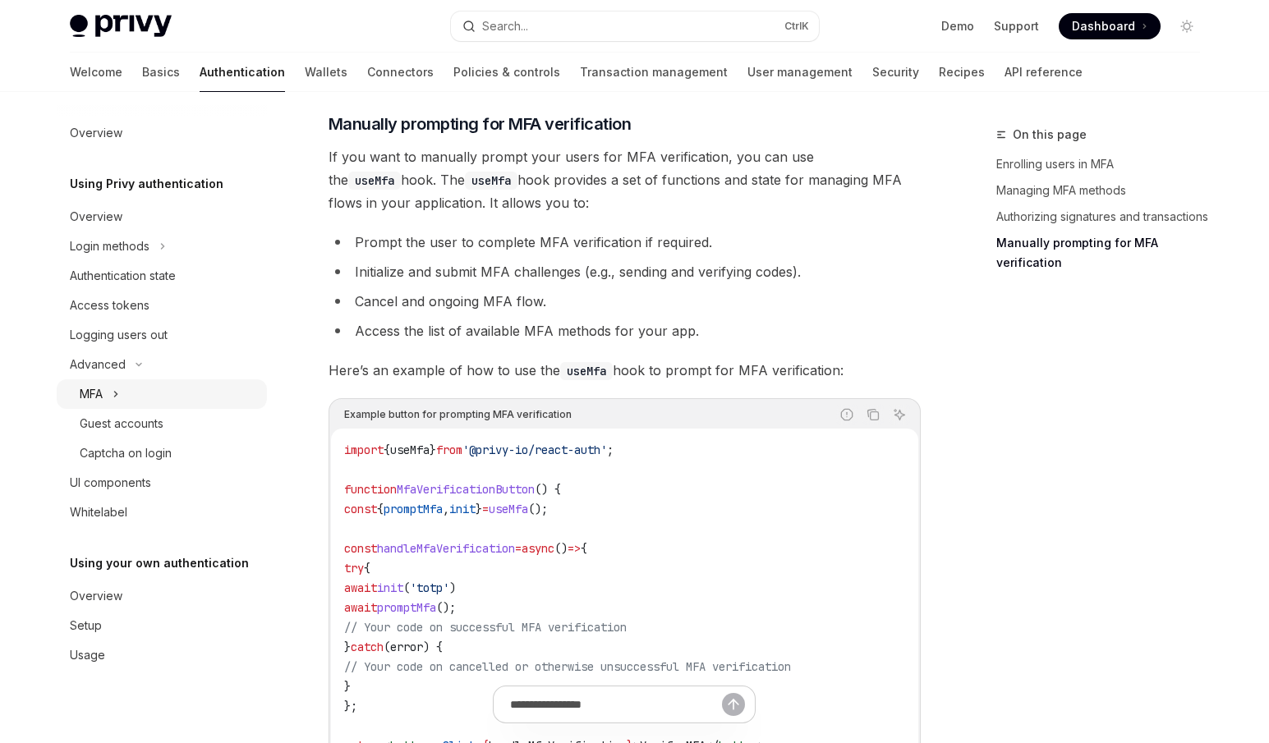
click at [110, 395] on button "MFA" at bounding box center [162, 395] width 210 height 30
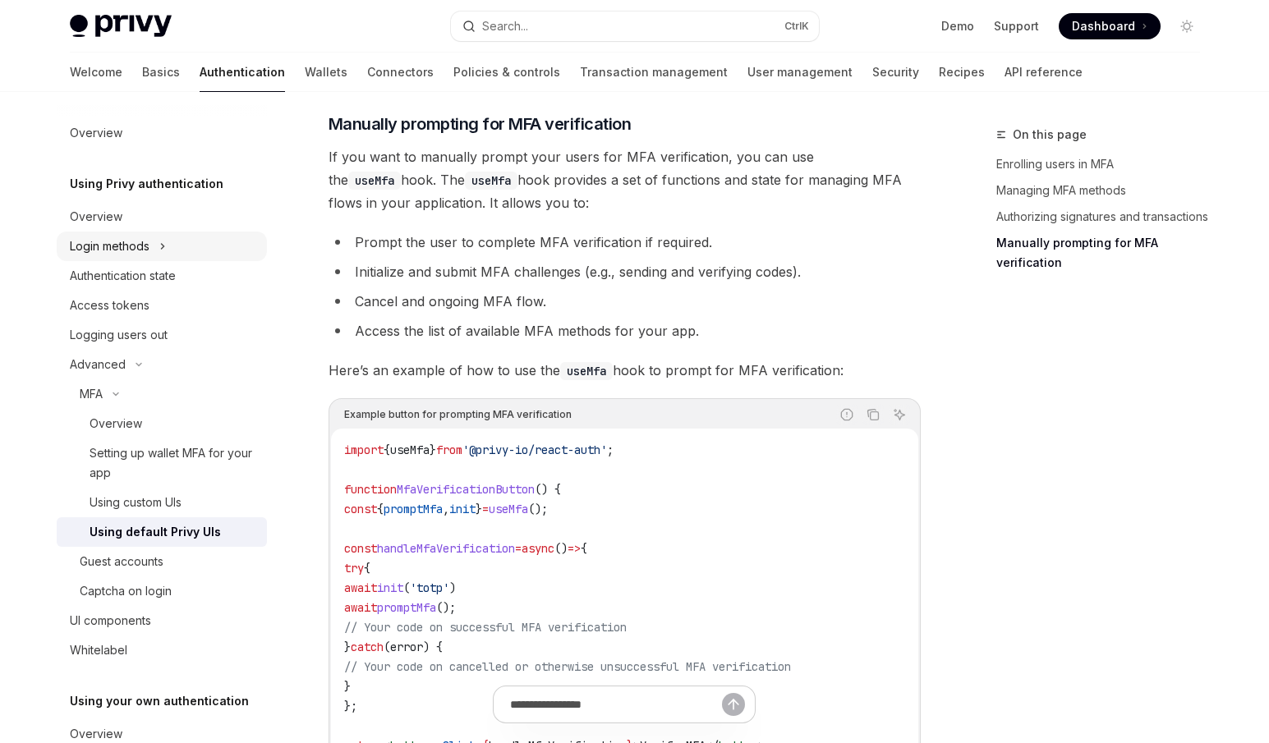
click at [146, 247] on div "Login methods" at bounding box center [110, 247] width 80 height 20
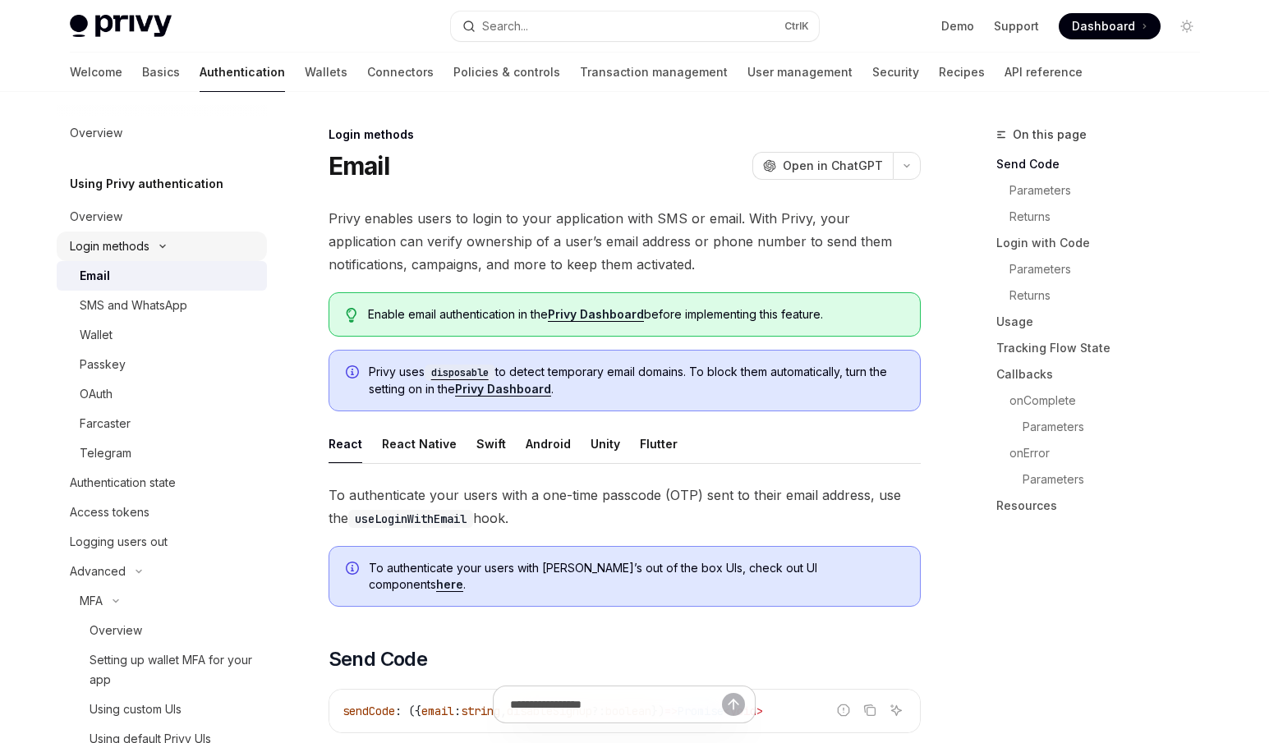
click at [146, 247] on div "Login methods" at bounding box center [110, 247] width 80 height 20
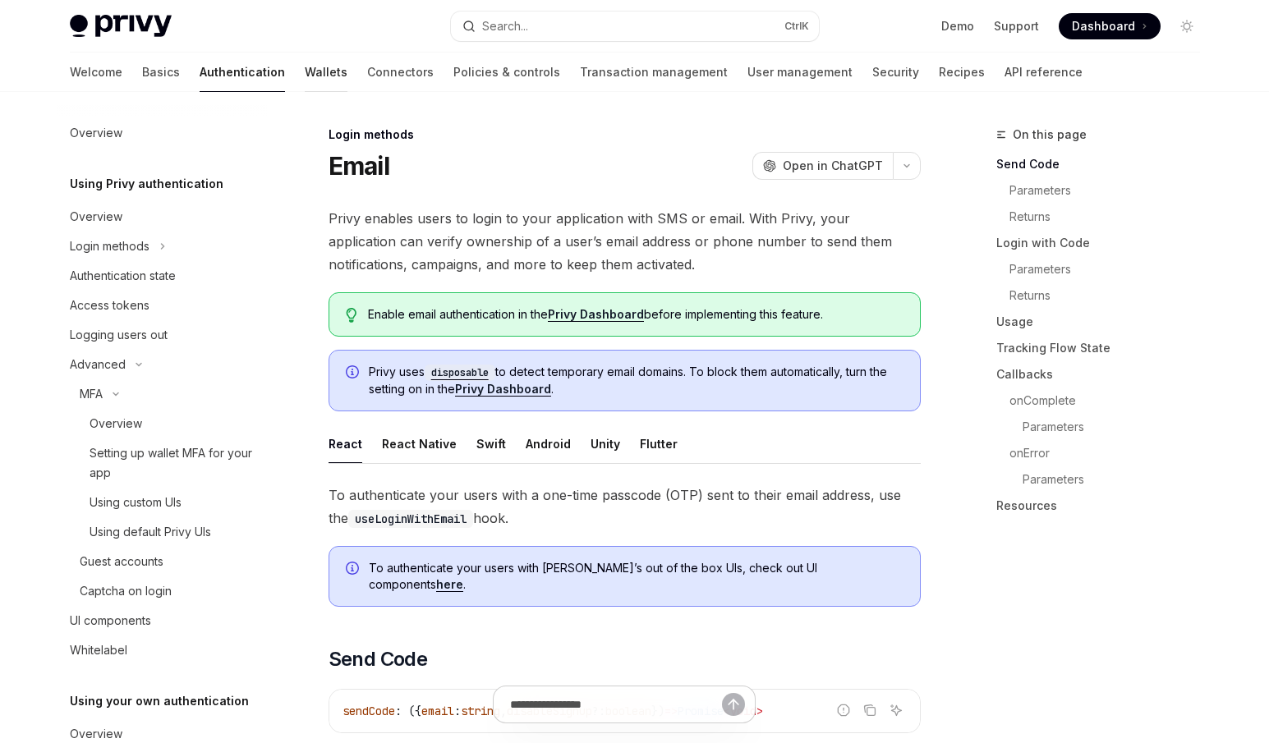
click at [305, 83] on link "Wallets" at bounding box center [326, 72] width 43 height 39
type textarea "*"
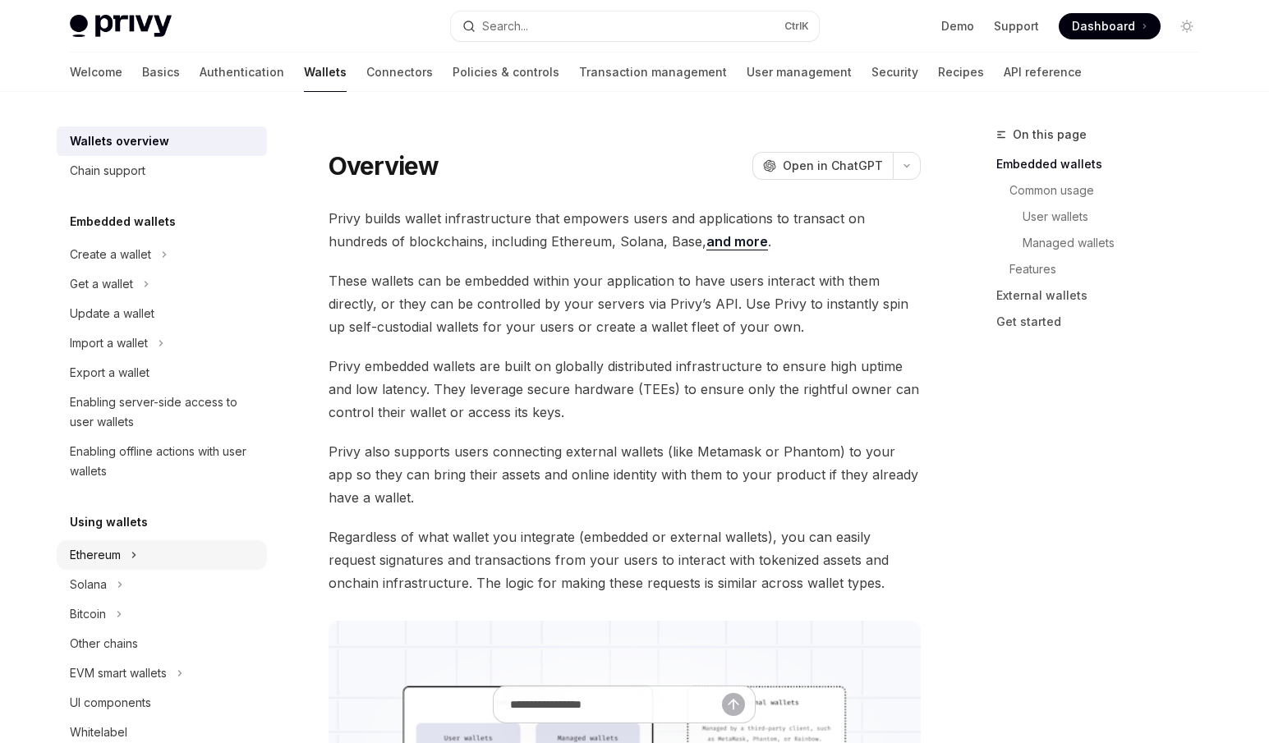
click at [145, 558] on button "Ethereum" at bounding box center [162, 556] width 210 height 30
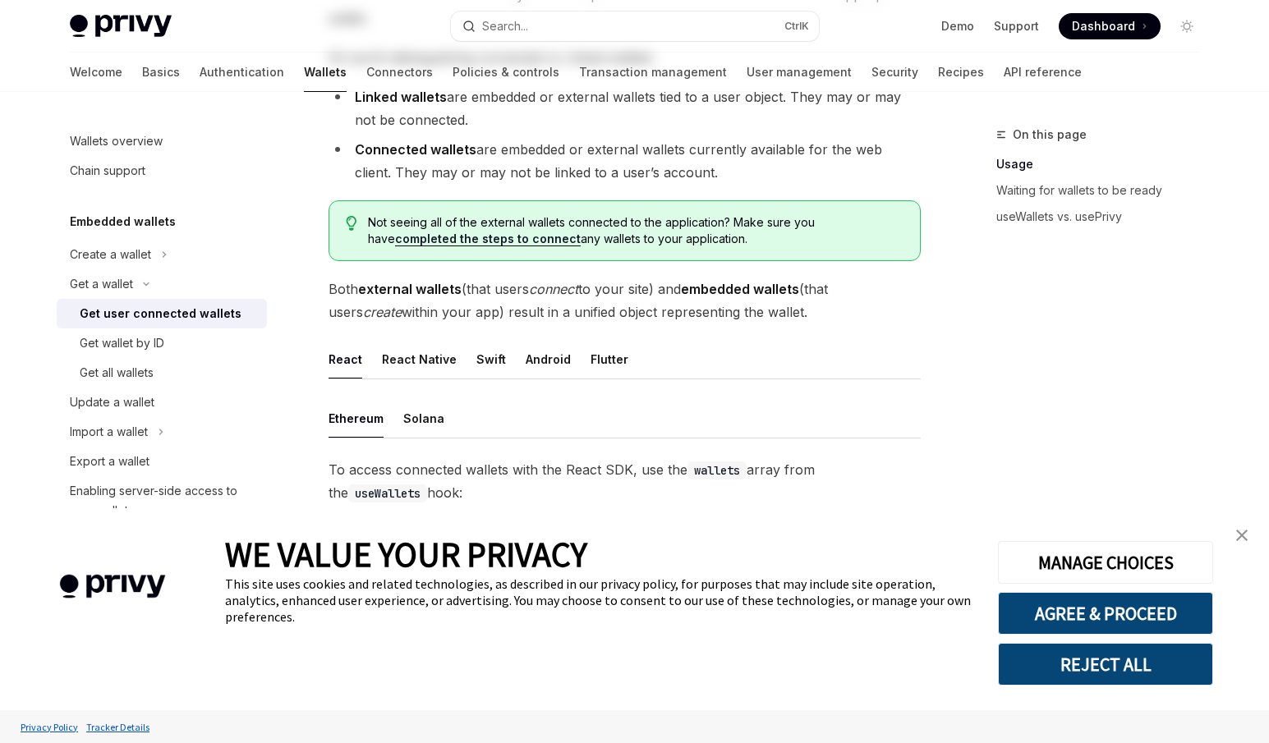
scroll to position [246, 0]
click at [1239, 536] on img "close banner" at bounding box center [1242, 536] width 12 height 12
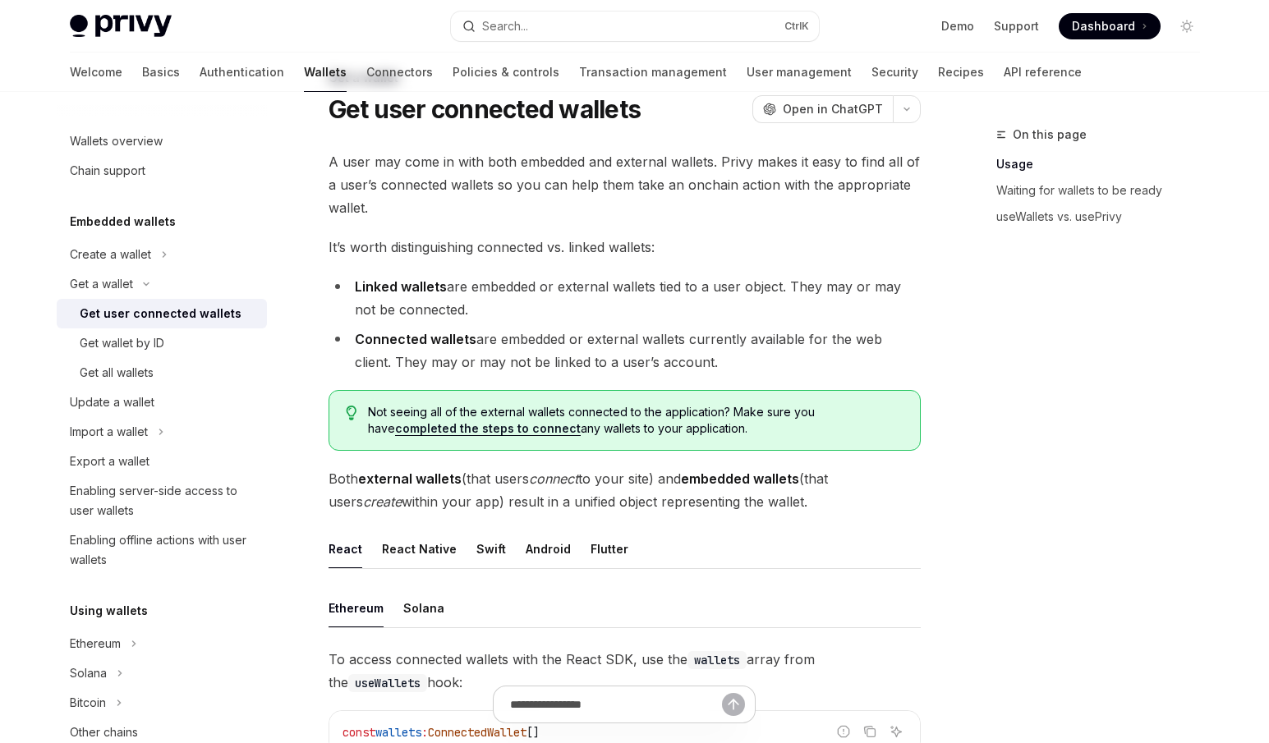
scroll to position [0, 0]
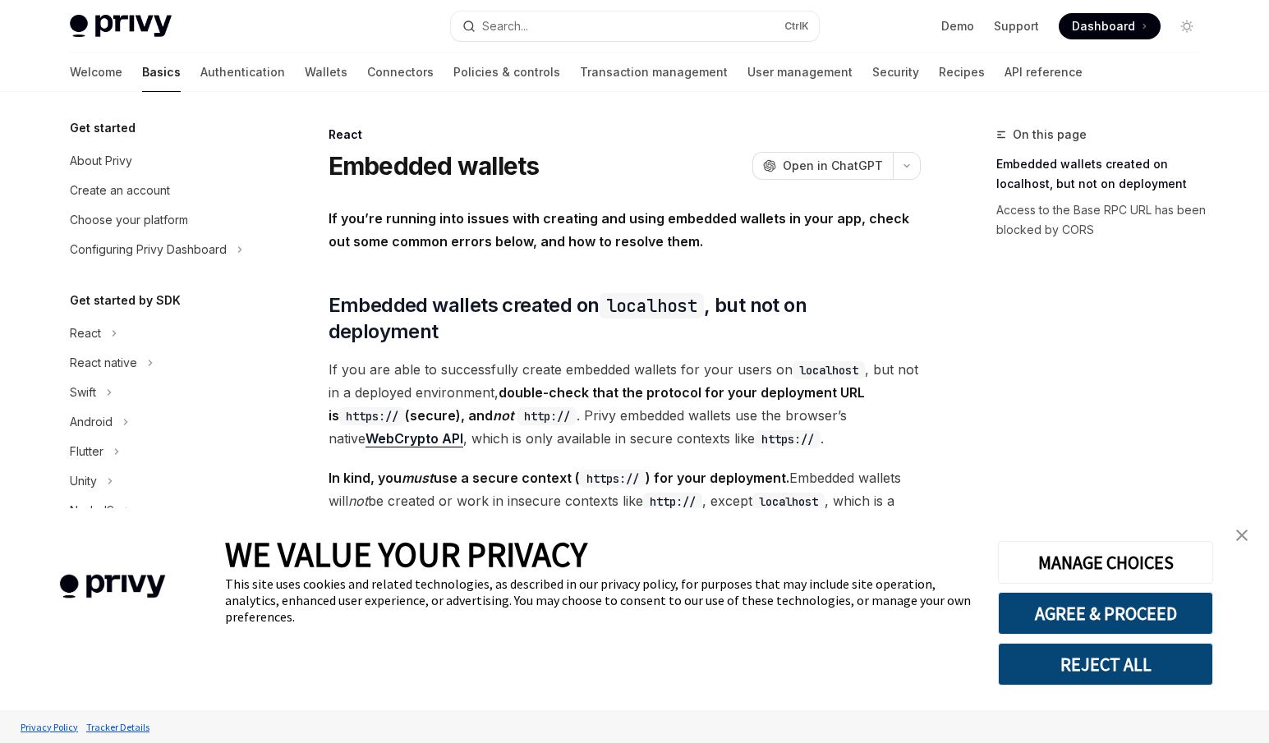
type textarea "*"
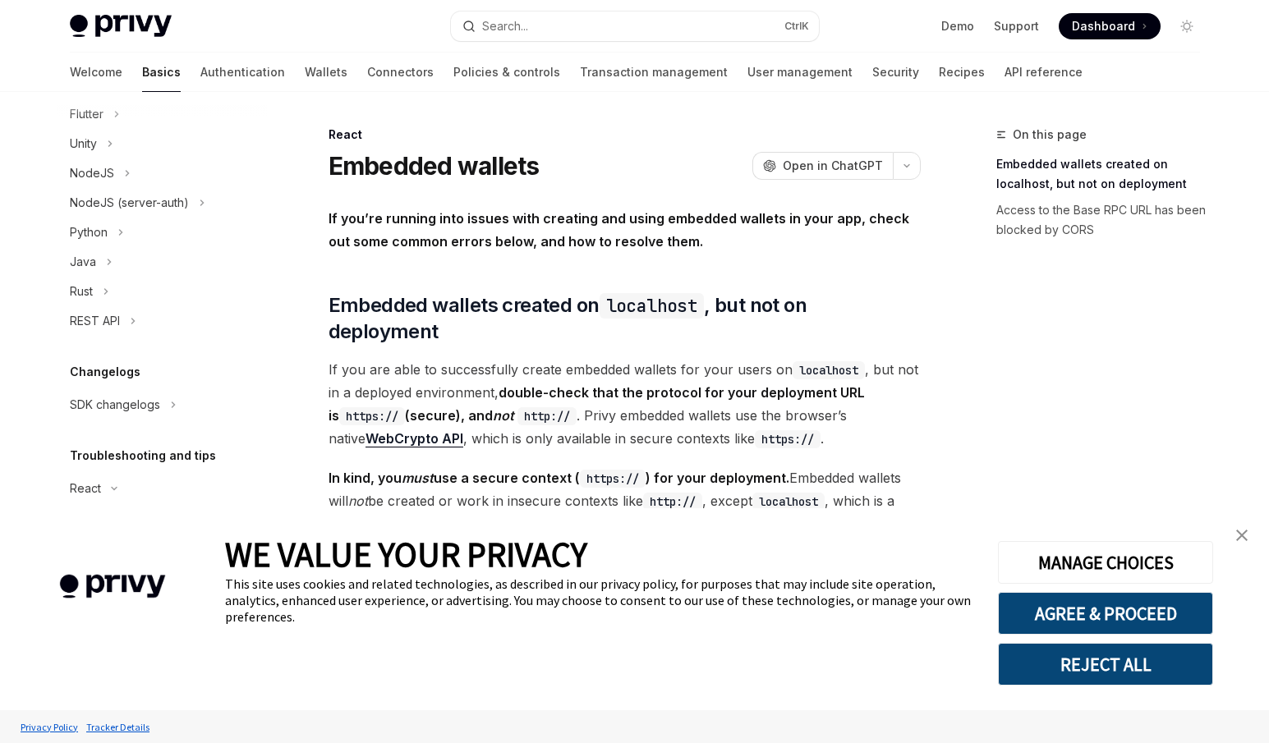
click at [1237, 539] on img "close banner" at bounding box center [1242, 536] width 12 height 12
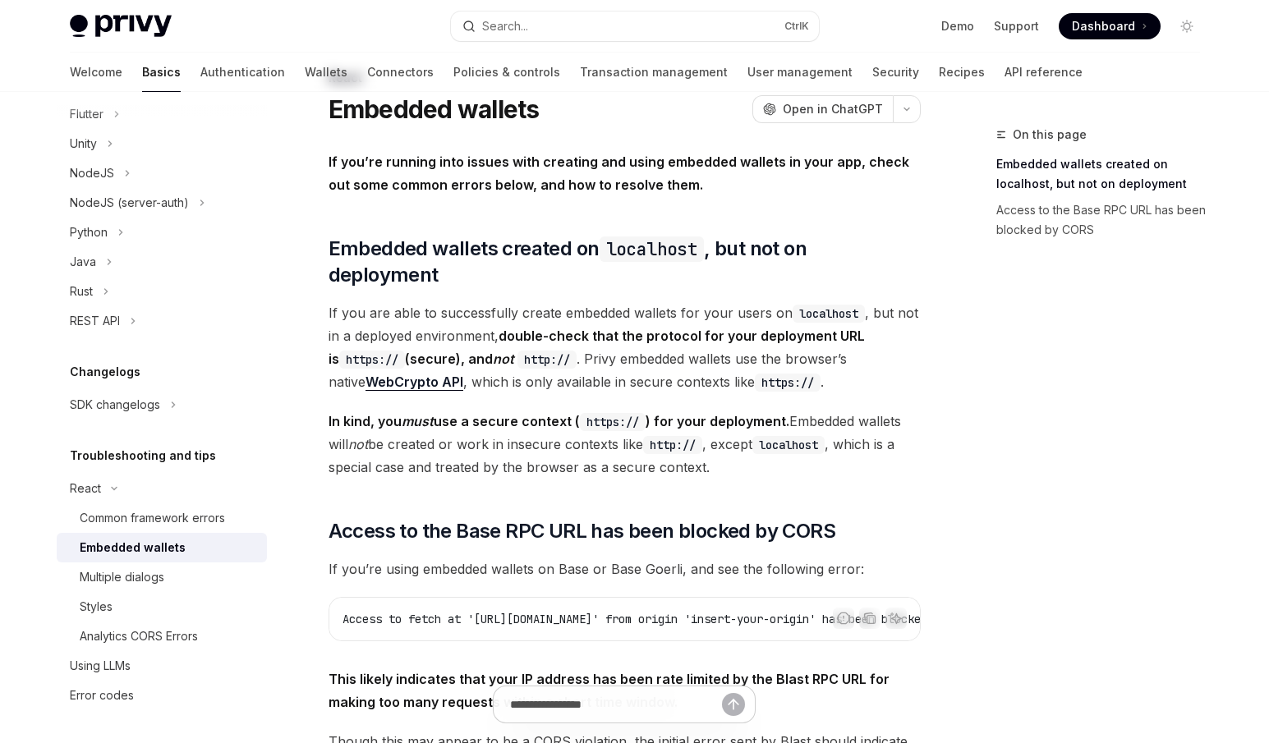
scroll to position [0, 0]
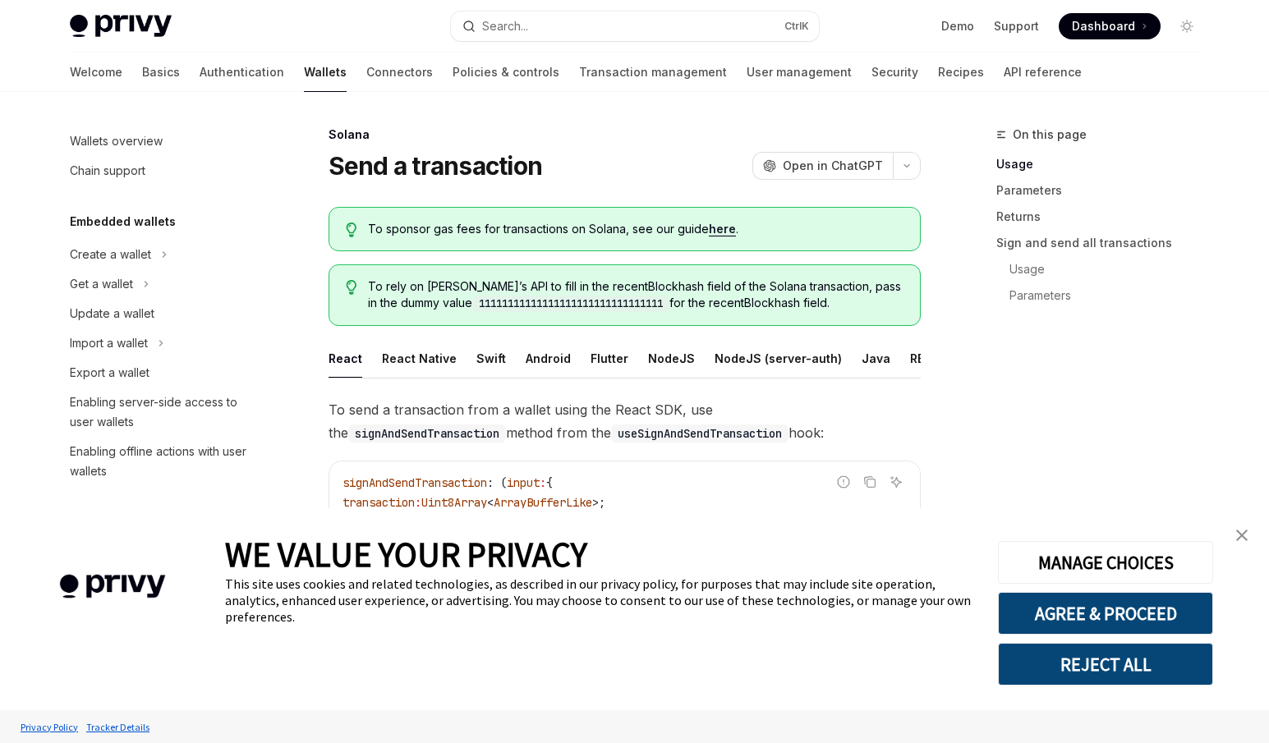
type textarea "*"
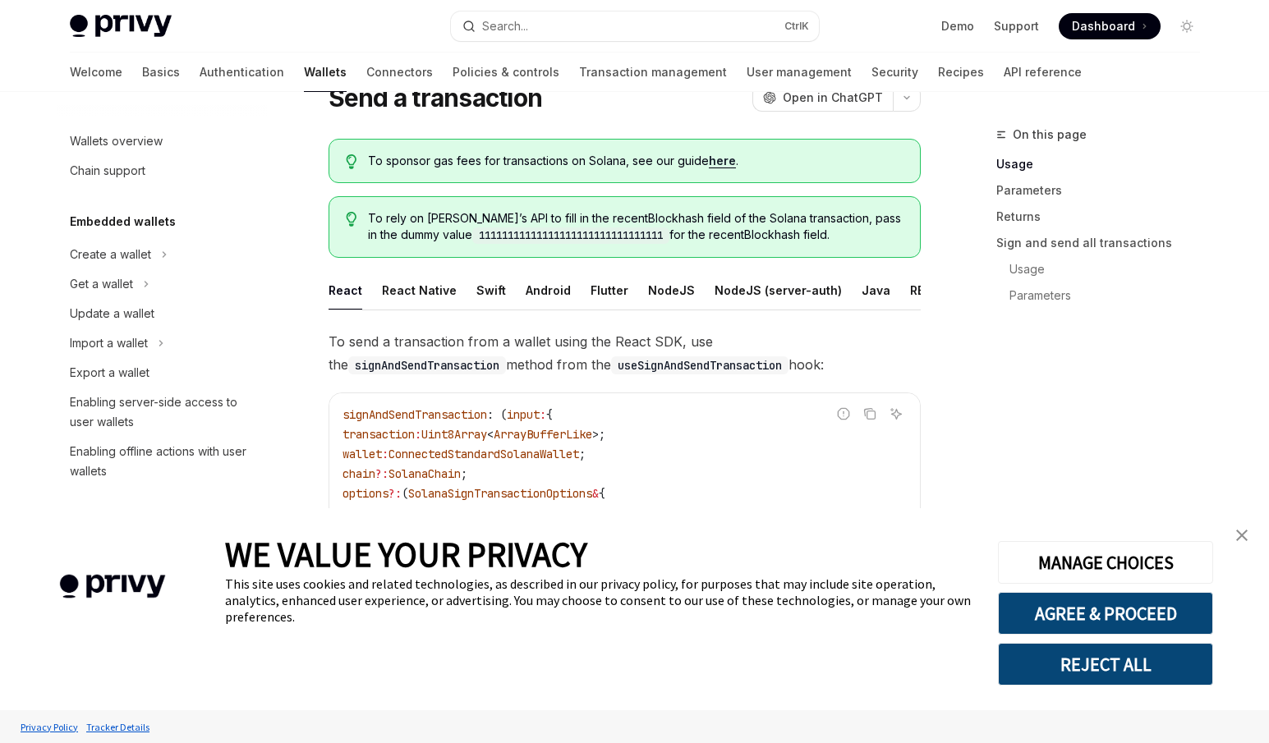
scroll to position [82, 0]
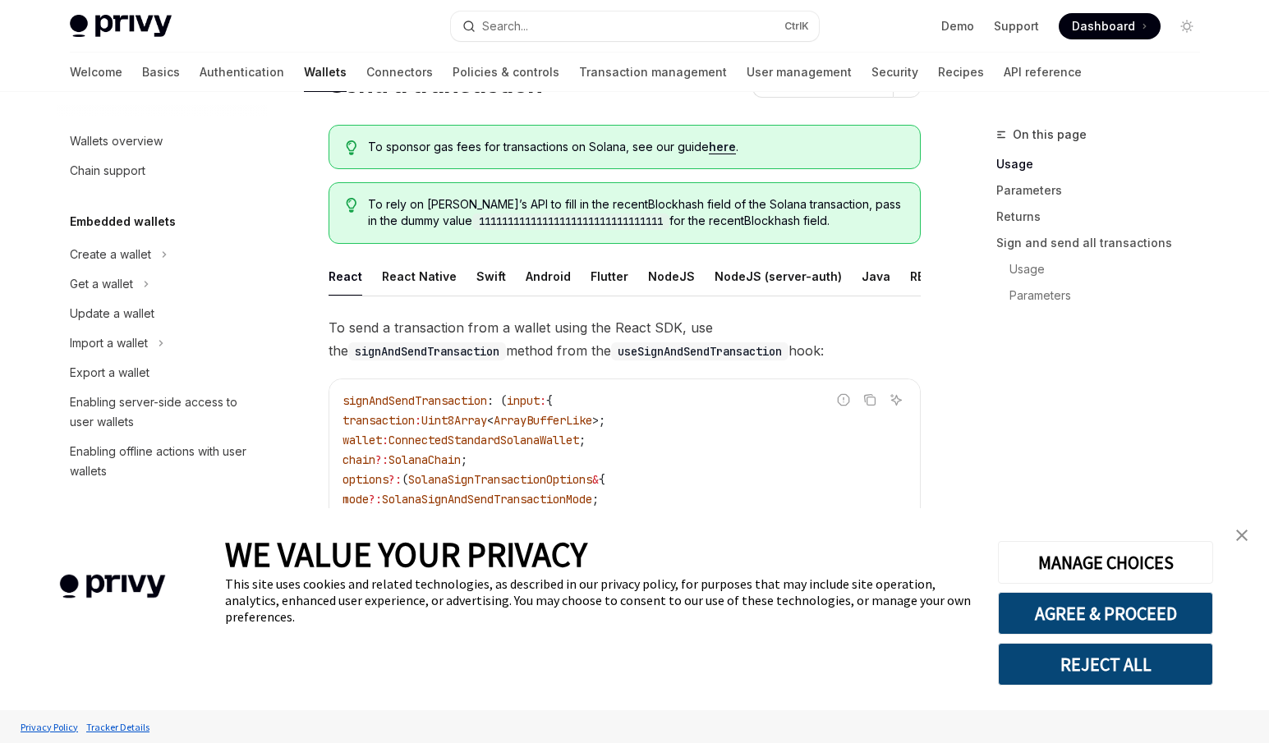
click at [1244, 535] on img "close banner" at bounding box center [1242, 536] width 12 height 12
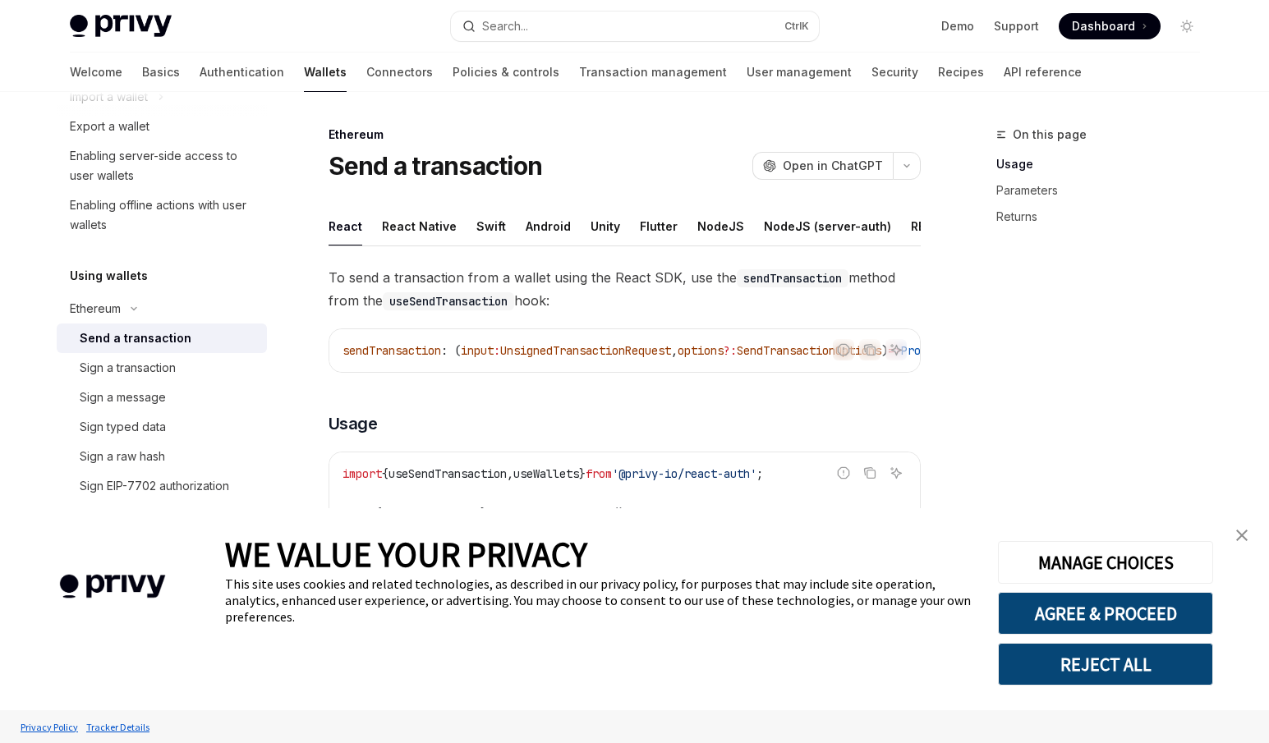
scroll to position [493, 0]
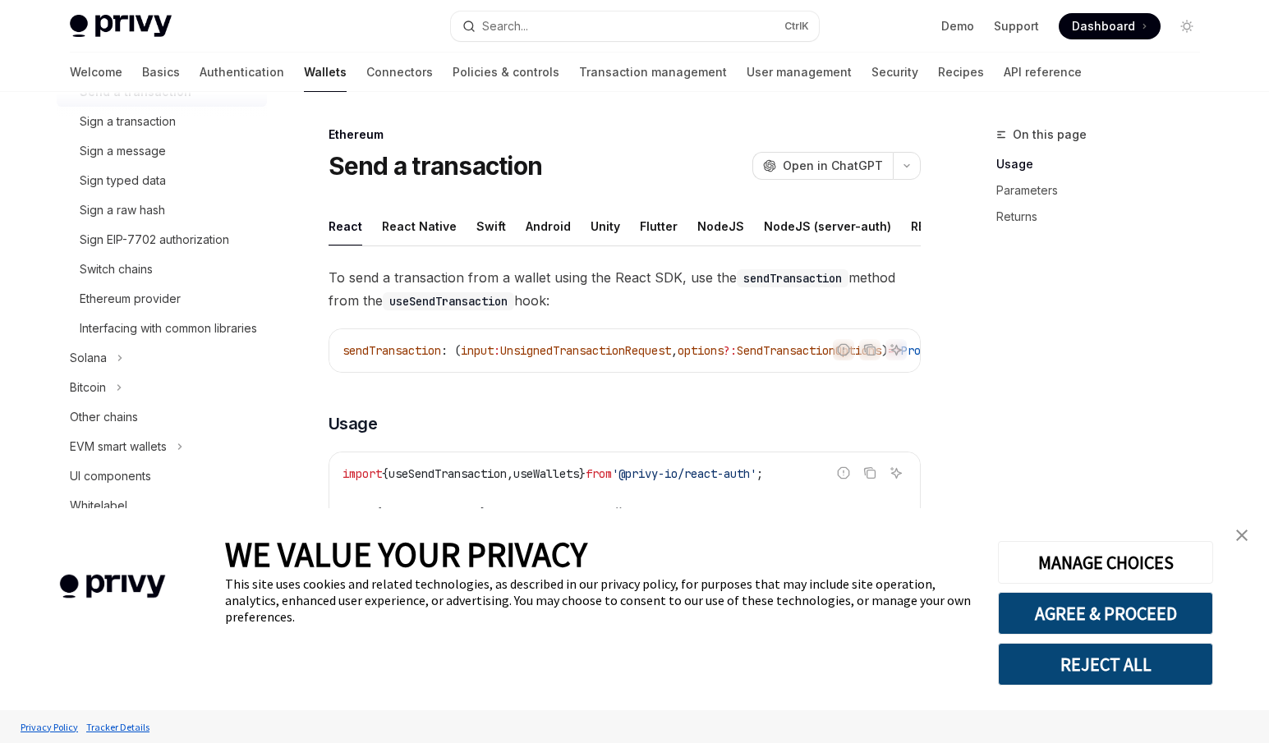
click at [1232, 541] on link "close banner" at bounding box center [1242, 535] width 33 height 33
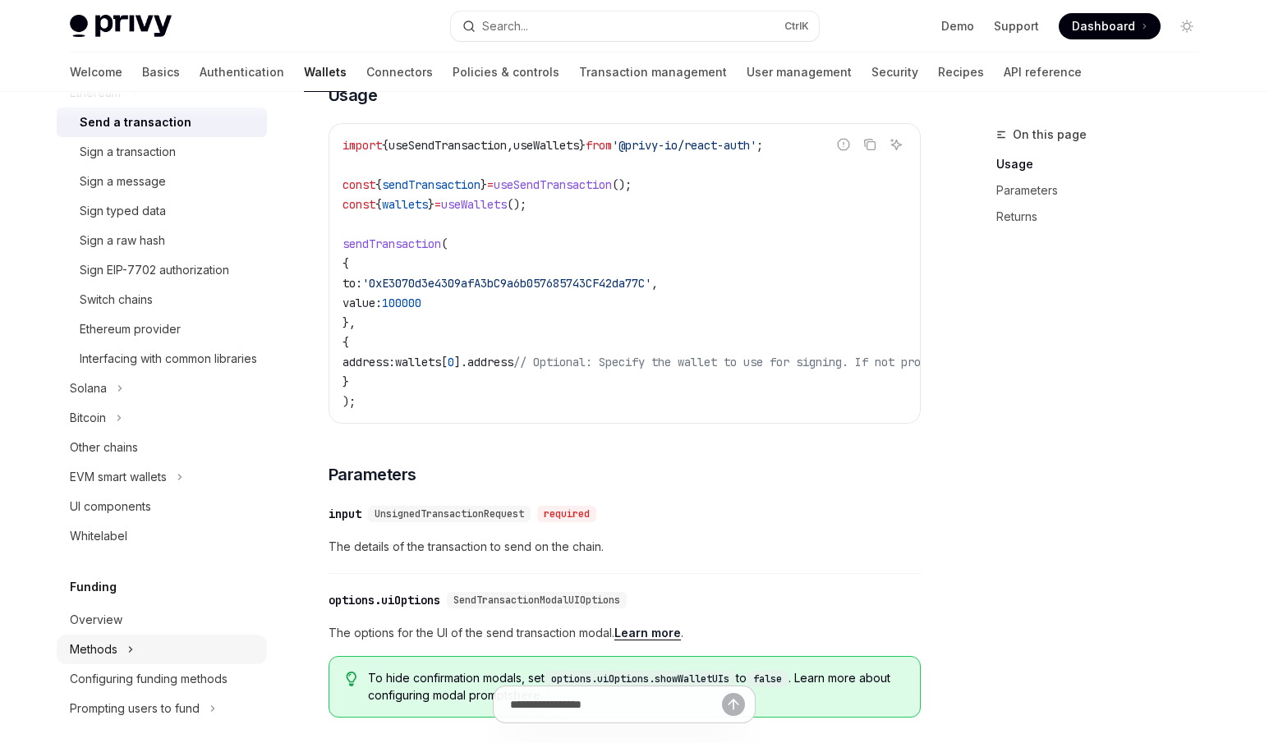
scroll to position [461, 0]
click at [173, 180] on div "Sign a message" at bounding box center [168, 183] width 177 height 20
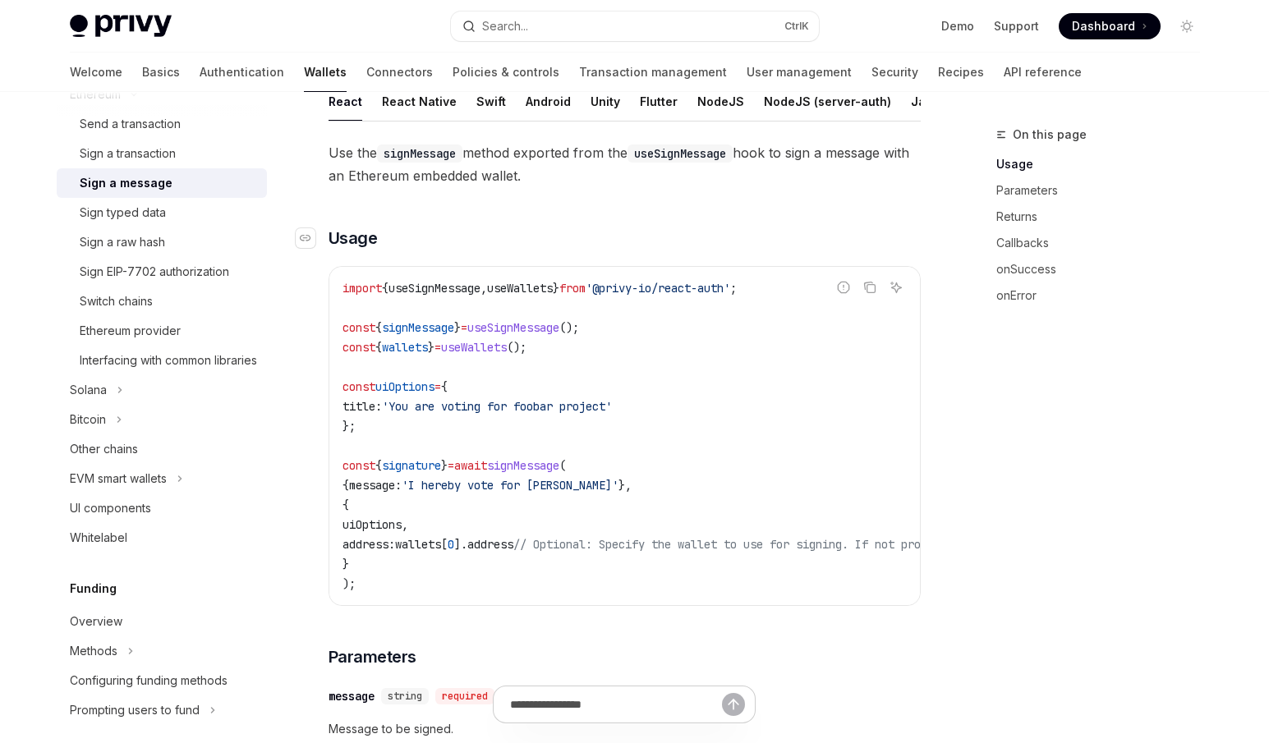
scroll to position [246, 0]
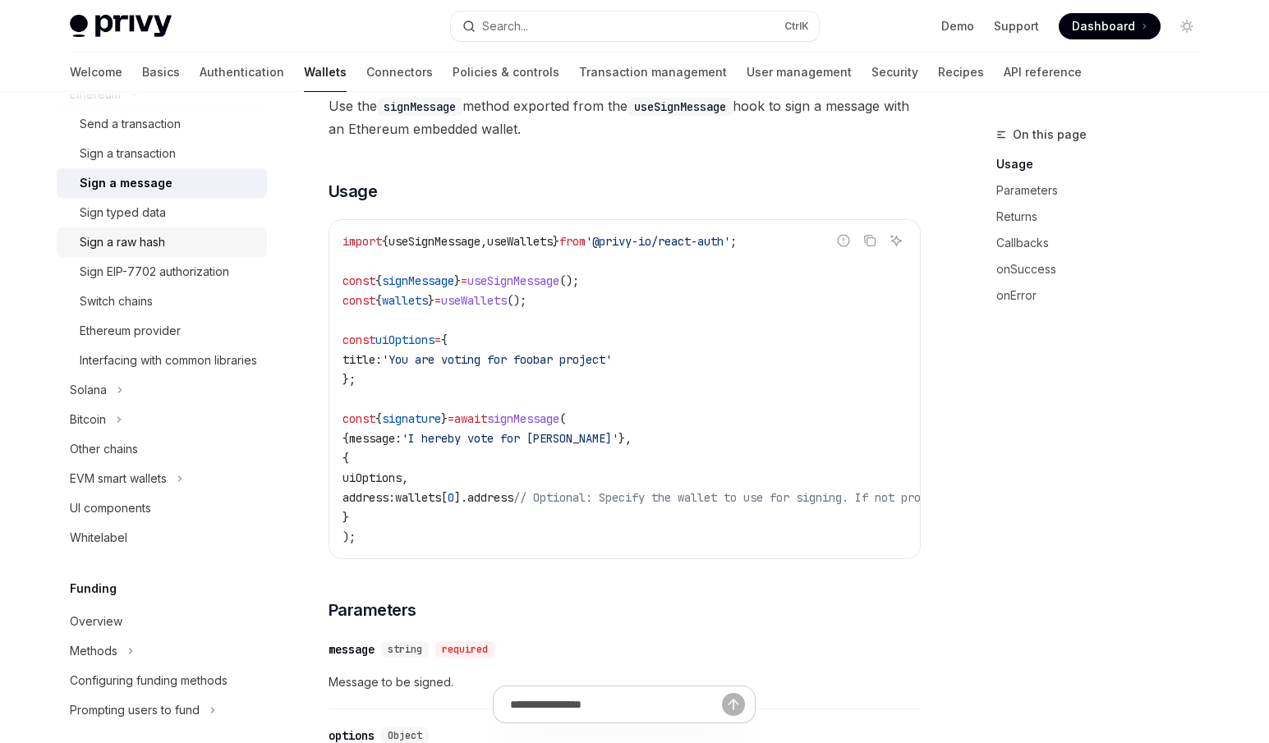
click at [187, 247] on div "Sign a raw hash" at bounding box center [168, 242] width 177 height 20
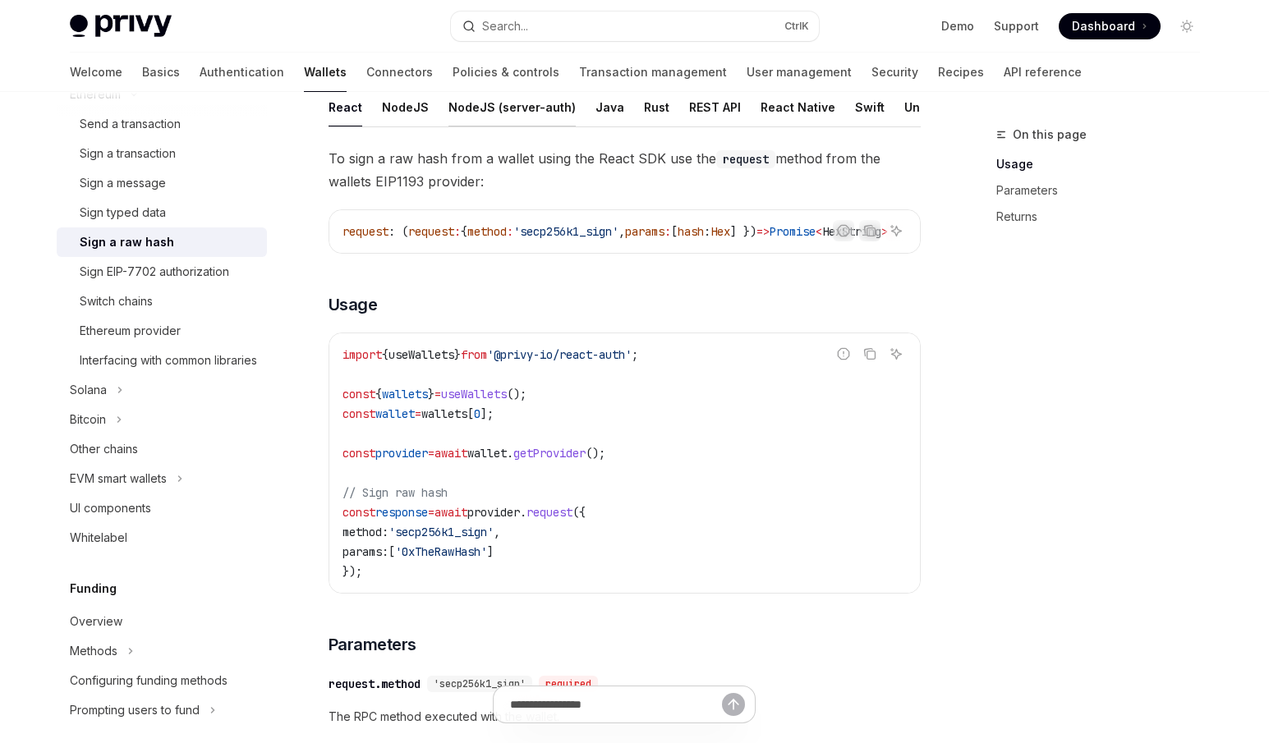
scroll to position [329, 0]
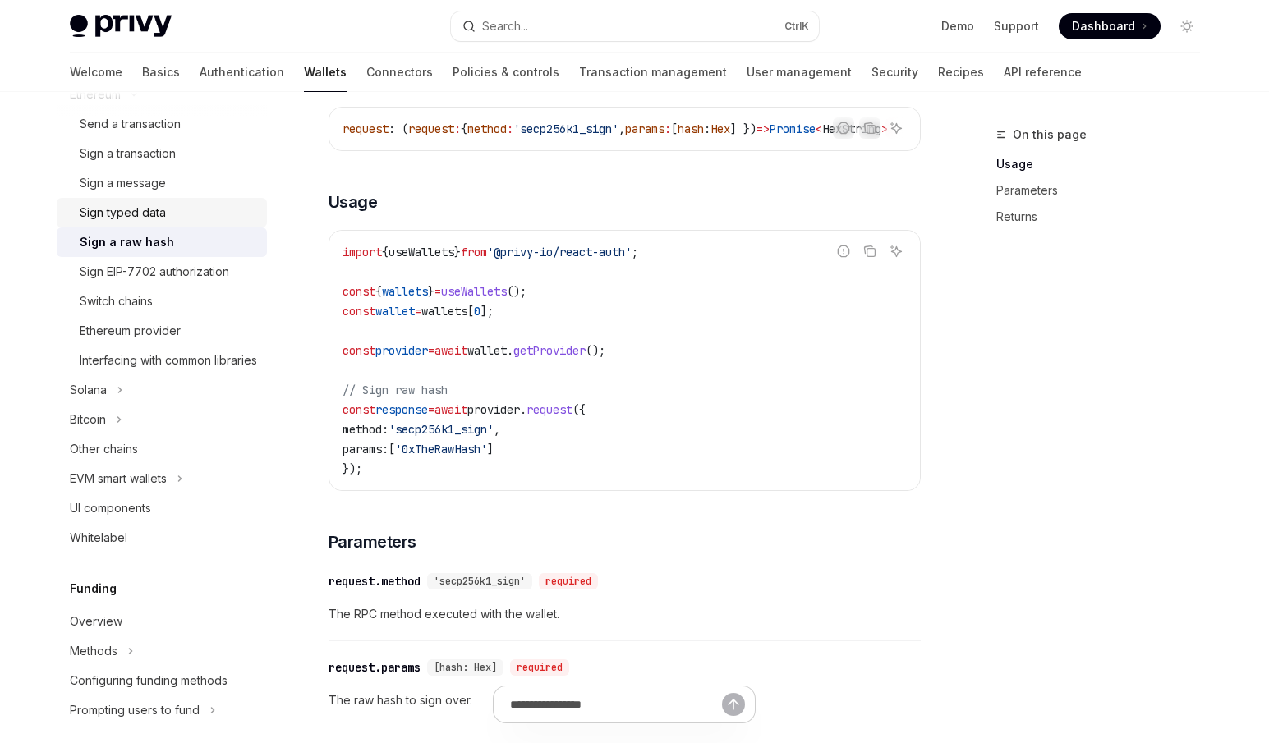
click at [173, 217] on div "Sign typed data" at bounding box center [168, 213] width 177 height 20
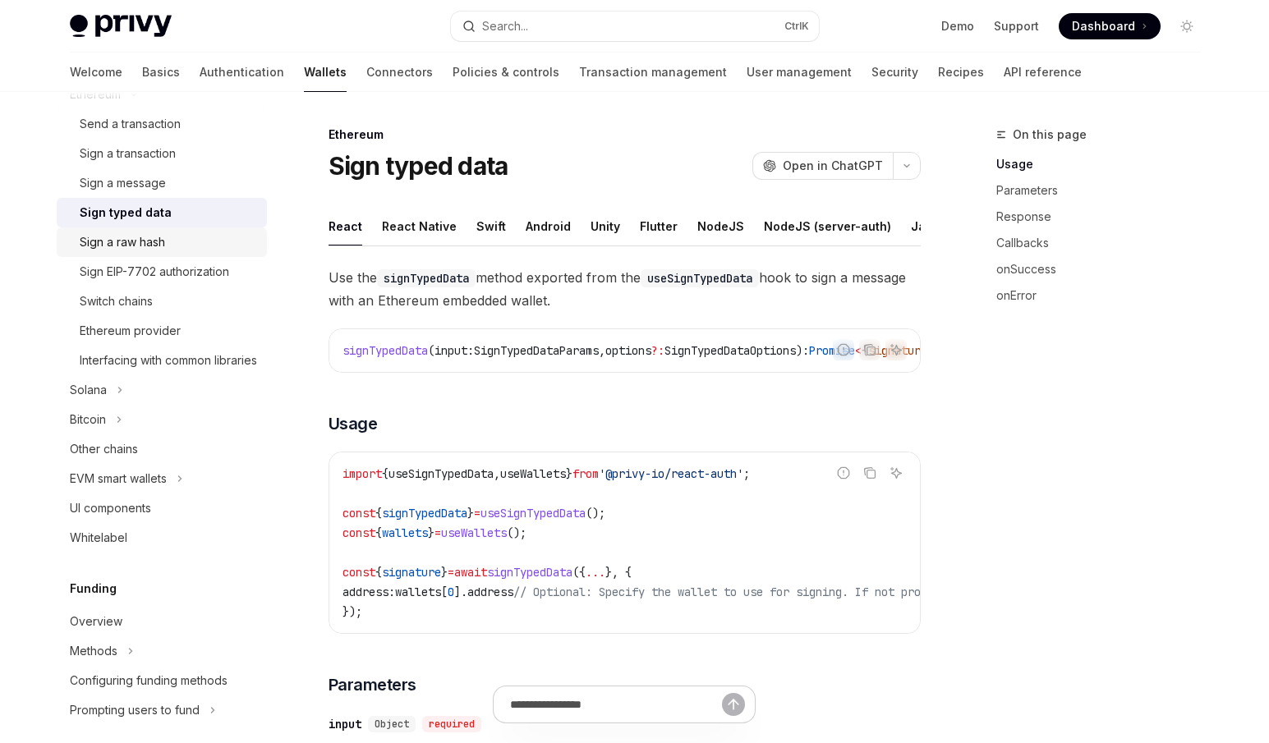
scroll to position [379, 0]
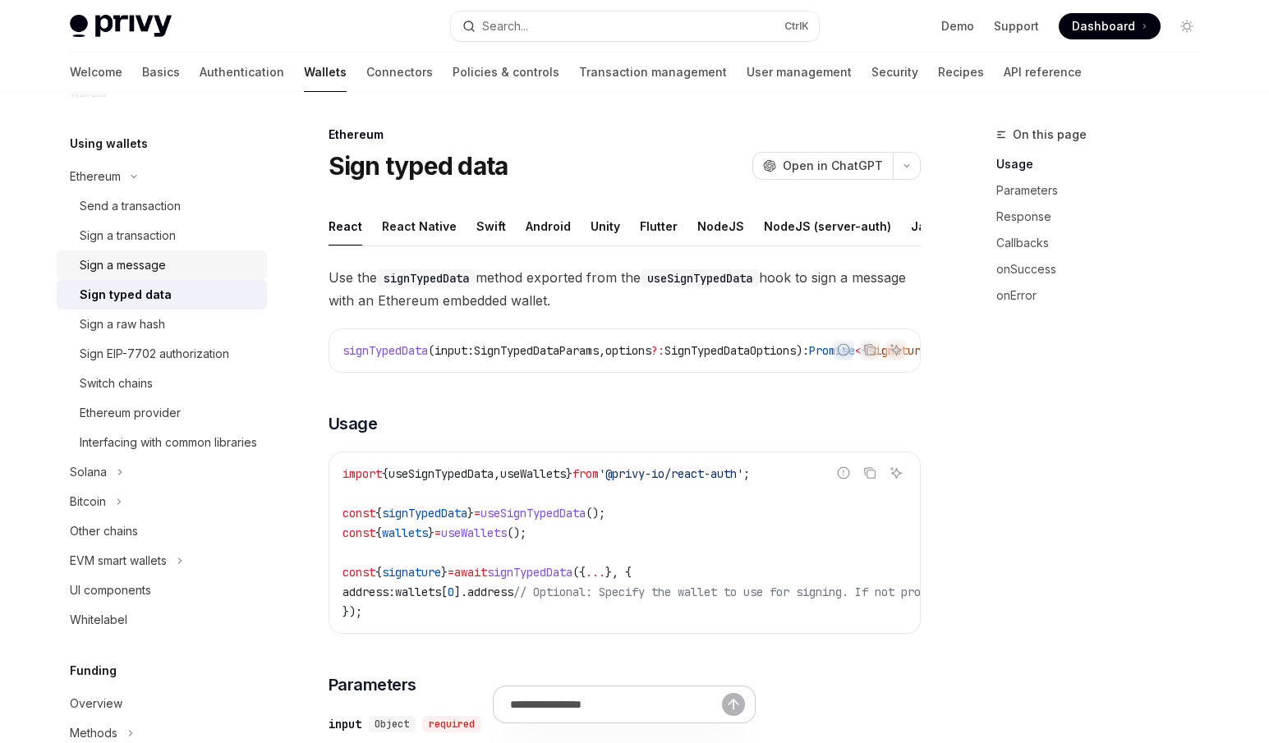
click at [159, 258] on div "Sign a message" at bounding box center [123, 265] width 86 height 20
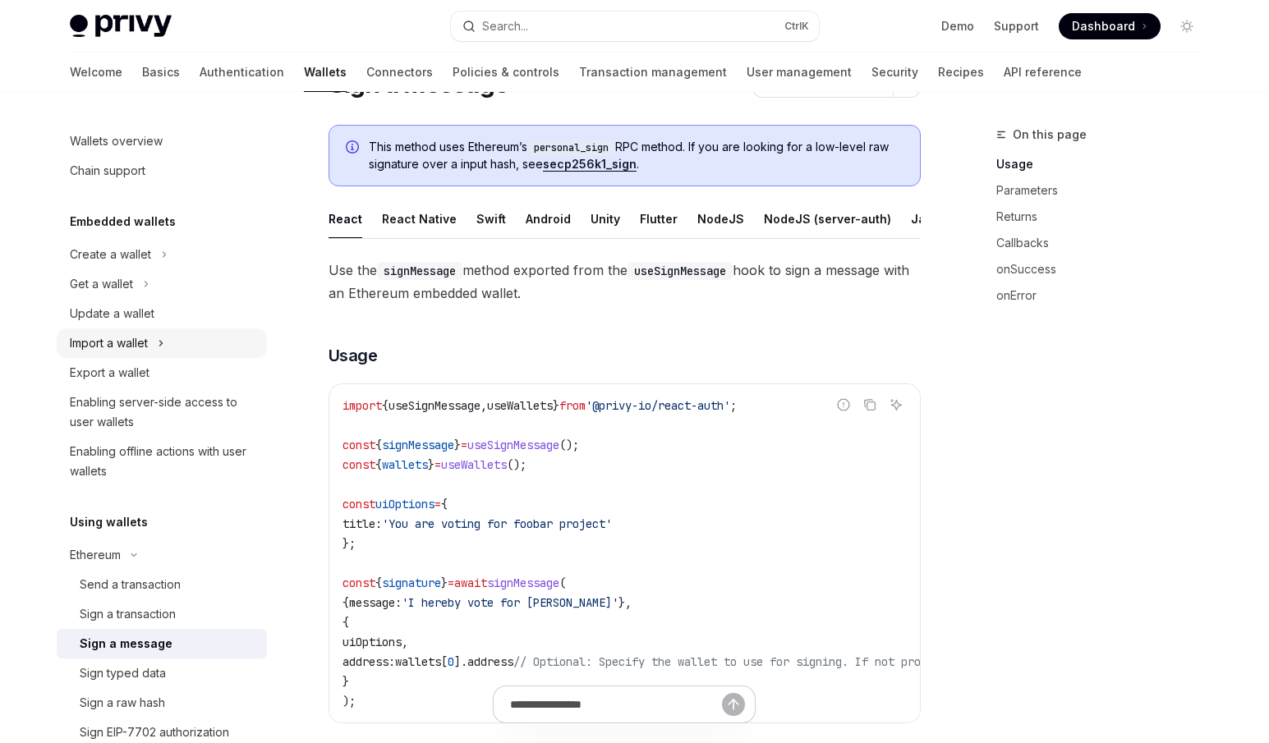
click at [169, 339] on button "Import a wallet" at bounding box center [162, 344] width 210 height 30
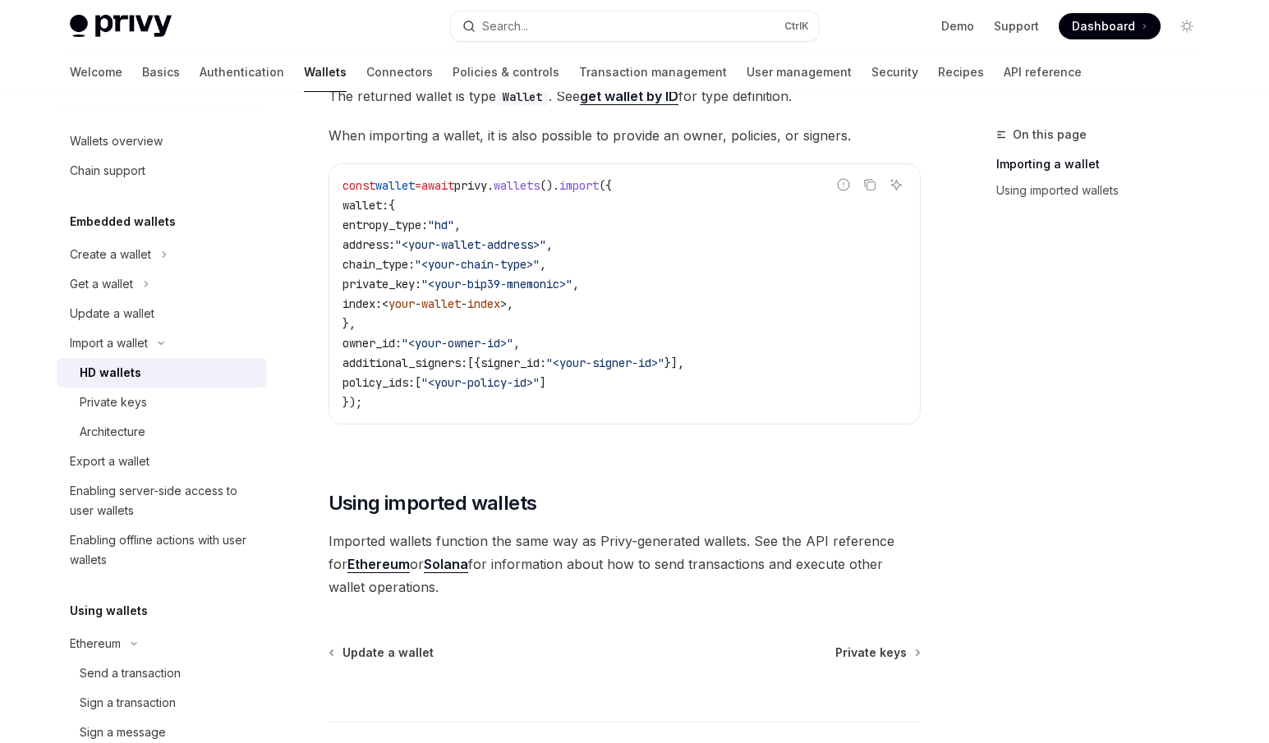
scroll to position [1232, 0]
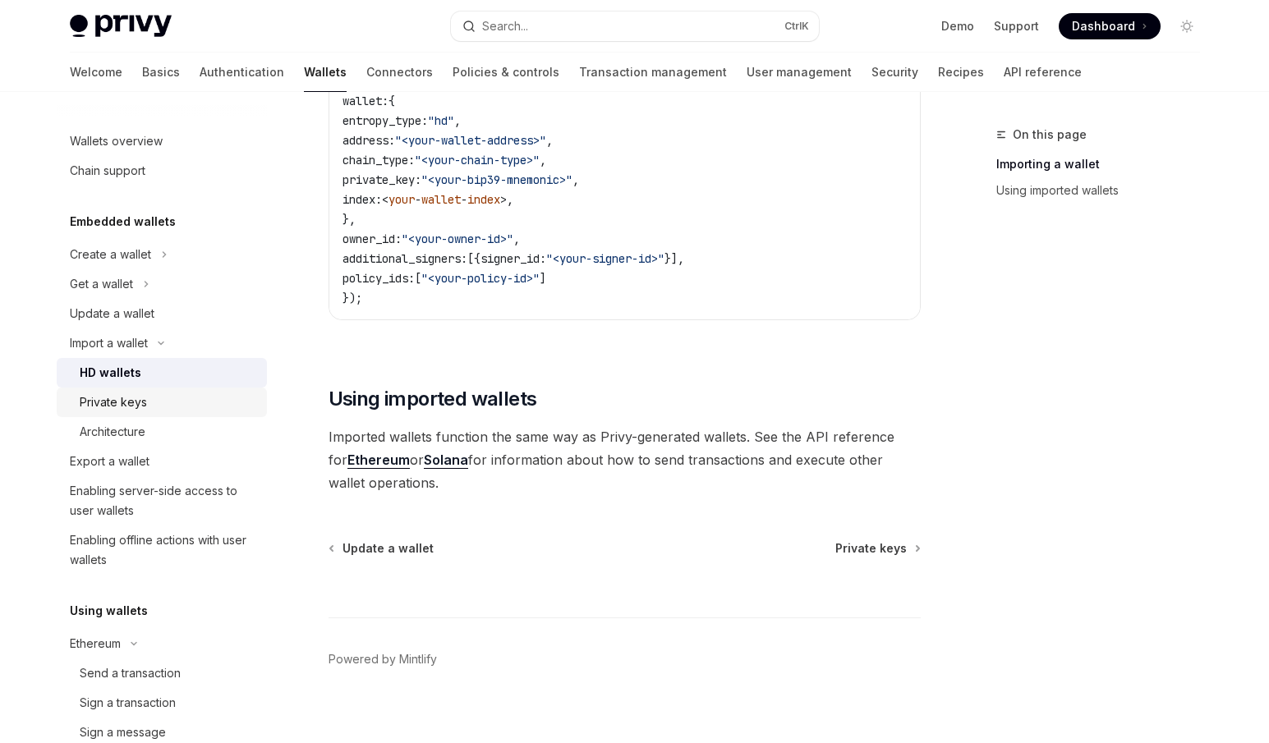
click at [182, 394] on div "Private keys" at bounding box center [168, 403] width 177 height 20
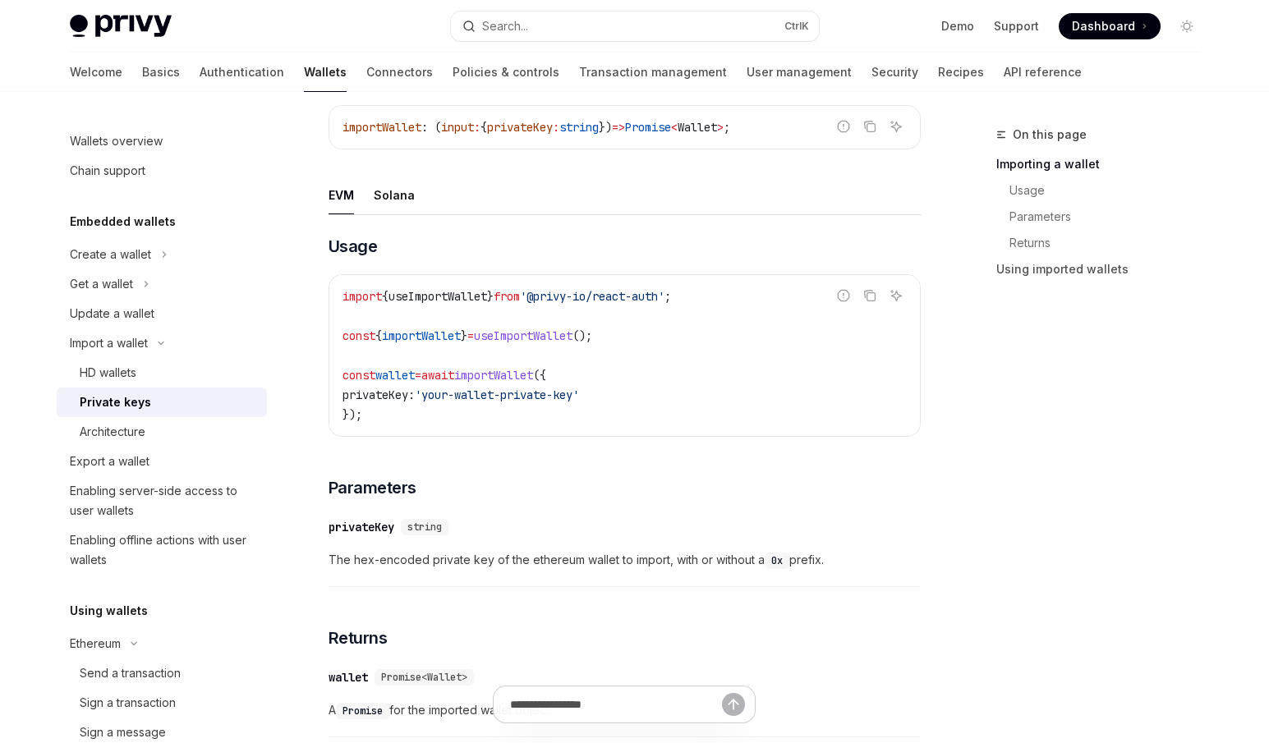
scroll to position [575, 0]
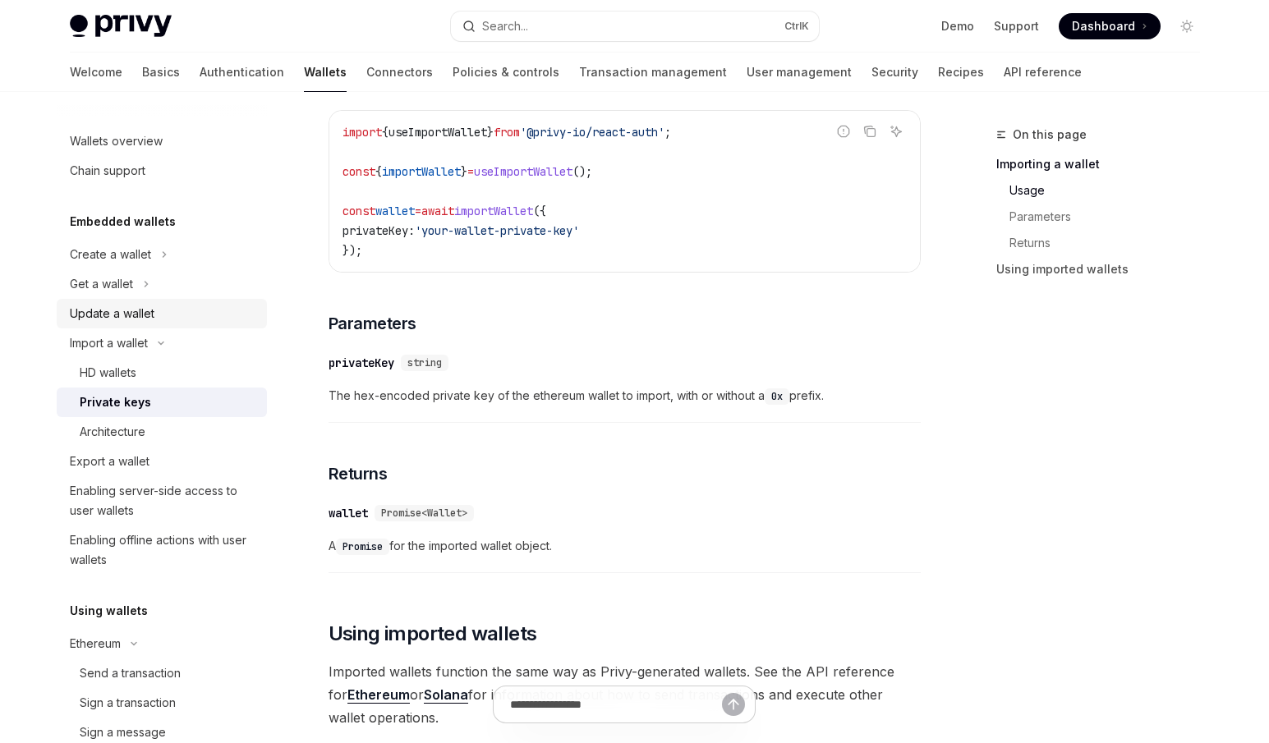
click at [158, 320] on div "Update a wallet" at bounding box center [163, 314] width 187 height 20
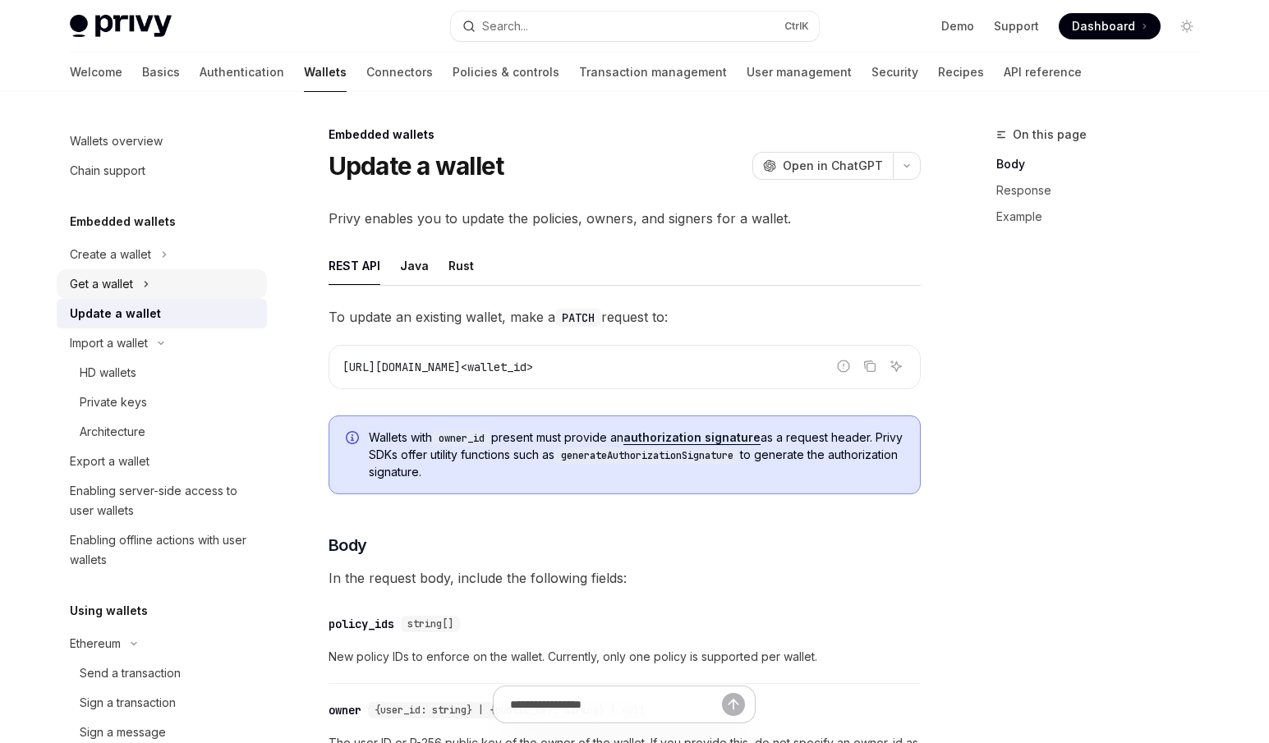
click at [172, 294] on button "Get a wallet" at bounding box center [162, 284] width 210 height 30
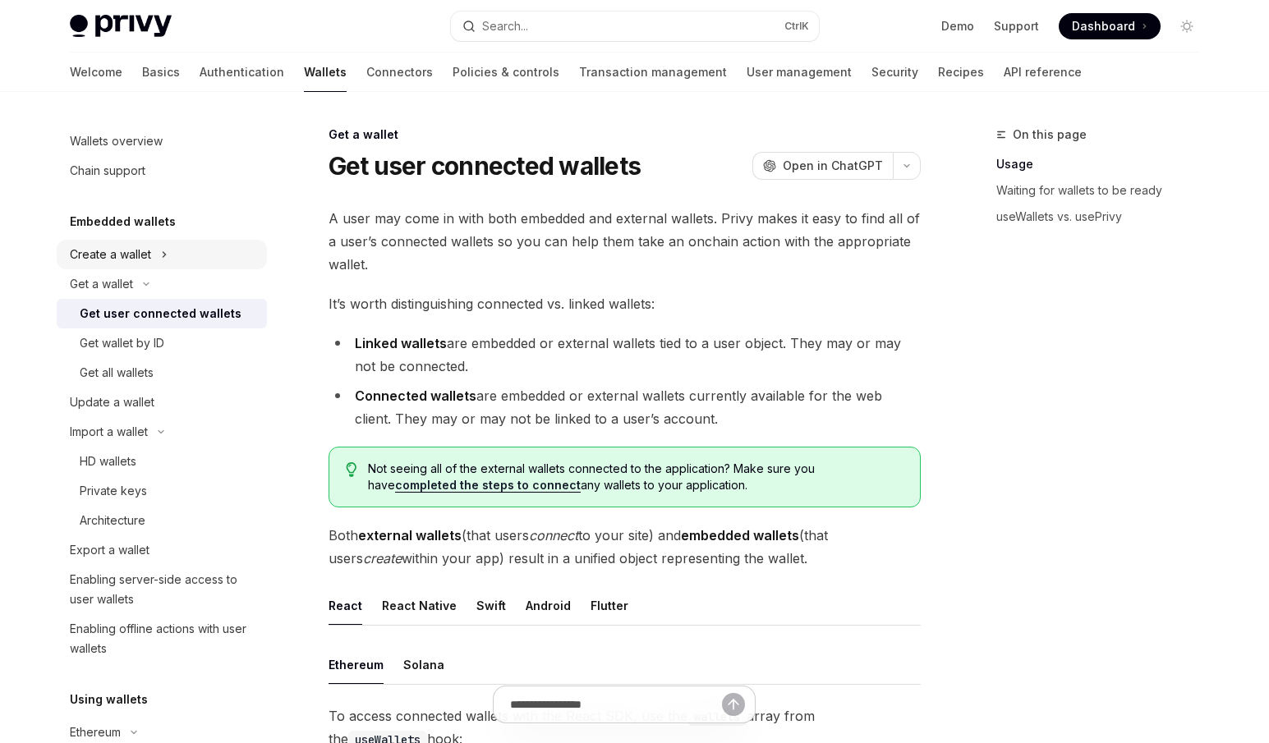
click at [200, 261] on button "Create a wallet" at bounding box center [162, 255] width 210 height 30
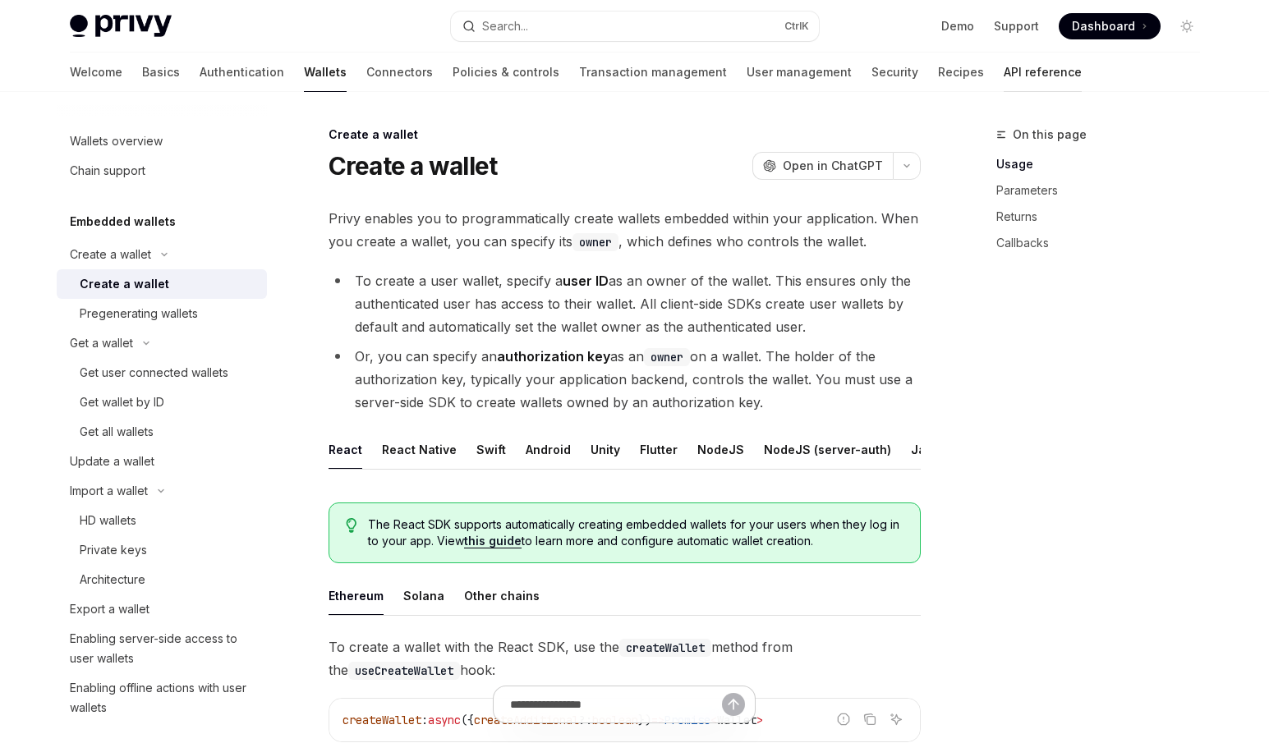
click at [1004, 77] on link "API reference" at bounding box center [1043, 72] width 78 height 39
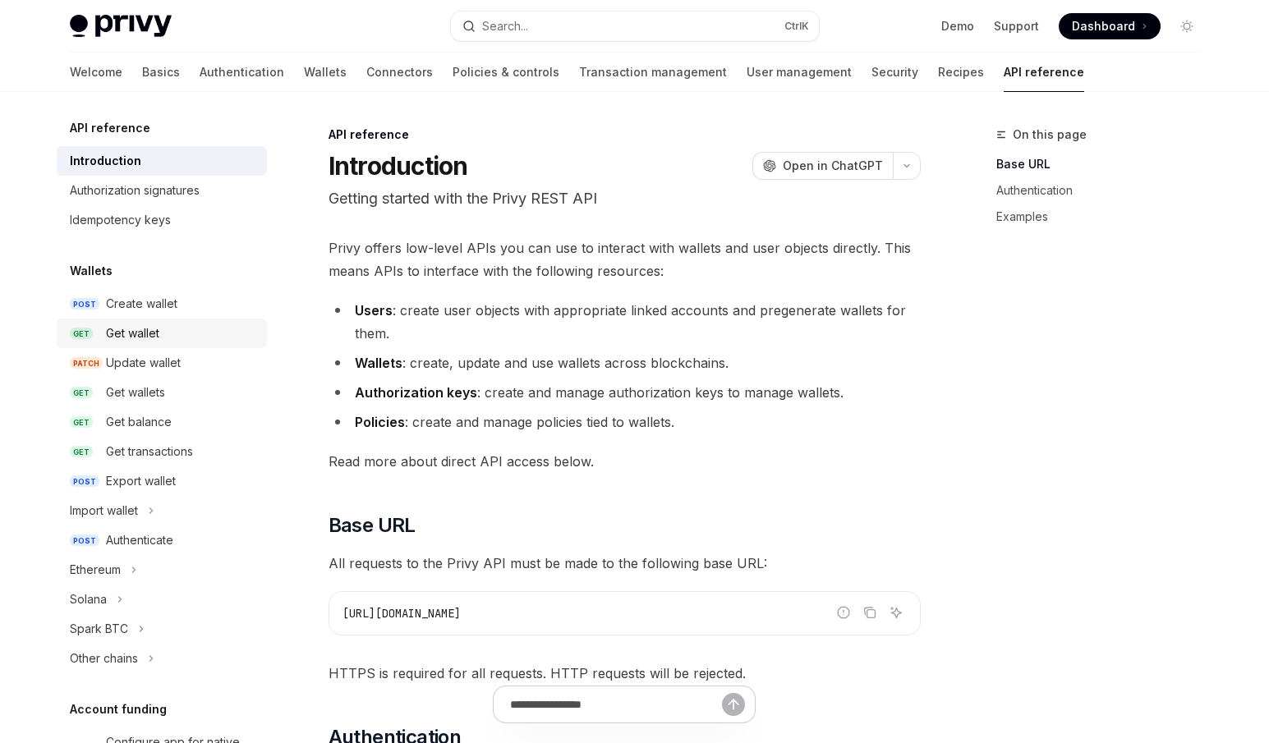
click at [177, 340] on div "Get wallet" at bounding box center [181, 334] width 151 height 20
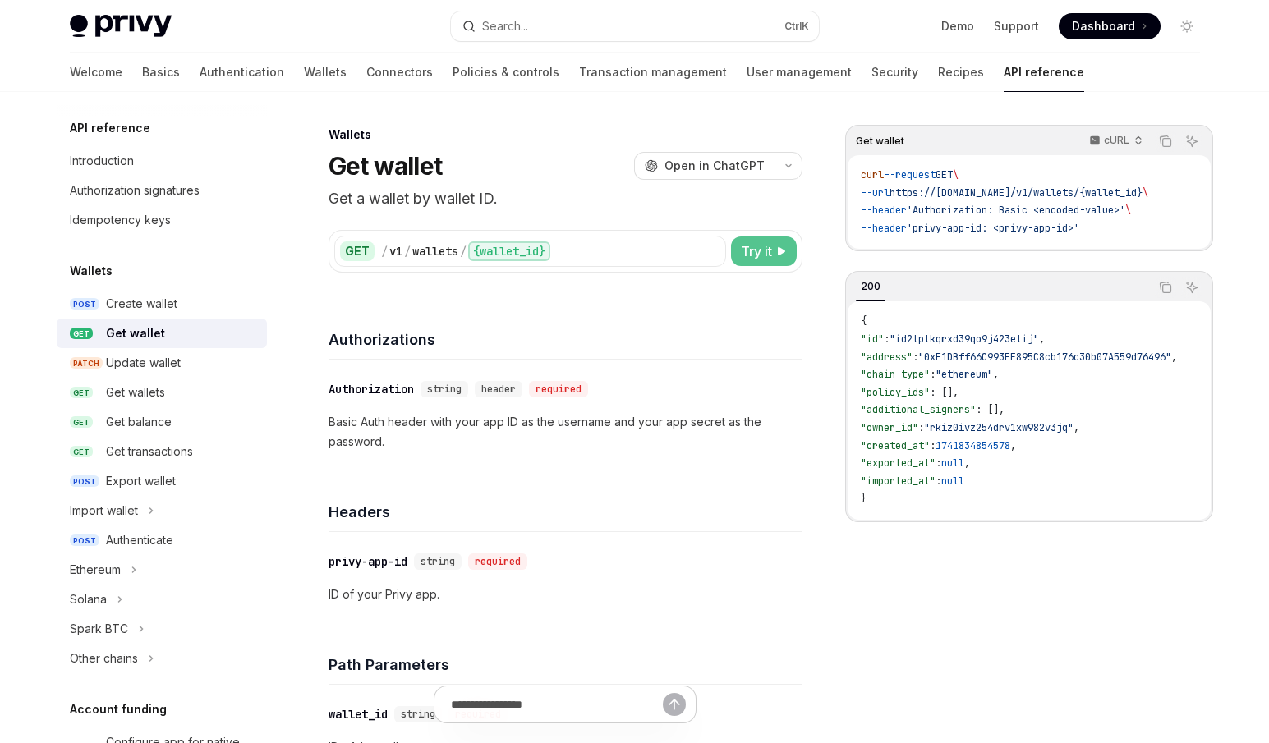
click at [773, 256] on button "Try it" at bounding box center [764, 252] width 66 height 30
type textarea "*"
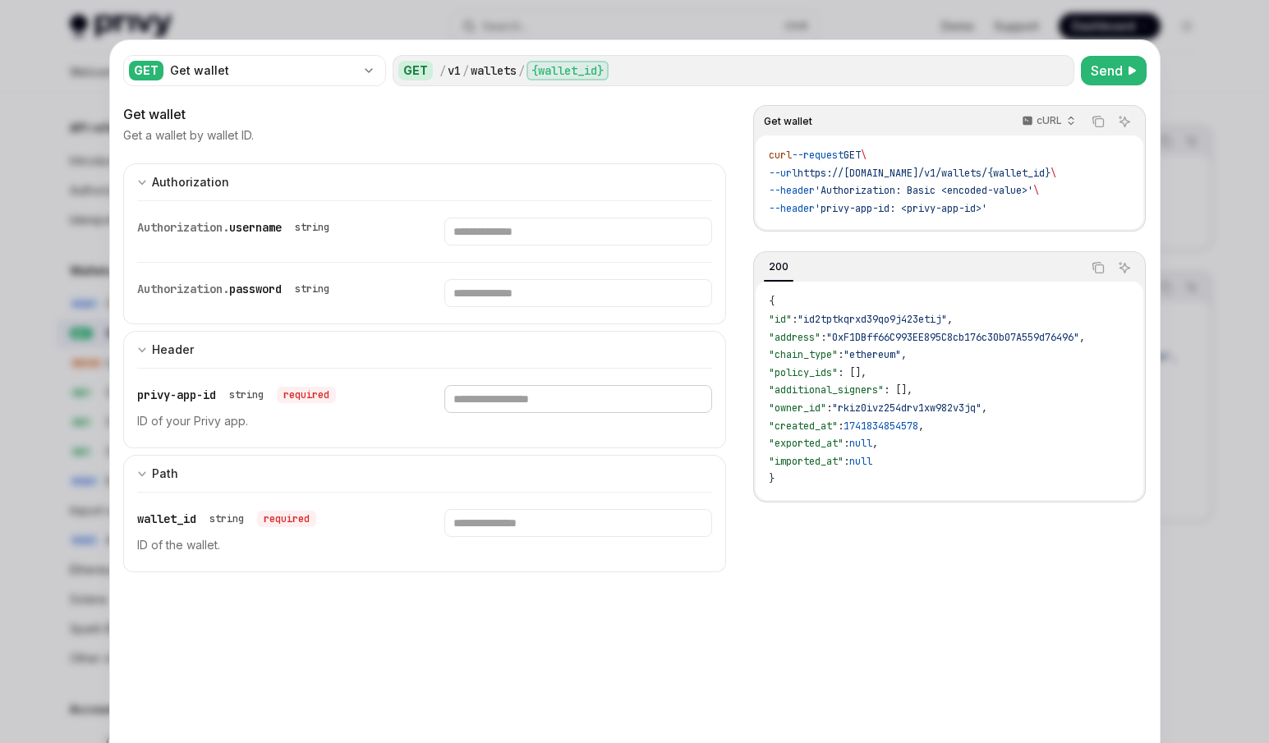
click at [494, 388] on input "Enter privy-app-id" at bounding box center [578, 399] width 268 height 28
click at [463, 522] on input "Enter wallet_id" at bounding box center [578, 523] width 268 height 28
click at [490, 395] on input "Enter privy-app-id" at bounding box center [578, 399] width 268 height 28
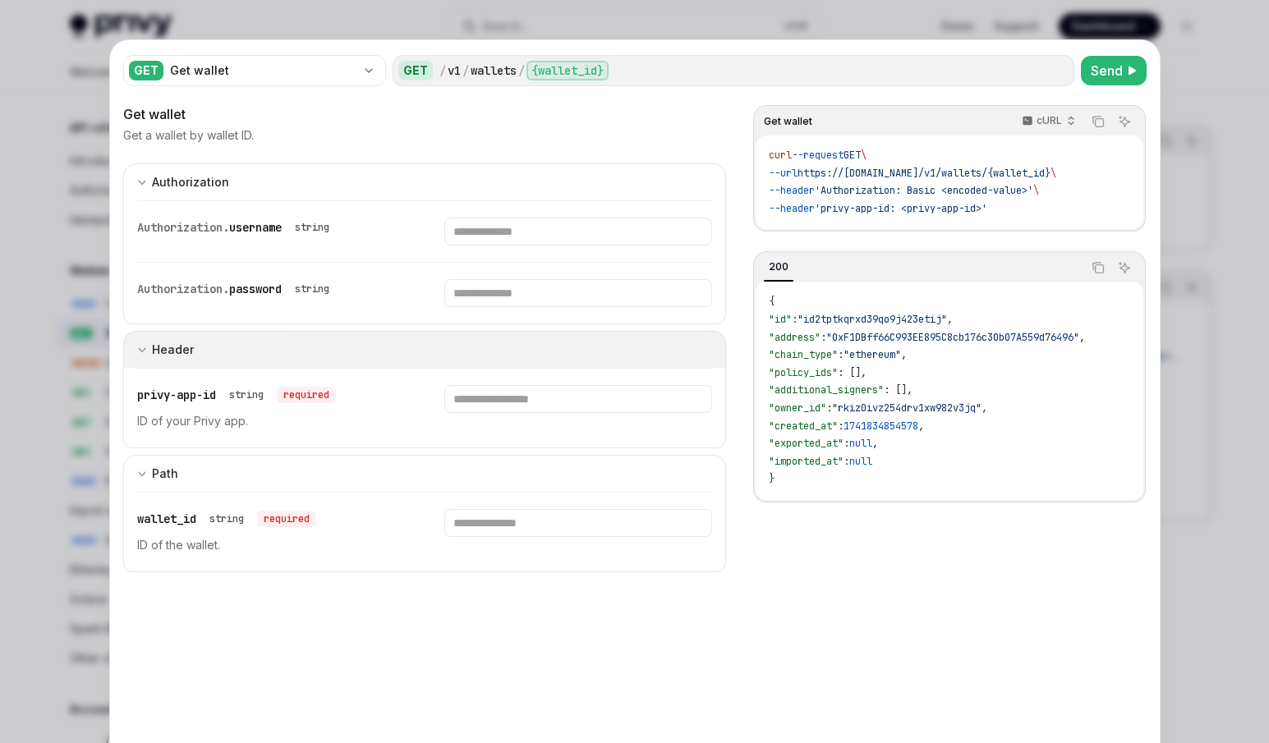
click at [268, 346] on button "Header" at bounding box center [425, 349] width 604 height 37
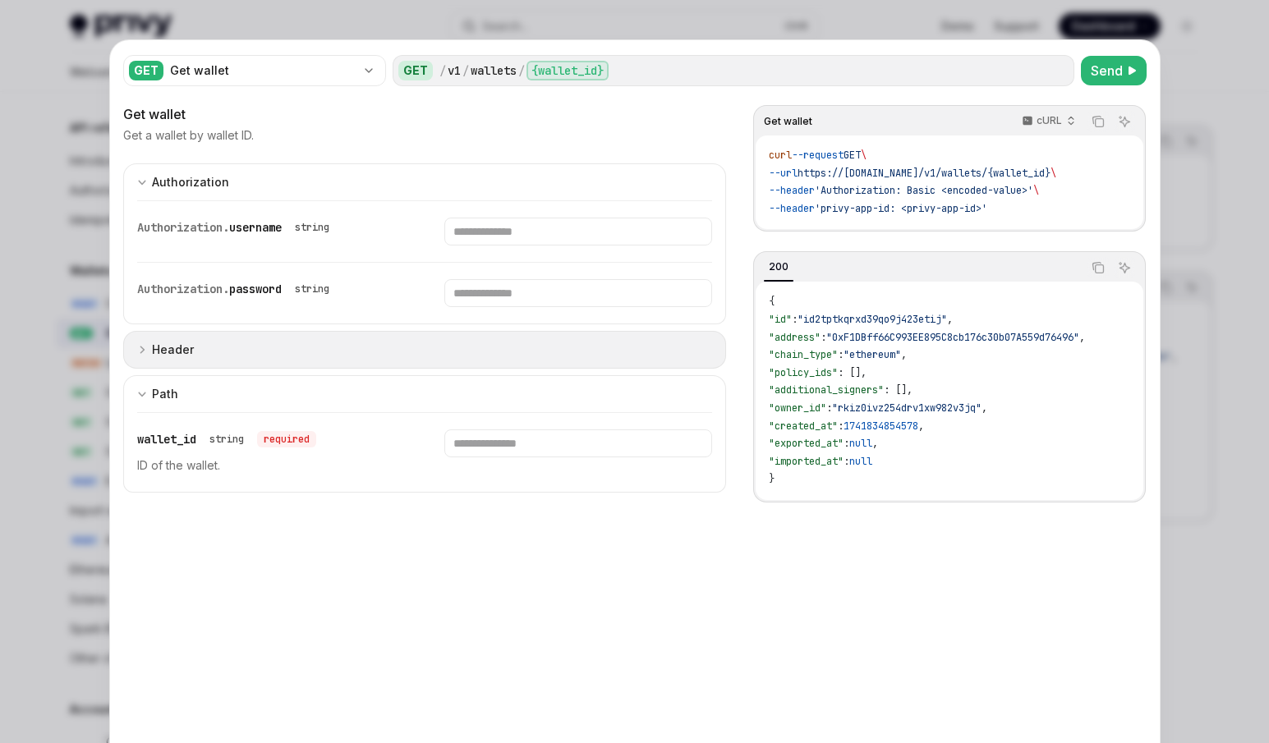
click at [252, 347] on button "Header" at bounding box center [425, 350] width 604 height 38
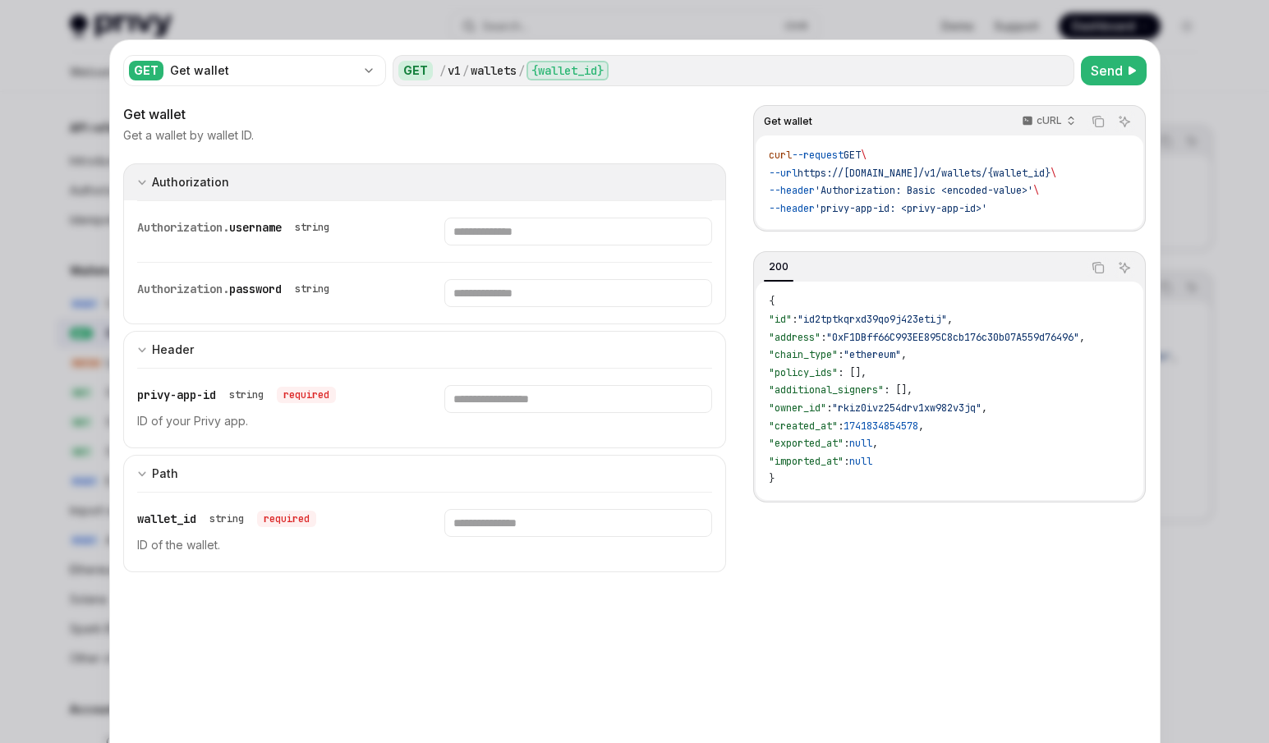
click at [171, 191] on div "Authorization" at bounding box center [190, 183] width 77 height 20
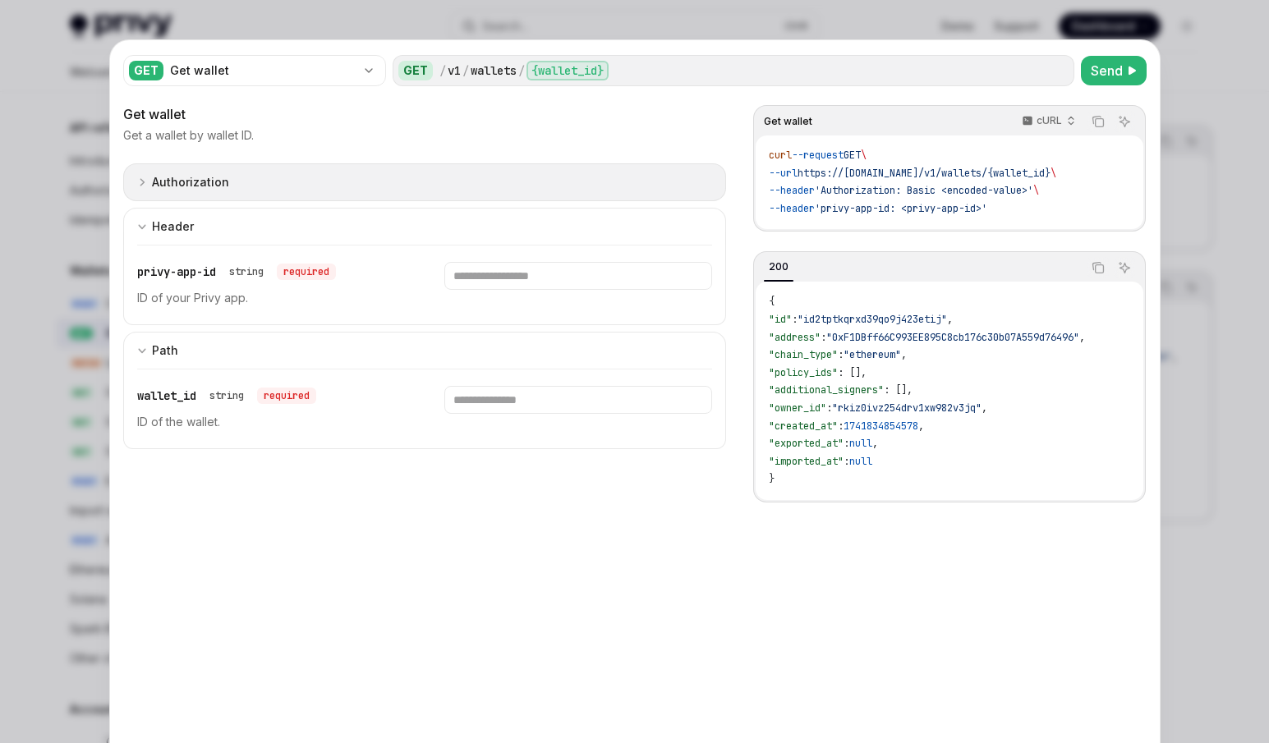
click at [170, 187] on div "Authorization" at bounding box center [190, 183] width 77 height 20
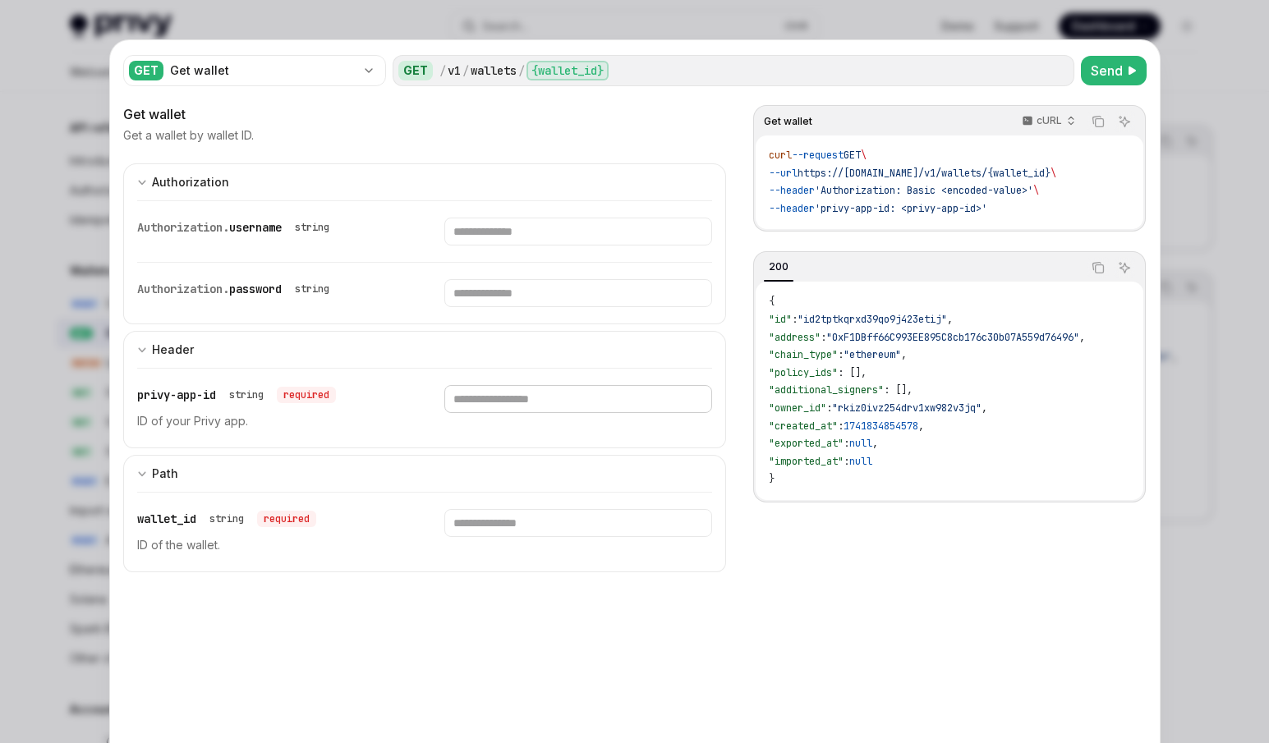
click at [479, 406] on input "Enter privy-app-id" at bounding box center [578, 399] width 268 height 28
paste input "**********"
type input "**********"
click at [495, 527] on input "Enter wallet_id" at bounding box center [578, 523] width 268 height 28
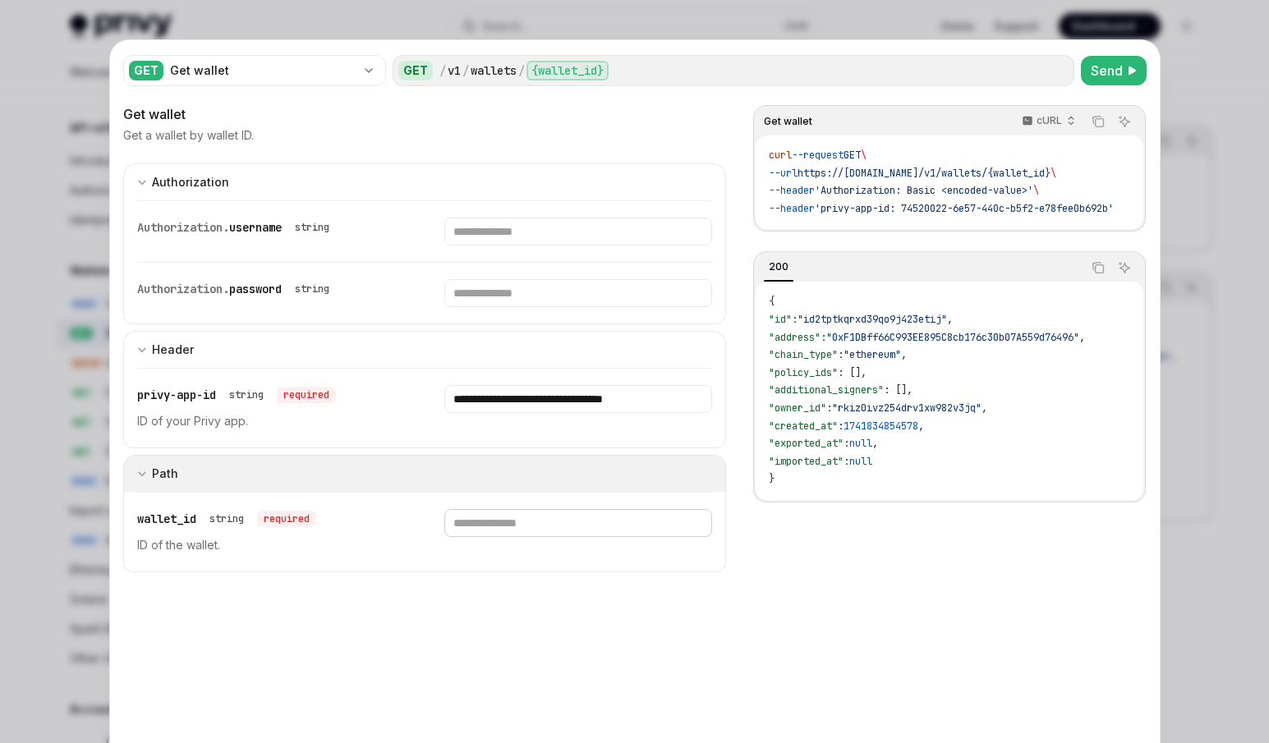
paste input "**********"
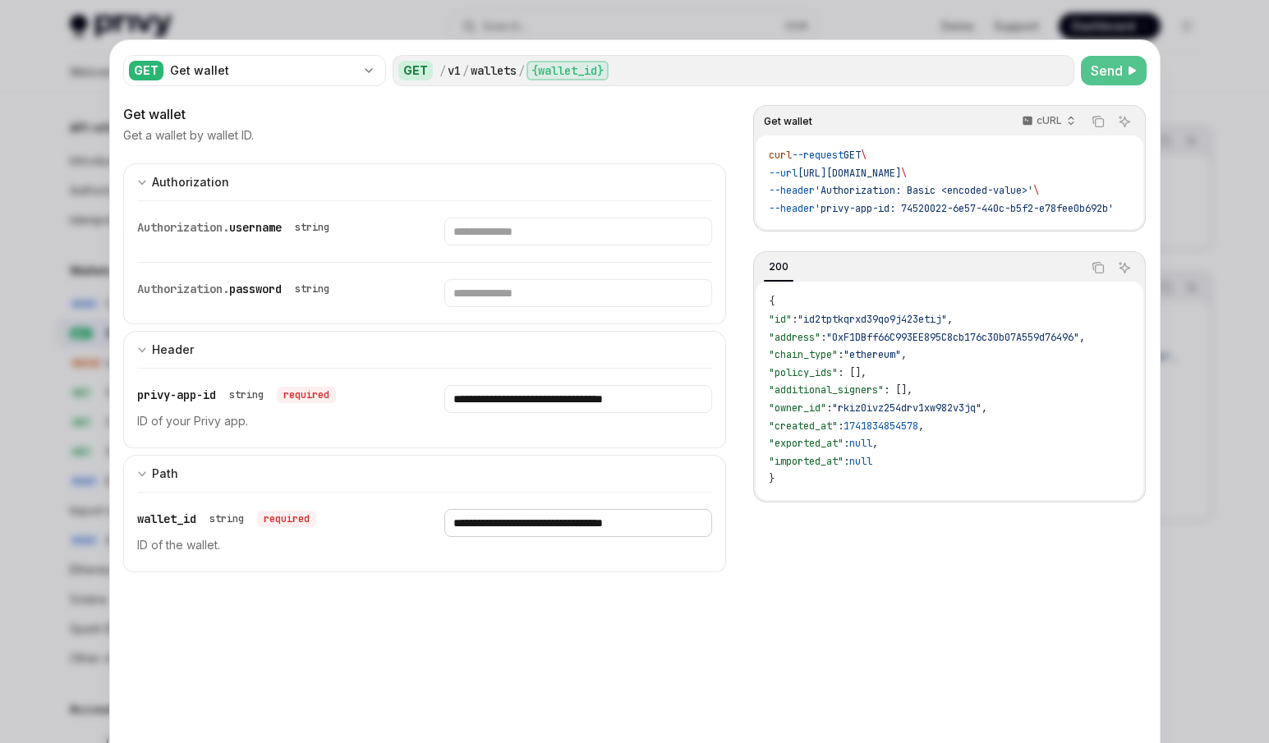
type input "**********"
click at [1107, 79] on span "Send" at bounding box center [1107, 71] width 32 height 20
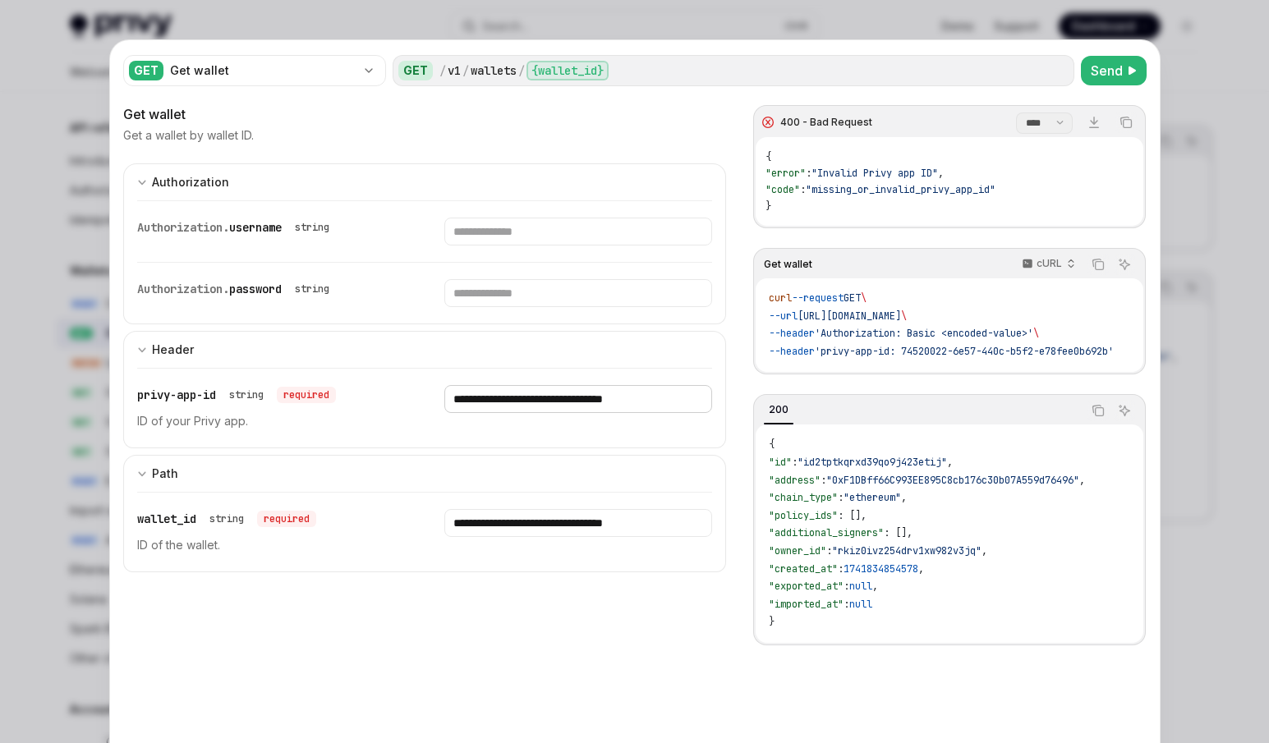
click at [545, 407] on input "**********" at bounding box center [578, 399] width 268 height 28
paste input "Enter privy-app-id"
type input "**********"
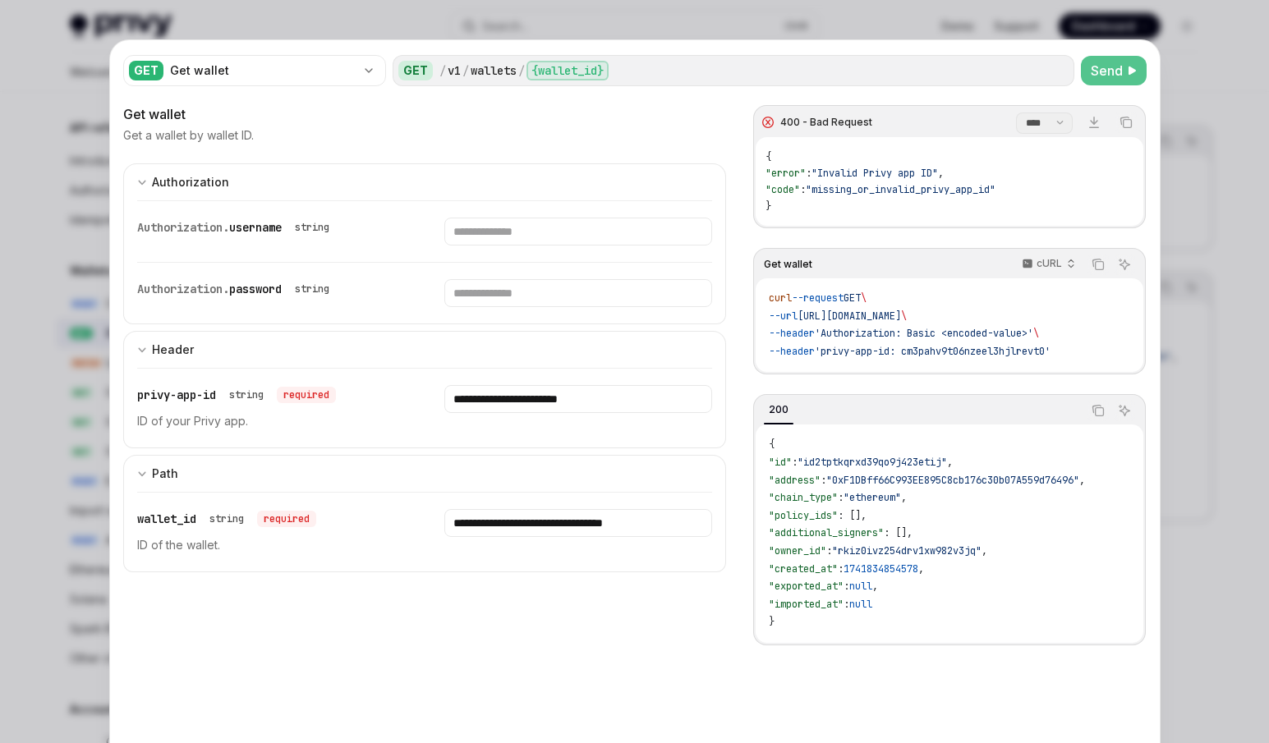
click at [1092, 71] on span "Send" at bounding box center [1107, 71] width 32 height 20
click at [1112, 69] on span "Send" at bounding box center [1107, 71] width 32 height 20
click at [1051, 351] on span "'privy-app-id: cm3pahv9t06nzeel3hjlrevt0'" at bounding box center [933, 351] width 236 height 13
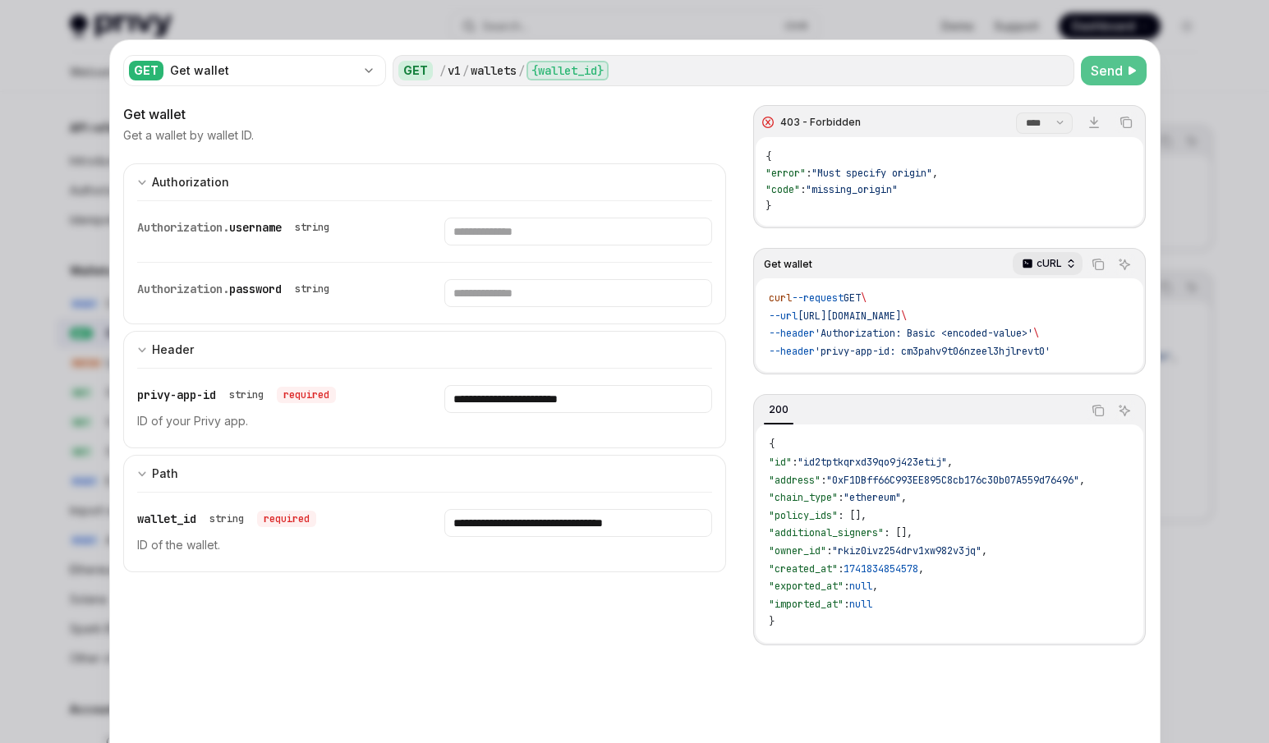
click at [1044, 260] on p "cURL" at bounding box center [1049, 263] width 25 height 13
click at [794, 356] on span "--header" at bounding box center [792, 351] width 46 height 13
click at [1079, 351] on code "curl --request GET \ --url [URL][DOMAIN_NAME] \ --header 'Authorization: Basic …" at bounding box center [949, 325] width 361 height 71
click at [1051, 351] on span "'privy-app-id: cm3pahv9t06nzeel3hjlrevt0'" at bounding box center [933, 351] width 236 height 13
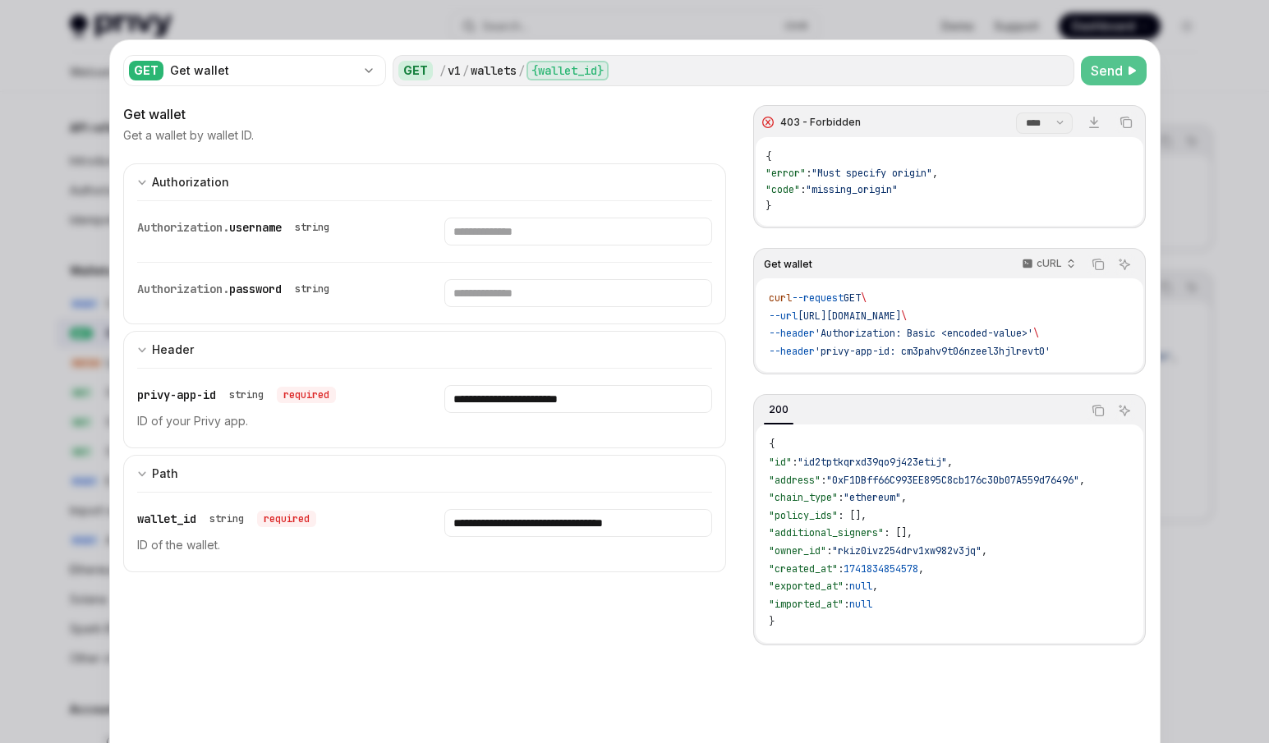
click at [1081, 346] on code "curl --request GET \ --url [URL][DOMAIN_NAME] \ --header 'Authorization: Basic …" at bounding box center [949, 325] width 361 height 71
drag, startPoint x: 349, startPoint y: 601, endPoint x: 342, endPoint y: 606, distance: 8.9
click at [349, 601] on div "**********" at bounding box center [425, 475] width 604 height 743
click at [1023, 261] on icon "button" at bounding box center [1028, 264] width 12 height 12
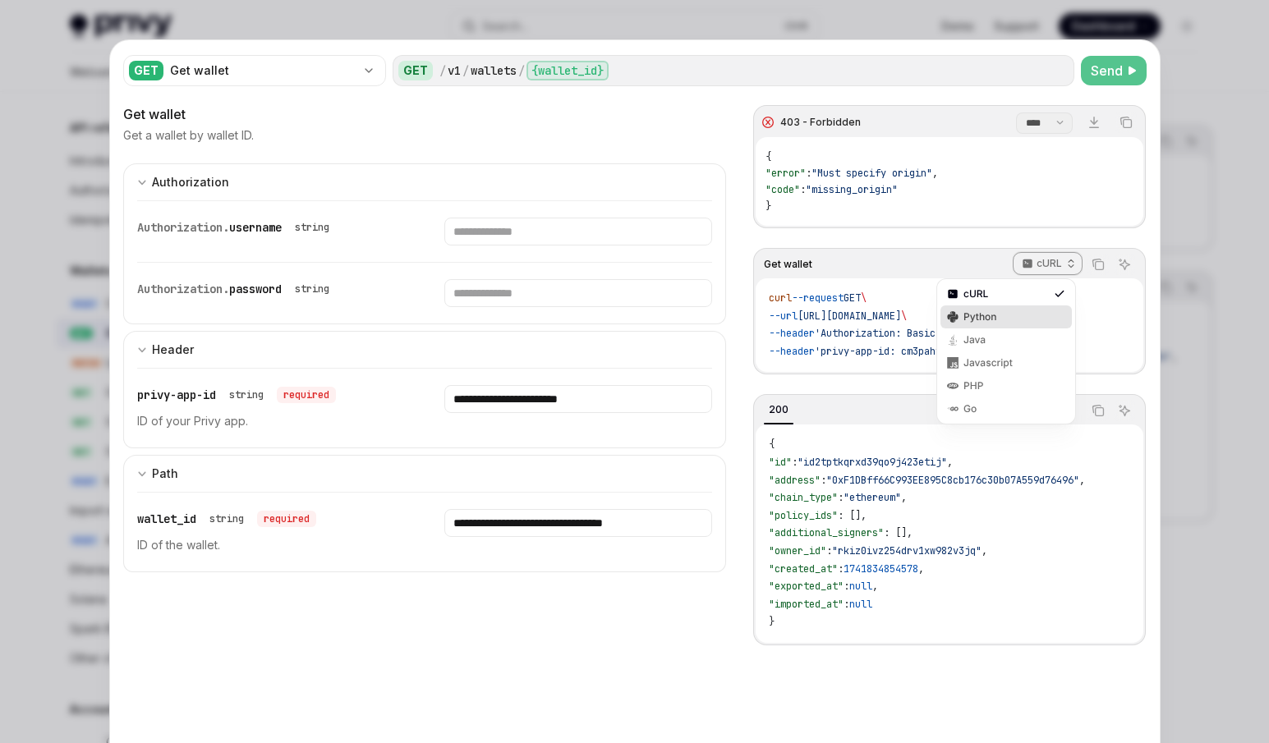
click at [1005, 322] on div "Python" at bounding box center [1006, 317] width 85 height 13
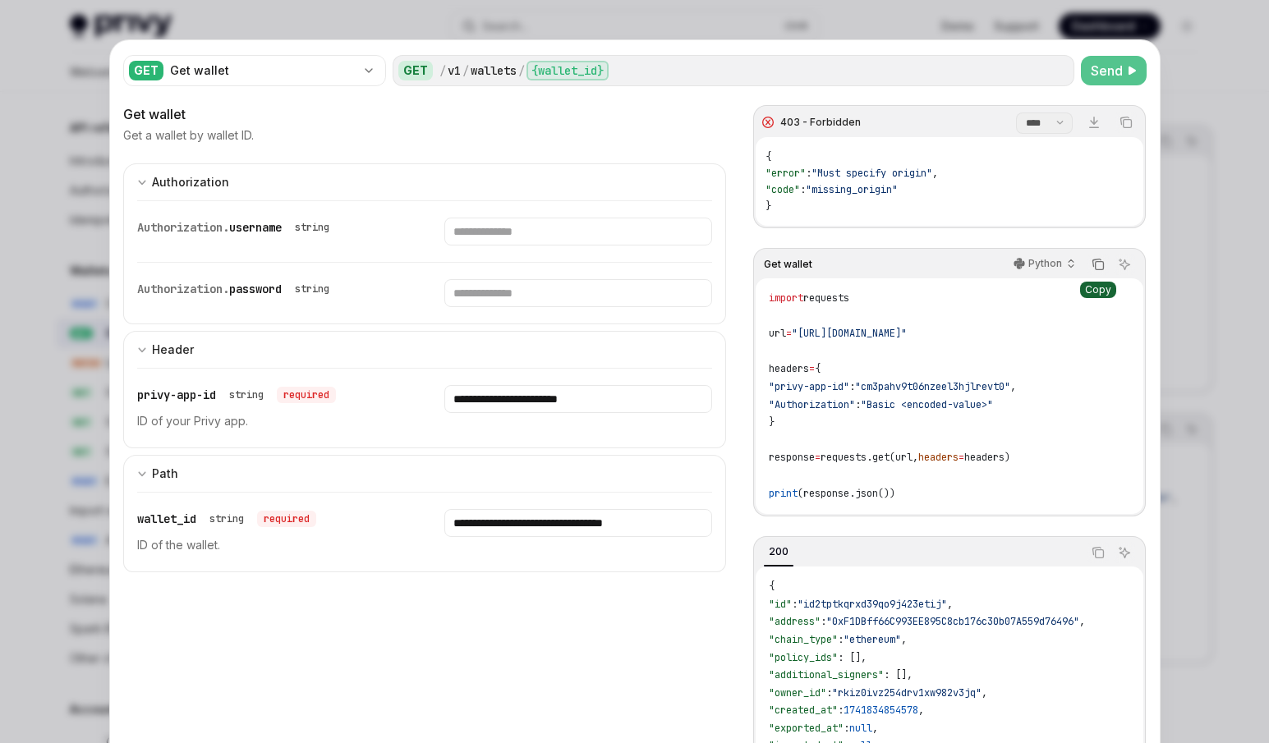
click at [1098, 265] on icon "Copy the contents from the code block" at bounding box center [1098, 264] width 13 height 13
